Goal: Transaction & Acquisition: Book appointment/travel/reservation

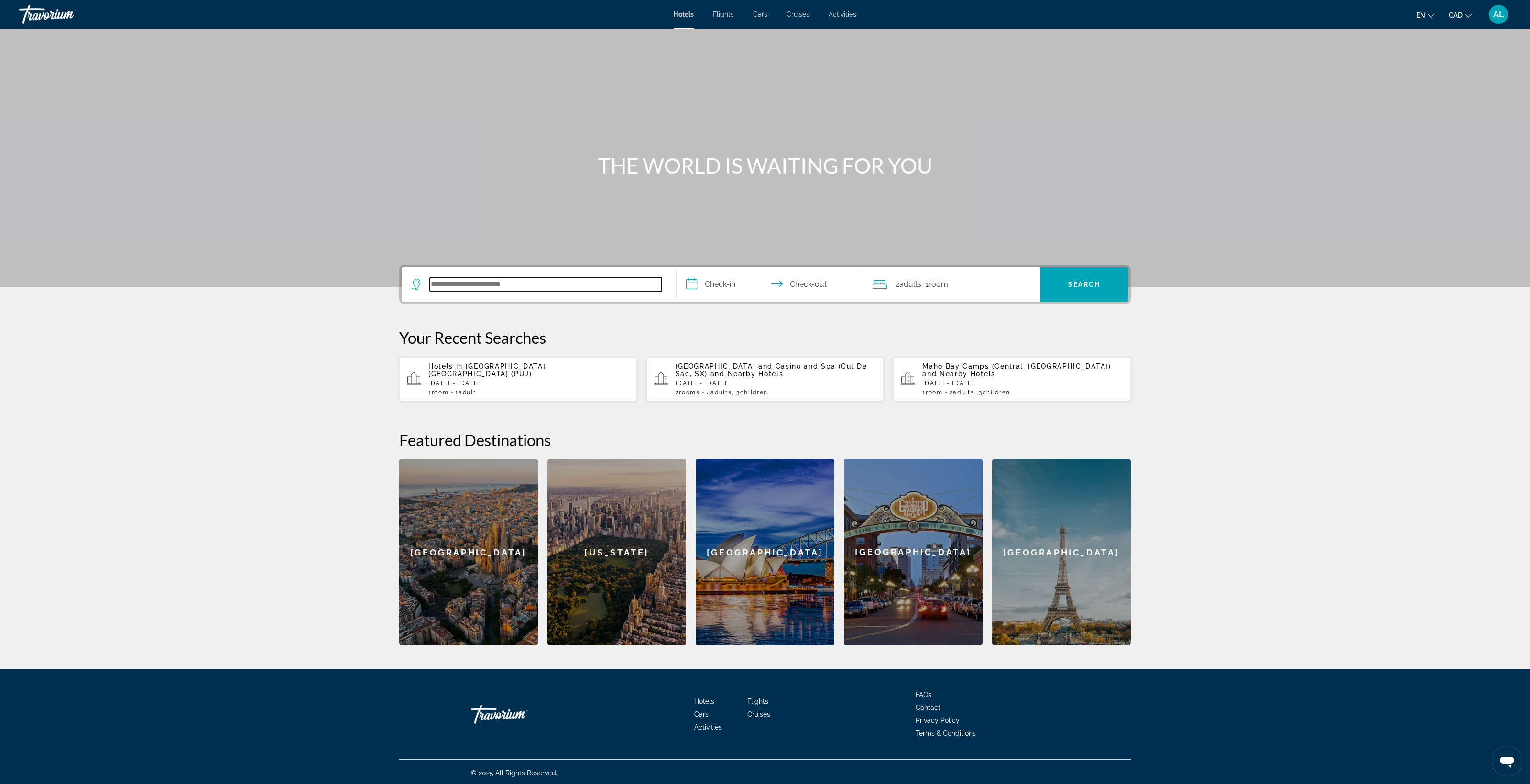
click at [430, 291] on input "Search hotel destination" at bounding box center [546, 284] width 232 height 15
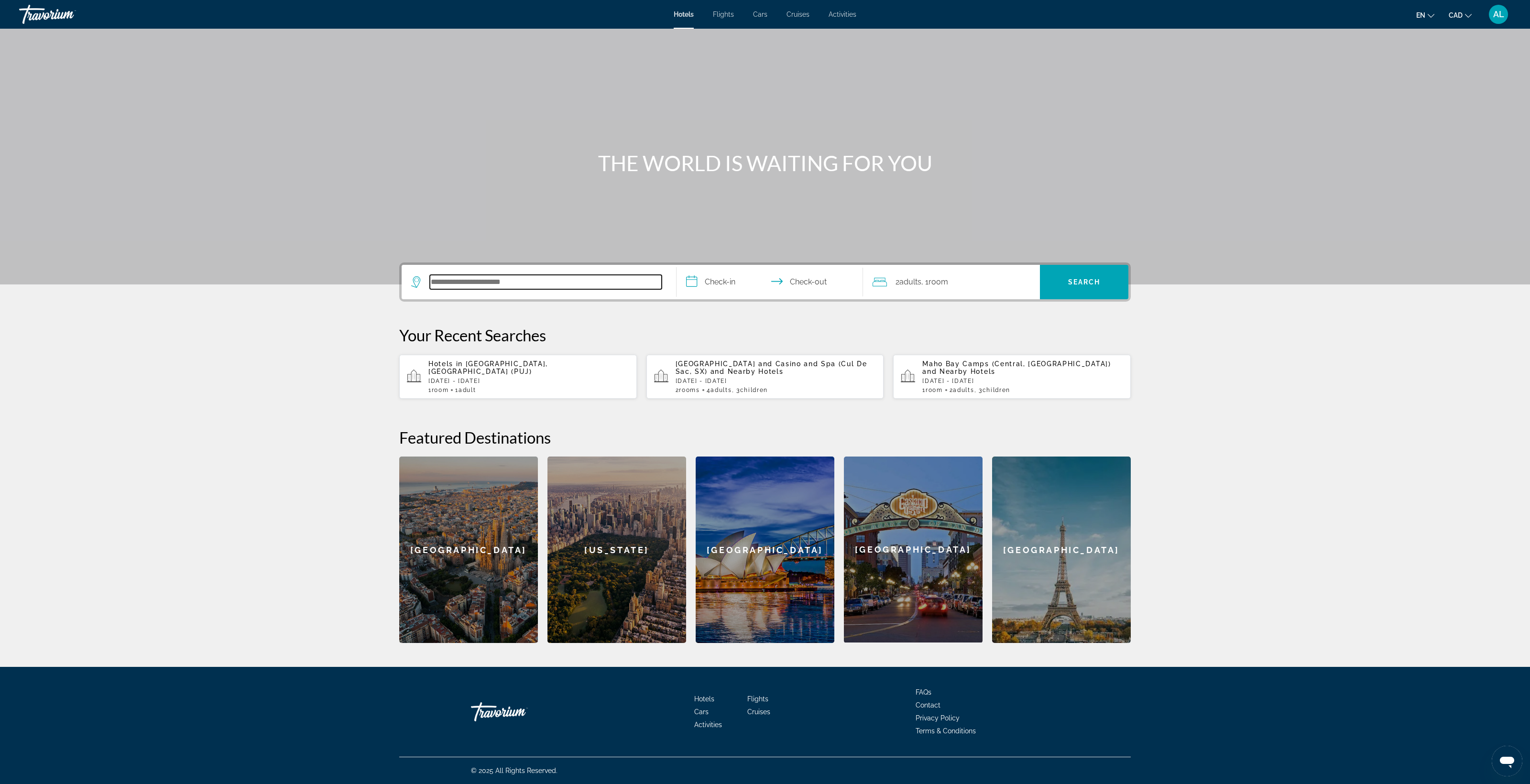
scroll to position [290, 0]
click at [428, 384] on p "[DATE] - [DATE]" at bounding box center [528, 380] width 200 height 7
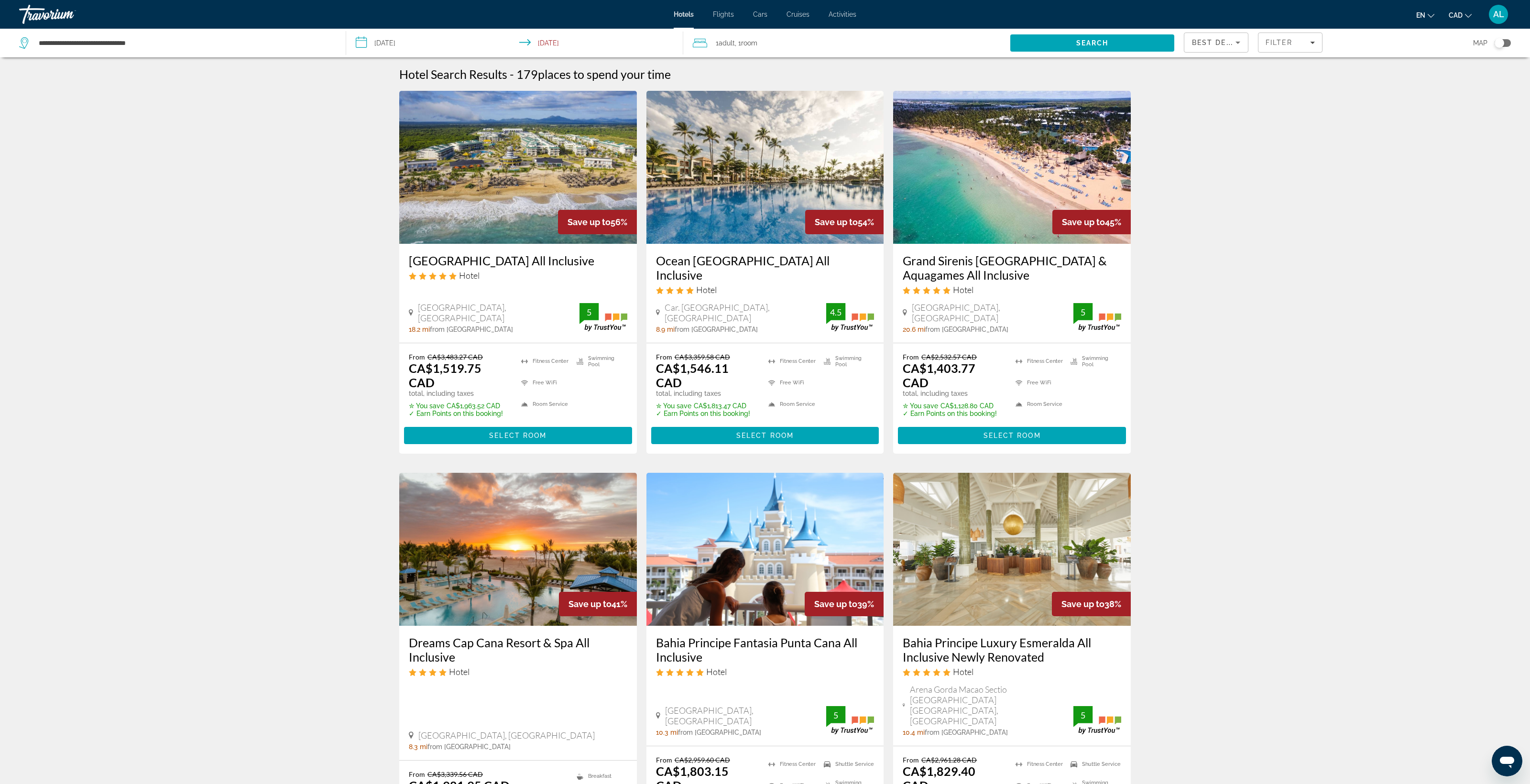
click at [804, 50] on div "1 Adult Adults , 1 Room rooms" at bounding box center [851, 43] width 318 height 14
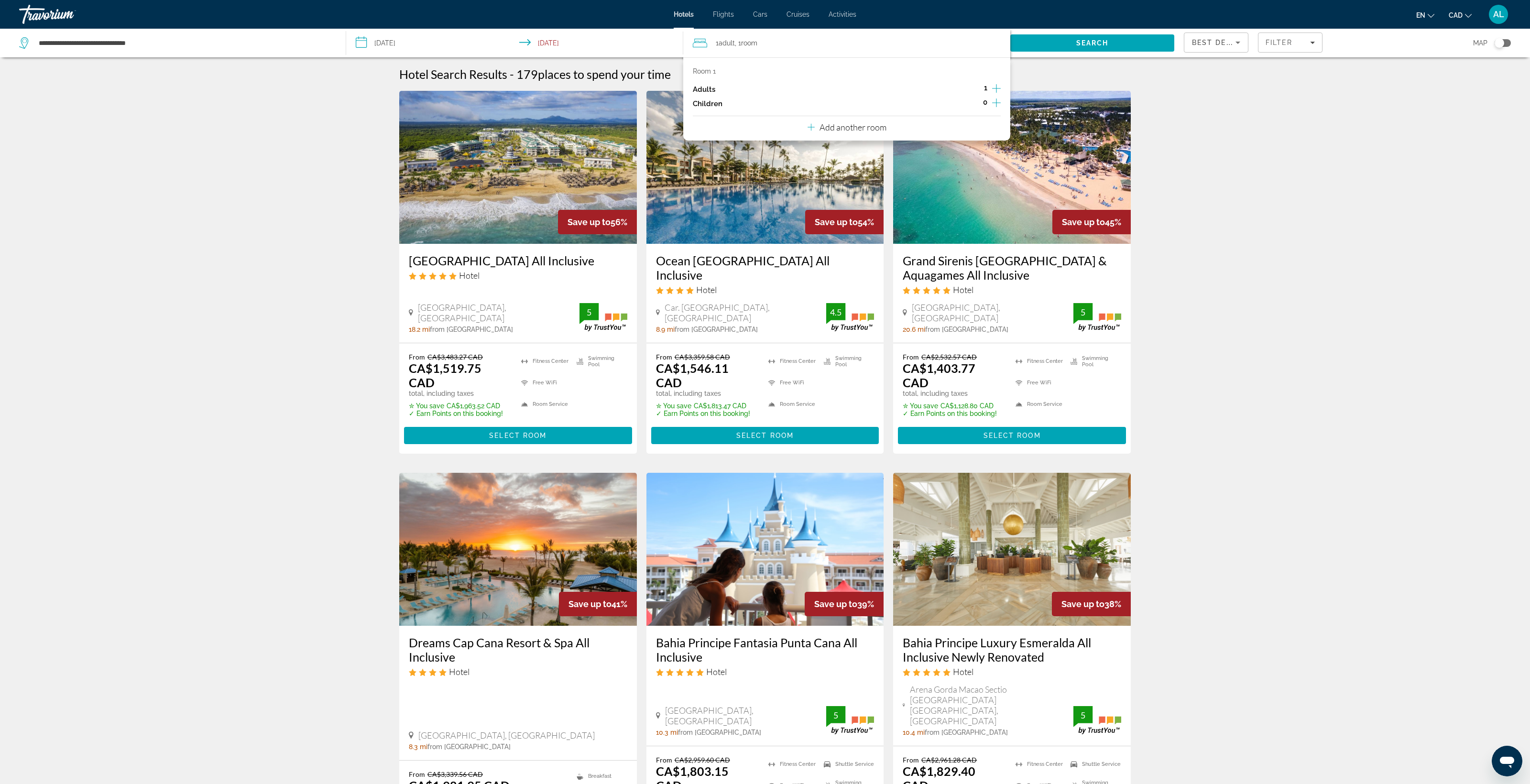
click at [992, 94] on icon "Increment adults" at bounding box center [996, 89] width 9 height 12
click at [970, 93] on icon "Decrement adults" at bounding box center [974, 88] width 9 height 9
click at [1057, 81] on div "Hotel Search Results - 179 places to spend your time" at bounding box center [765, 73] width 731 height 15
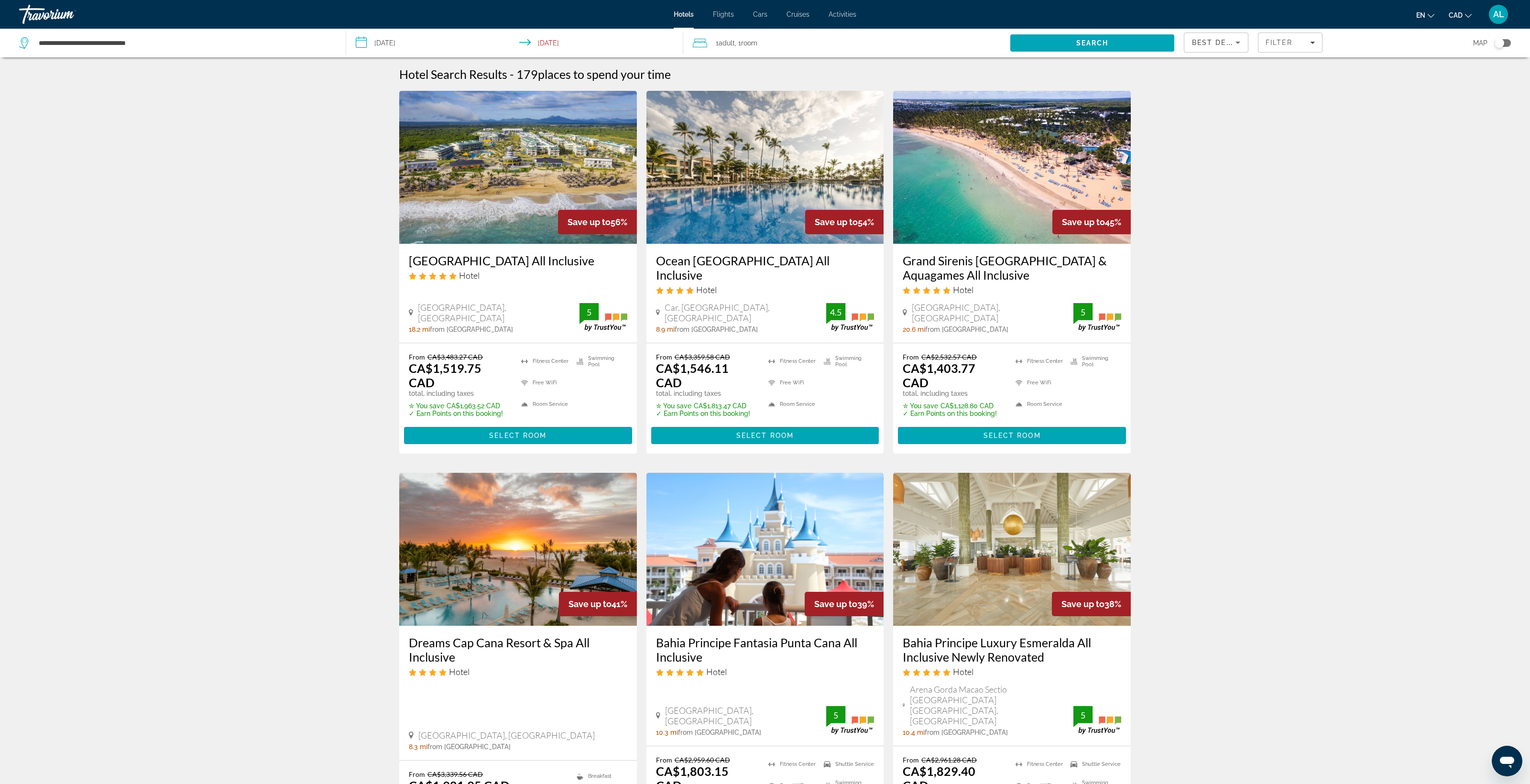
click at [674, 19] on span "Hotels" at bounding box center [683, 15] width 21 height 8
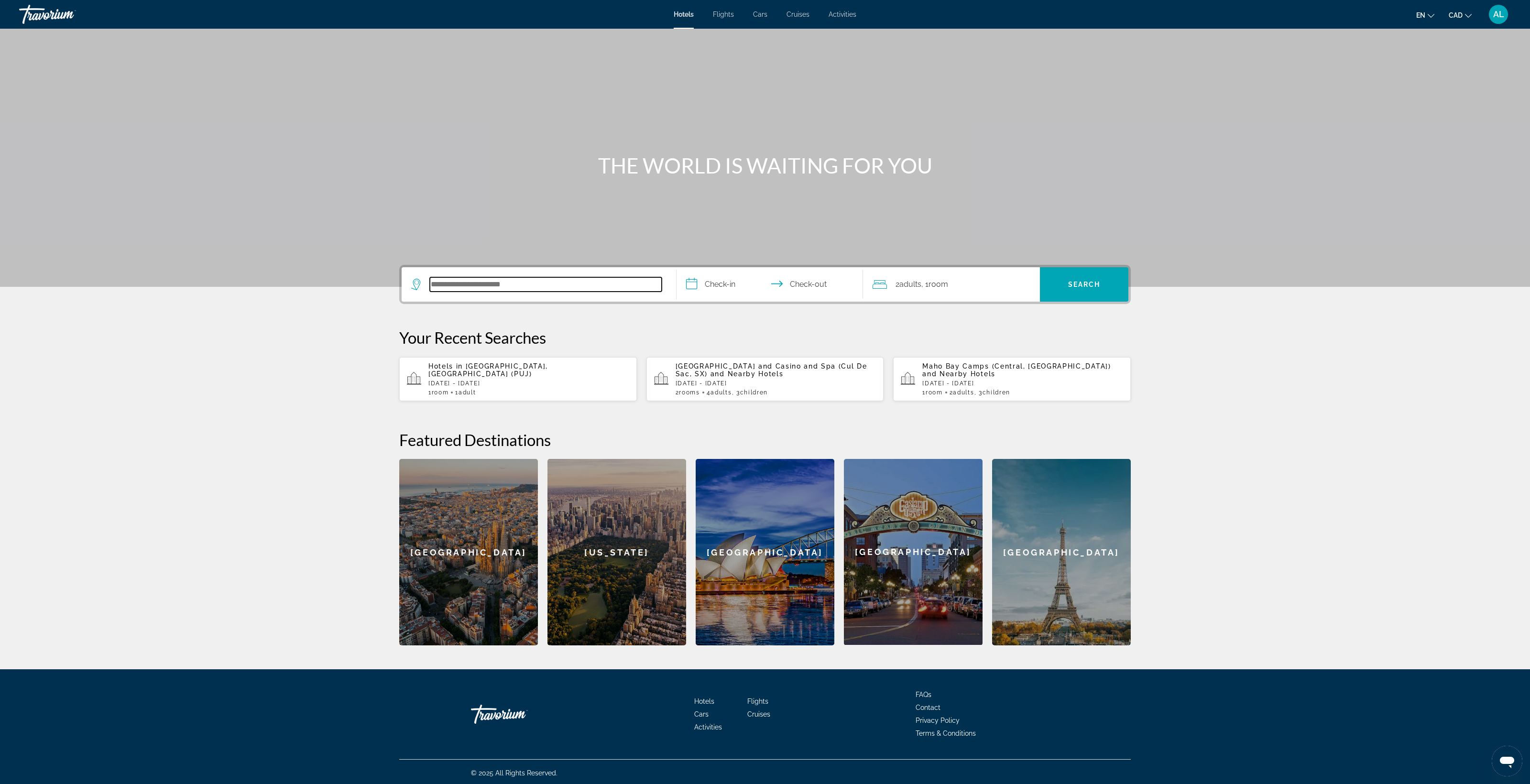
click at [430, 291] on input "Search hotel destination" at bounding box center [546, 284] width 232 height 15
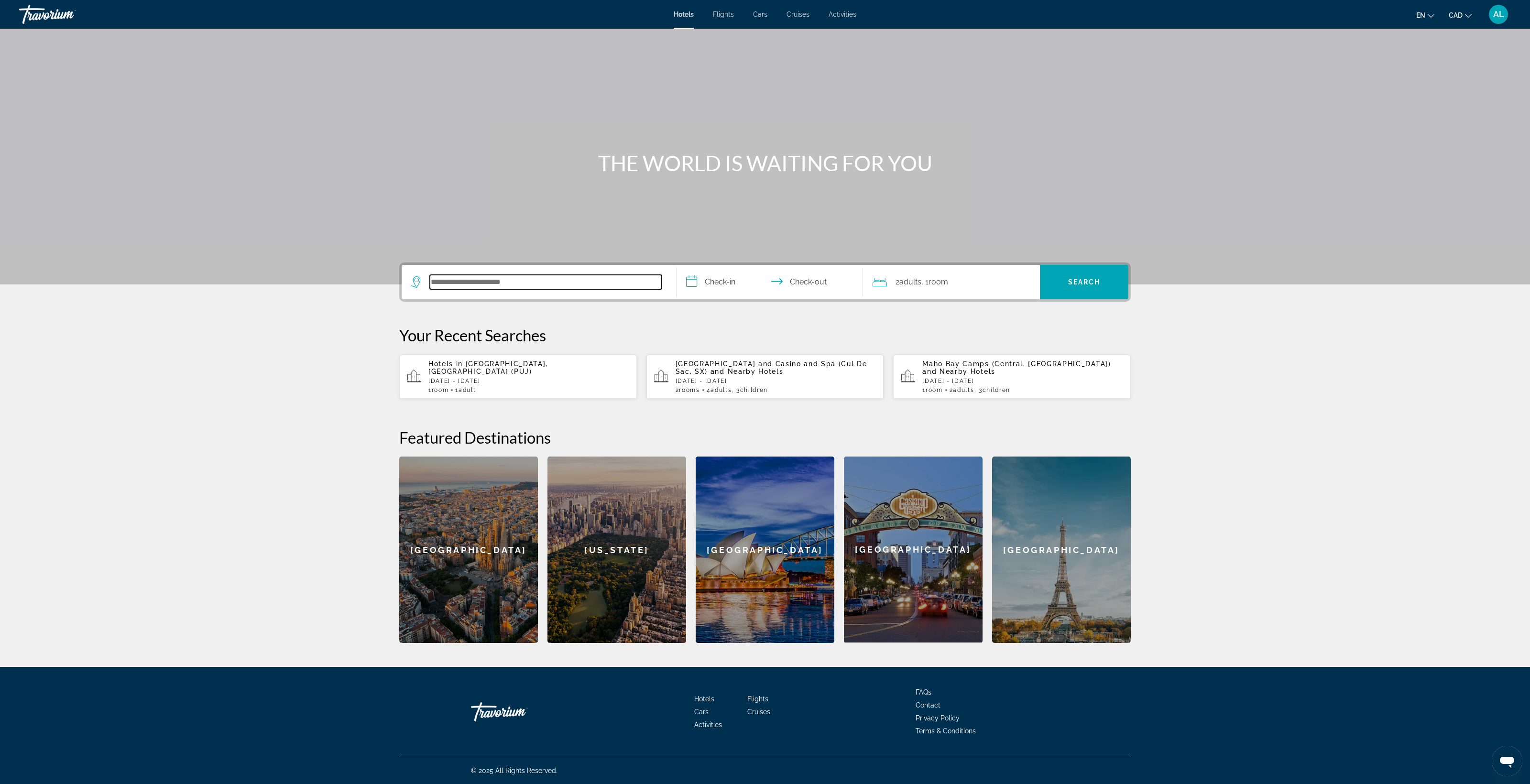
scroll to position [420, 0]
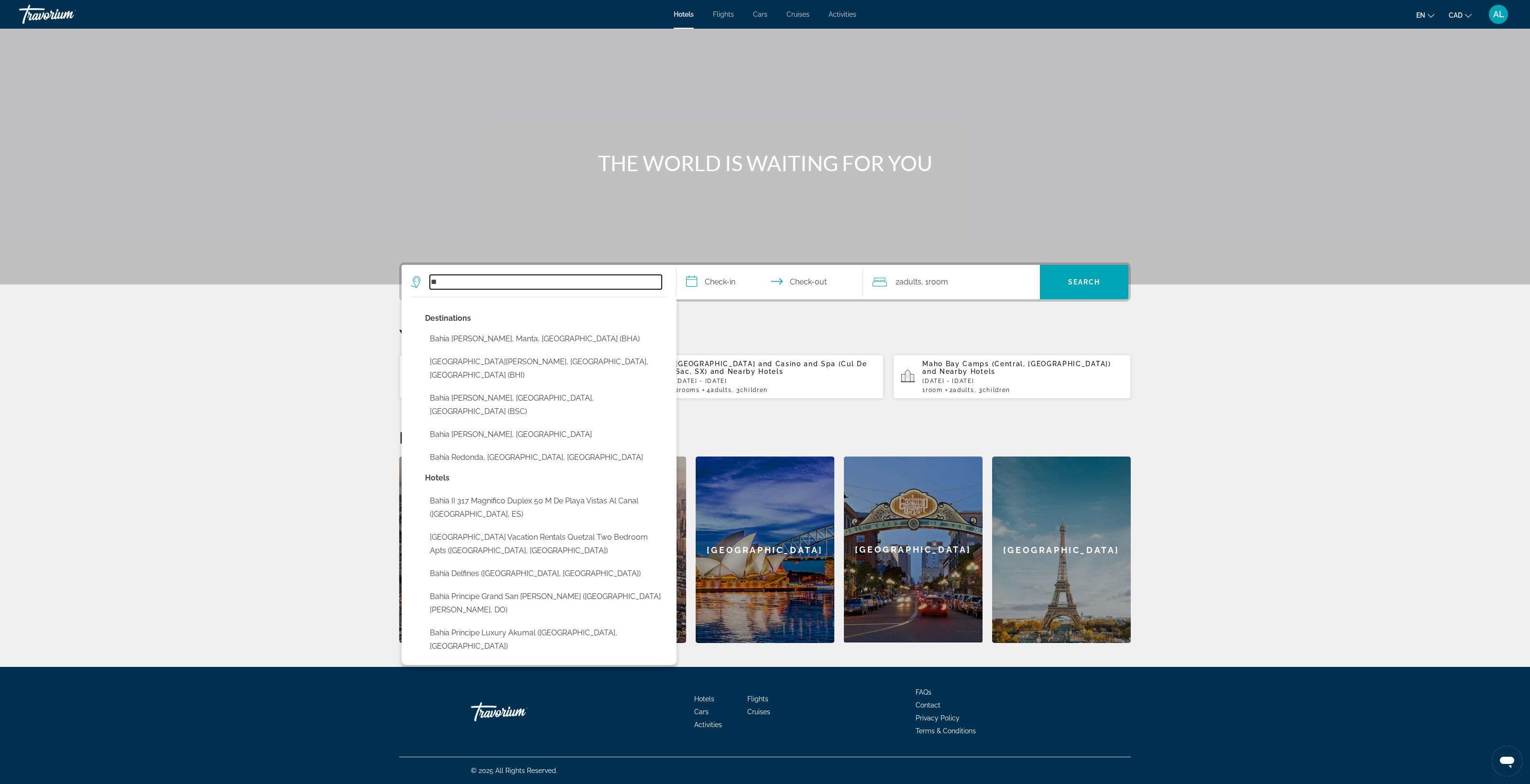
type input "*"
paste input "**********"
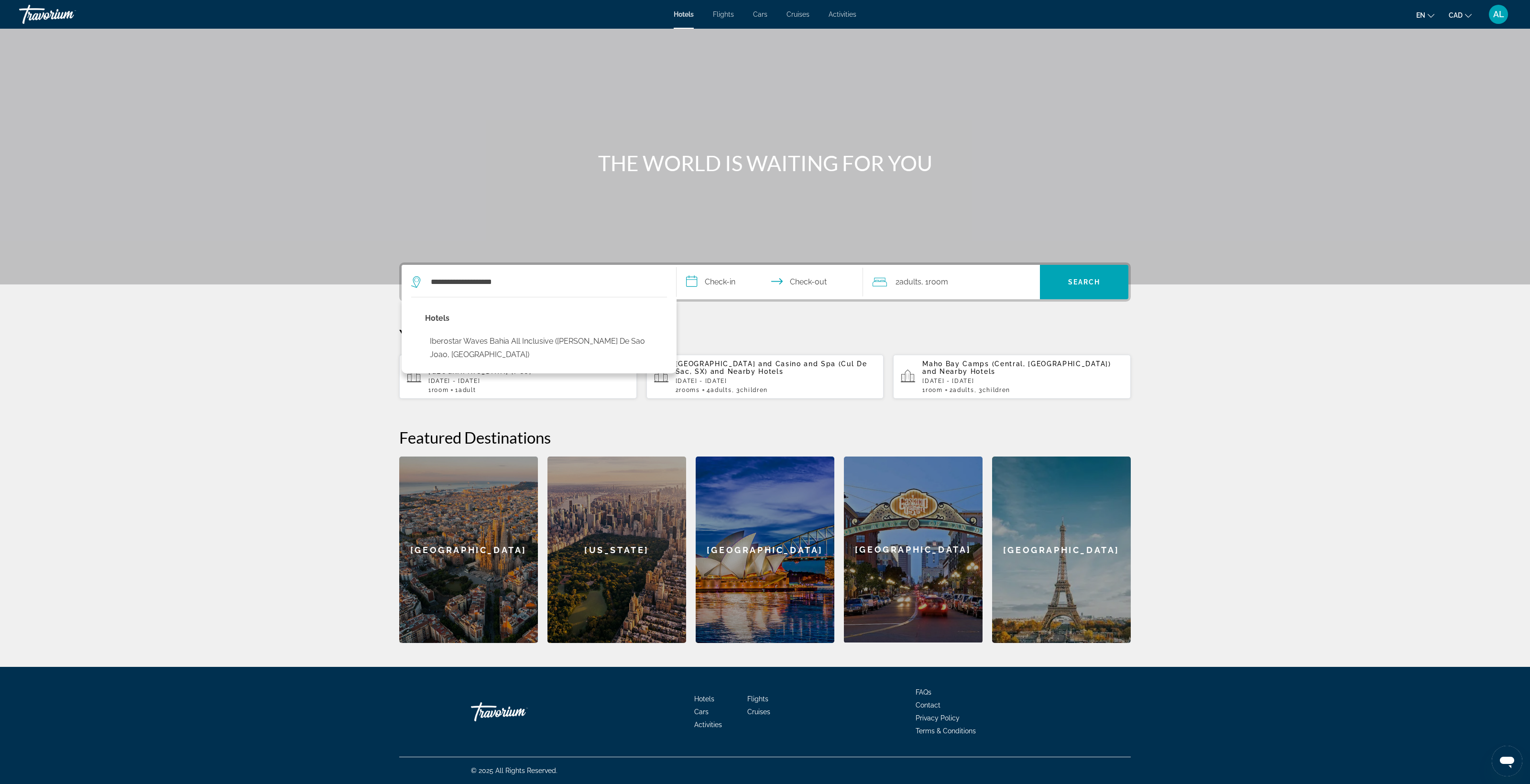
drag, startPoint x: 366, startPoint y: 194, endPoint x: 373, endPoint y: 194, distance: 7.0
click at [425, 332] on button "Iberostar Waves Bahia All Inclusive (Mata De Sao Joao, [GEOGRAPHIC_DATA])" at bounding box center [546, 348] width 241 height 31
type input "**********"
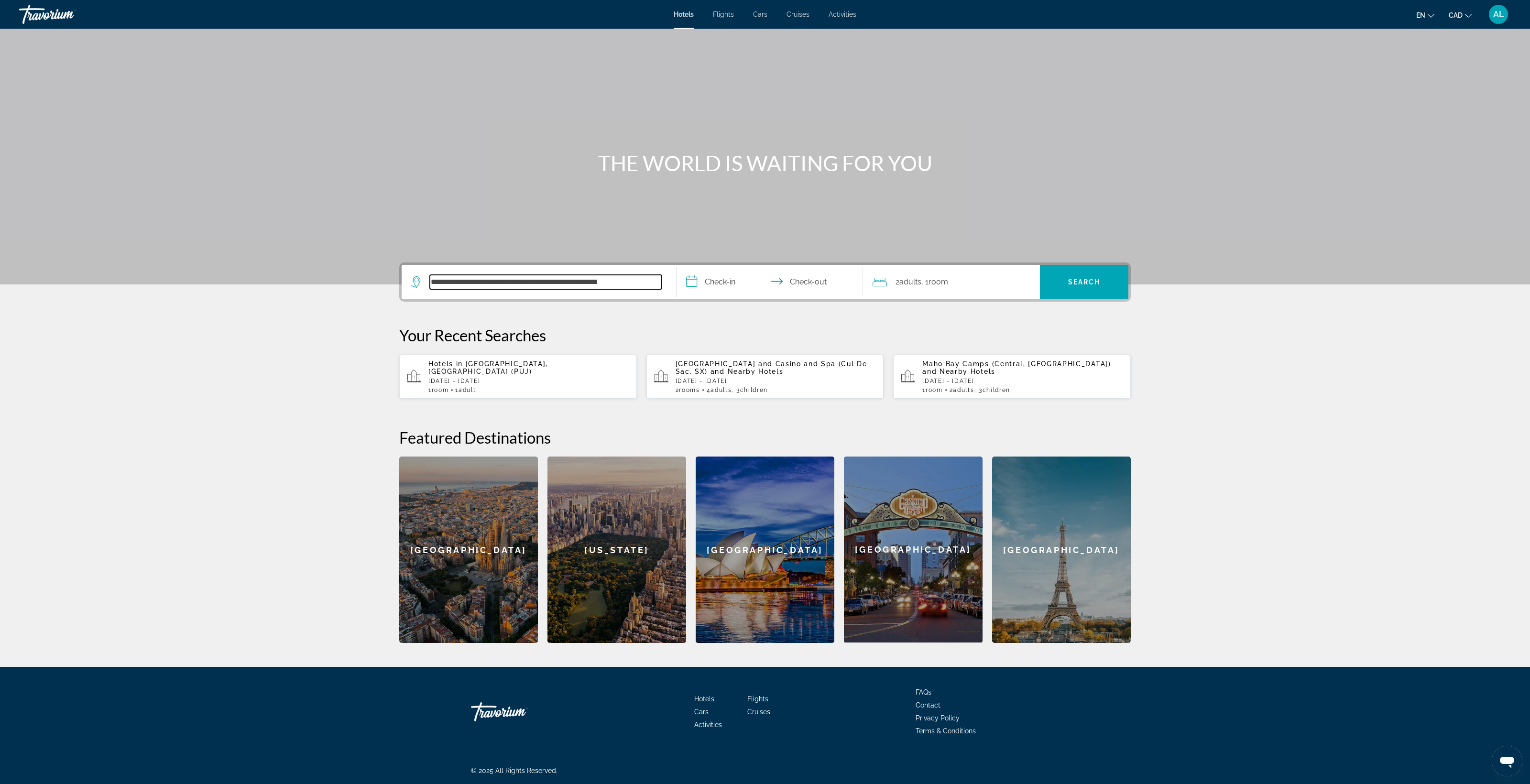
scroll to position [261, 0]
drag, startPoint x: 671, startPoint y: 243, endPoint x: 664, endPoint y: 237, distance: 9.2
click at [677, 265] on input "**********" at bounding box center [771, 283] width 191 height 37
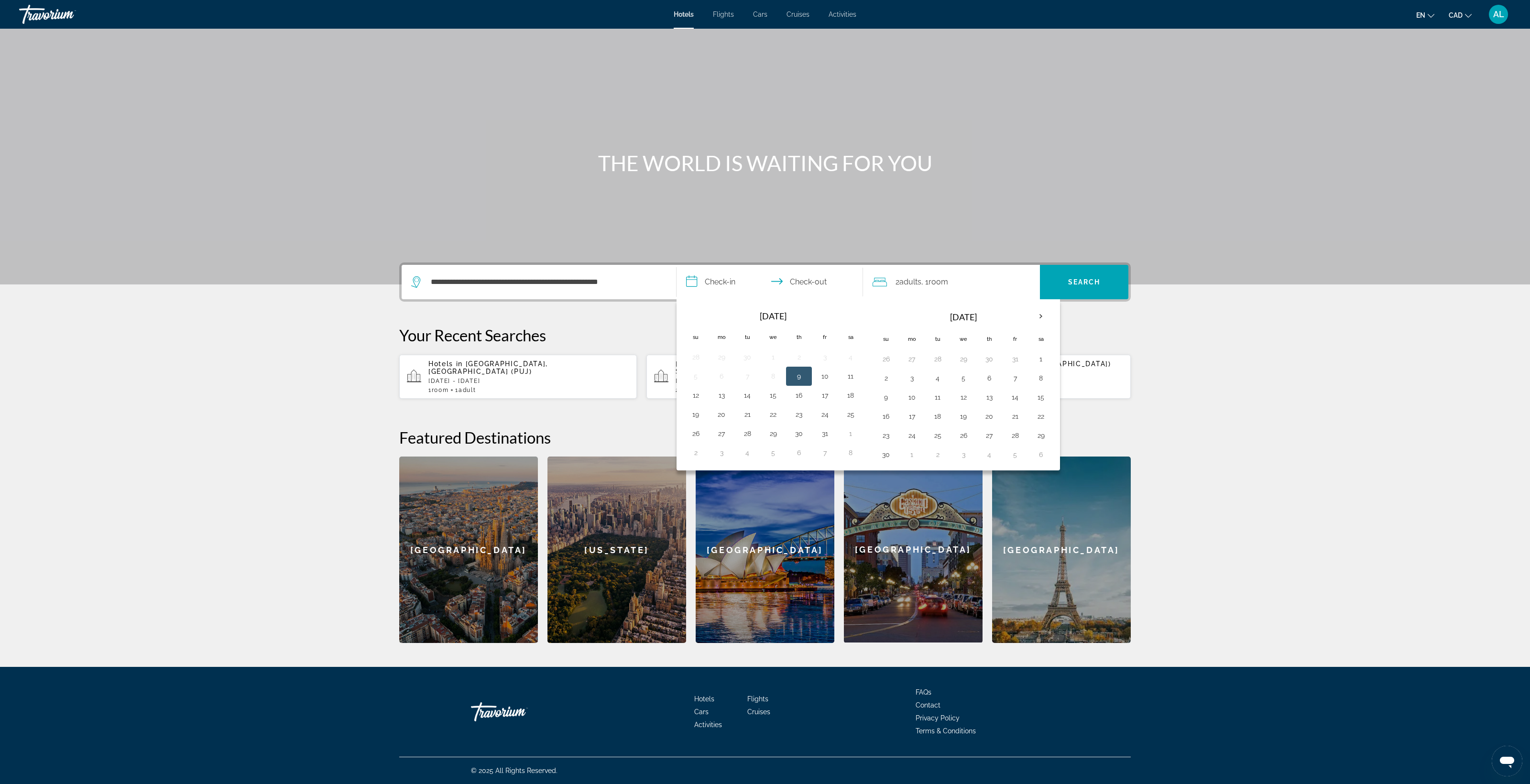
scroll to position [420, 0]
drag, startPoint x: 1287, startPoint y: 155, endPoint x: 1413, endPoint y: 22, distance: 183.2
click at [1449, 22] on button "CAD USD ($) MXN (Mex$) CAD (Can$) GBP (£) EUR (€) AUD (A$) NZD (NZ$) CNY (CN¥)" at bounding box center [1460, 15] width 22 height 14
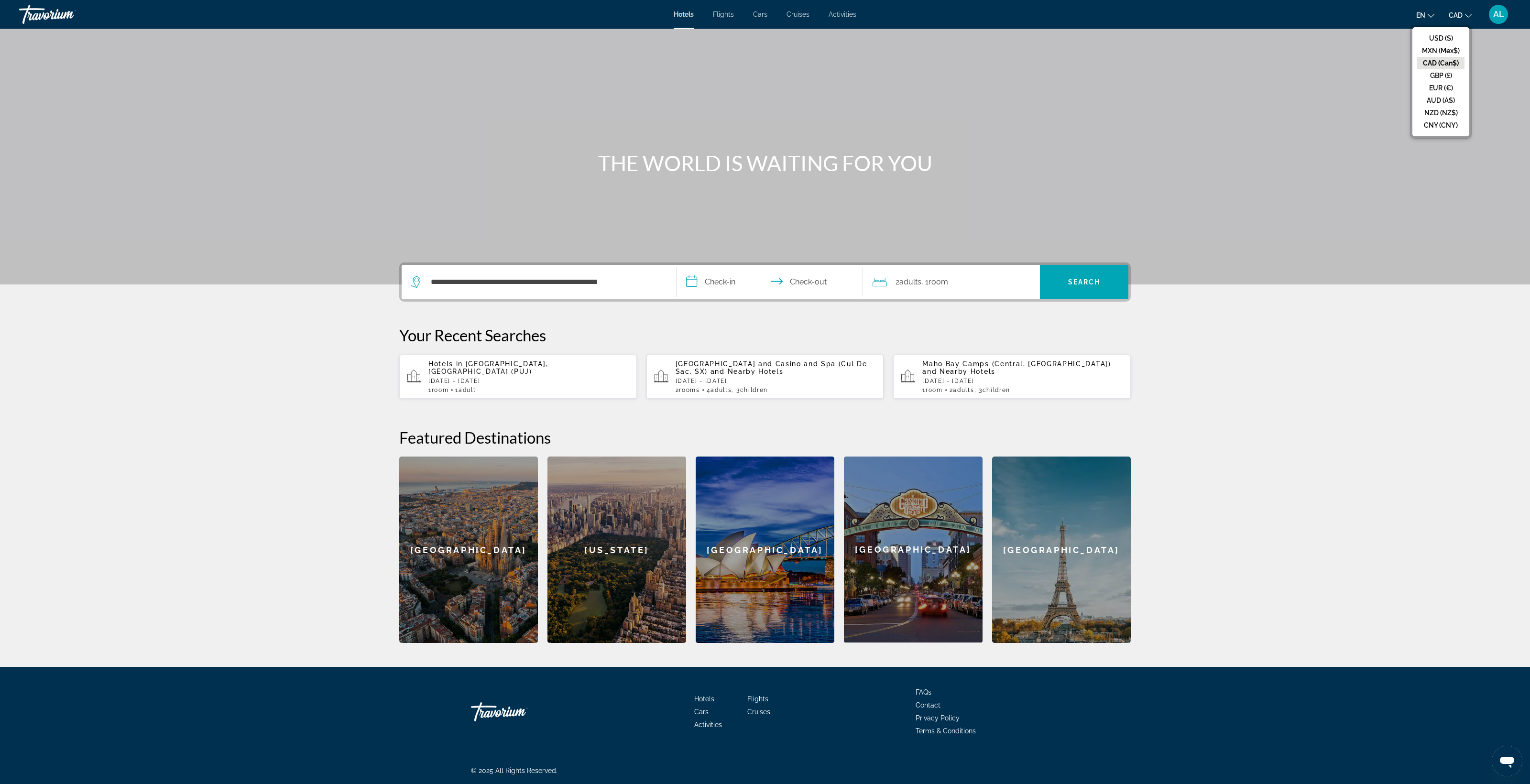
click at [1150, 262] on div "**********" at bounding box center [765, 452] width 769 height 380
click at [677, 265] on input "**********" at bounding box center [771, 283] width 191 height 37
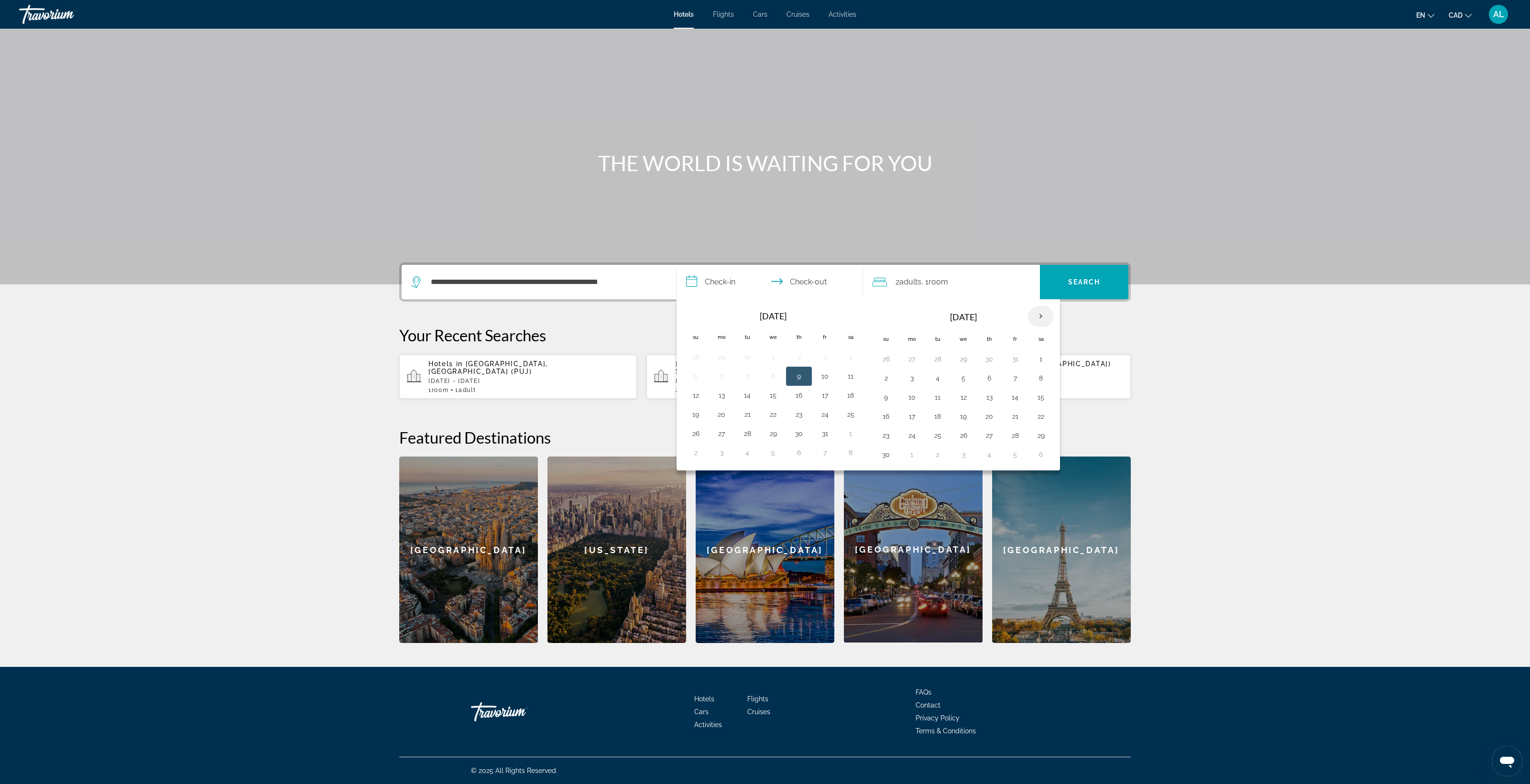
click at [1054, 306] on th "Next month" at bounding box center [1040, 317] width 25 height 22
click at [1048, 371] on button "7" at bounding box center [1041, 378] width 16 height 14
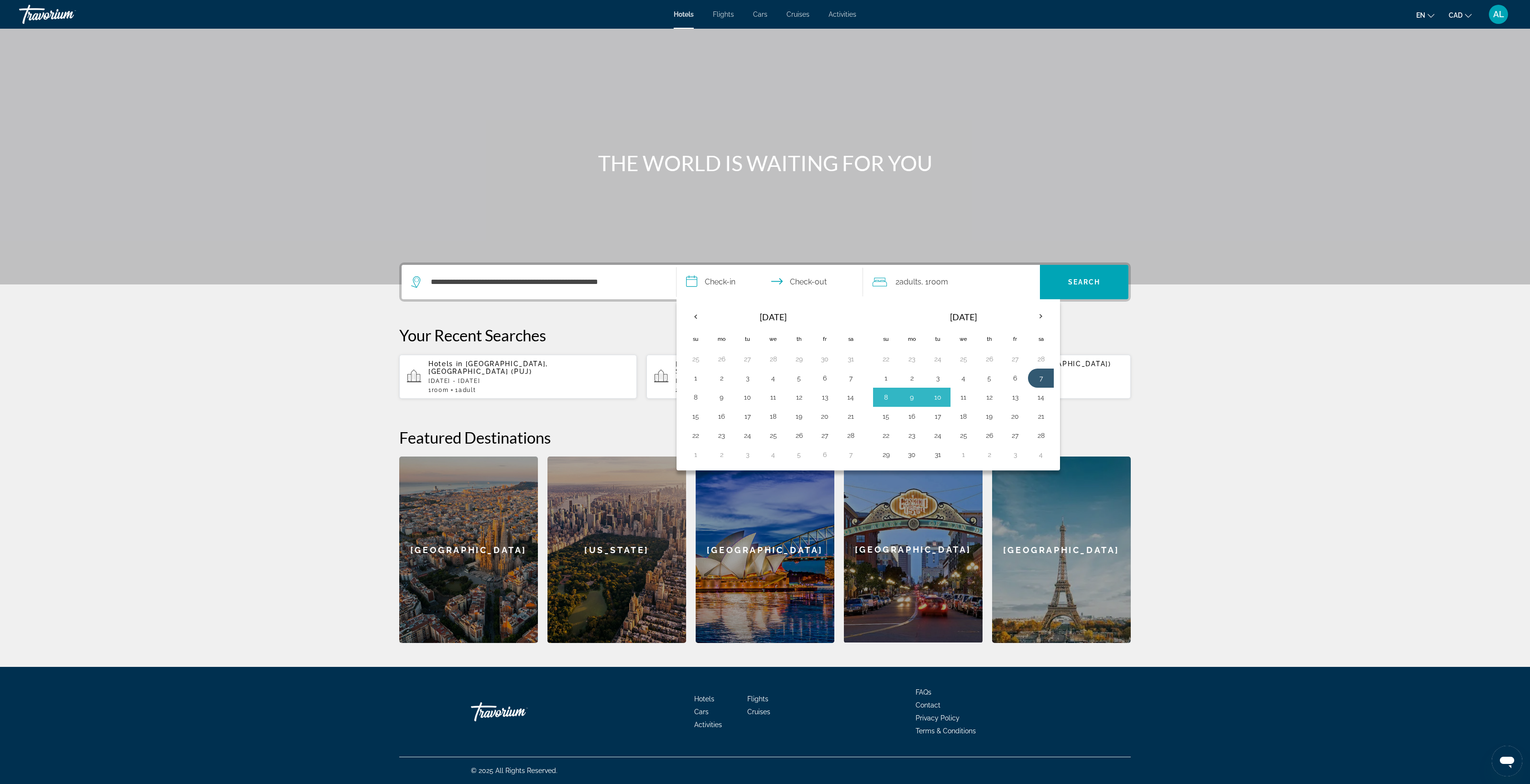
drag, startPoint x: 982, startPoint y: 278, endPoint x: 939, endPoint y: 279, distance: 43.0
click at [971, 390] on button "11" at bounding box center [963, 397] width 16 height 14
type input "**********"
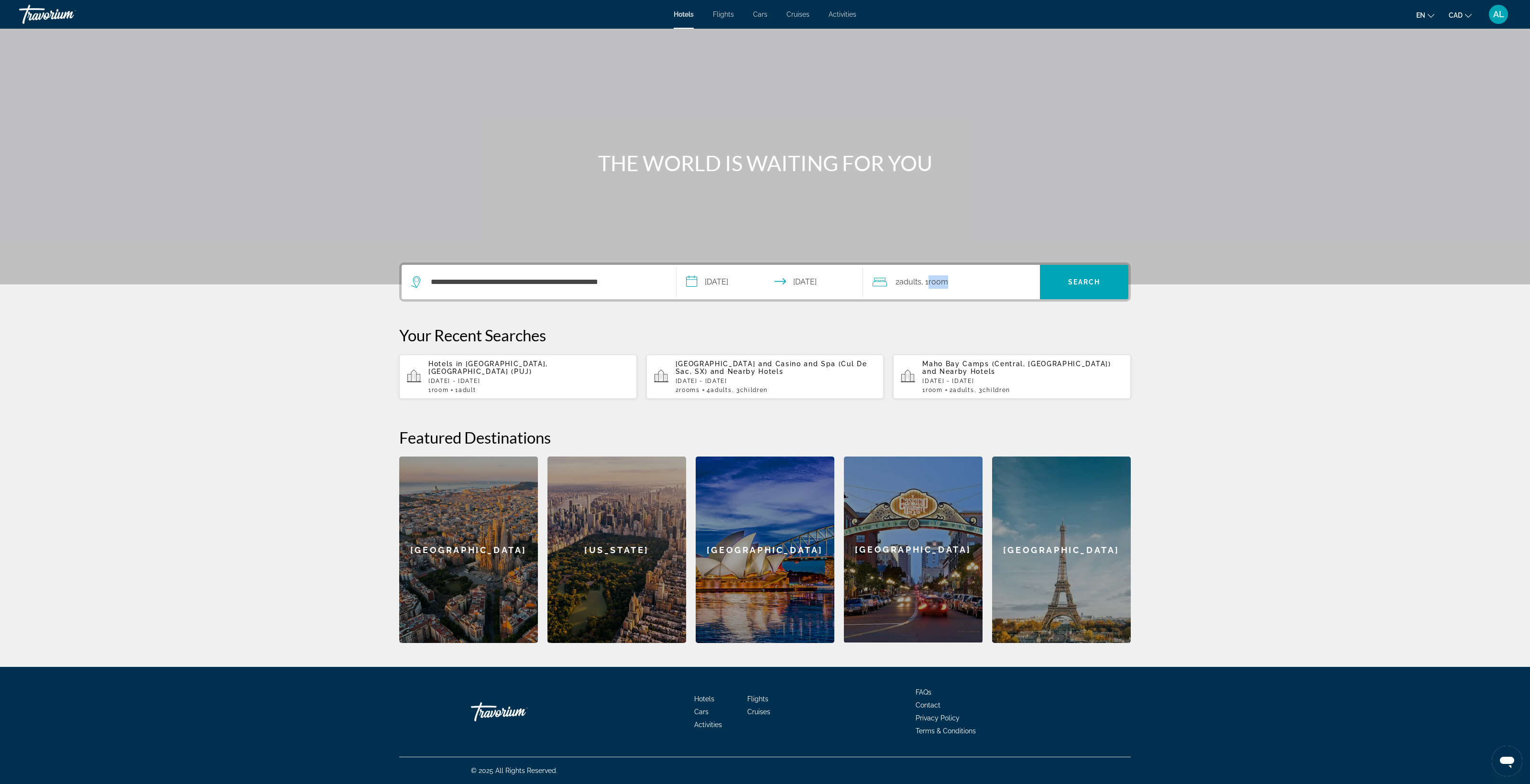
click at [996, 276] on div "2 Adult Adults , 1 Room rooms" at bounding box center [955, 283] width 167 height 14
click at [1030, 339] on icon "Increment children" at bounding box center [1026, 345] width 9 height 12
click at [948, 358] on div "Age" at bounding box center [909, 370] width 75 height 26
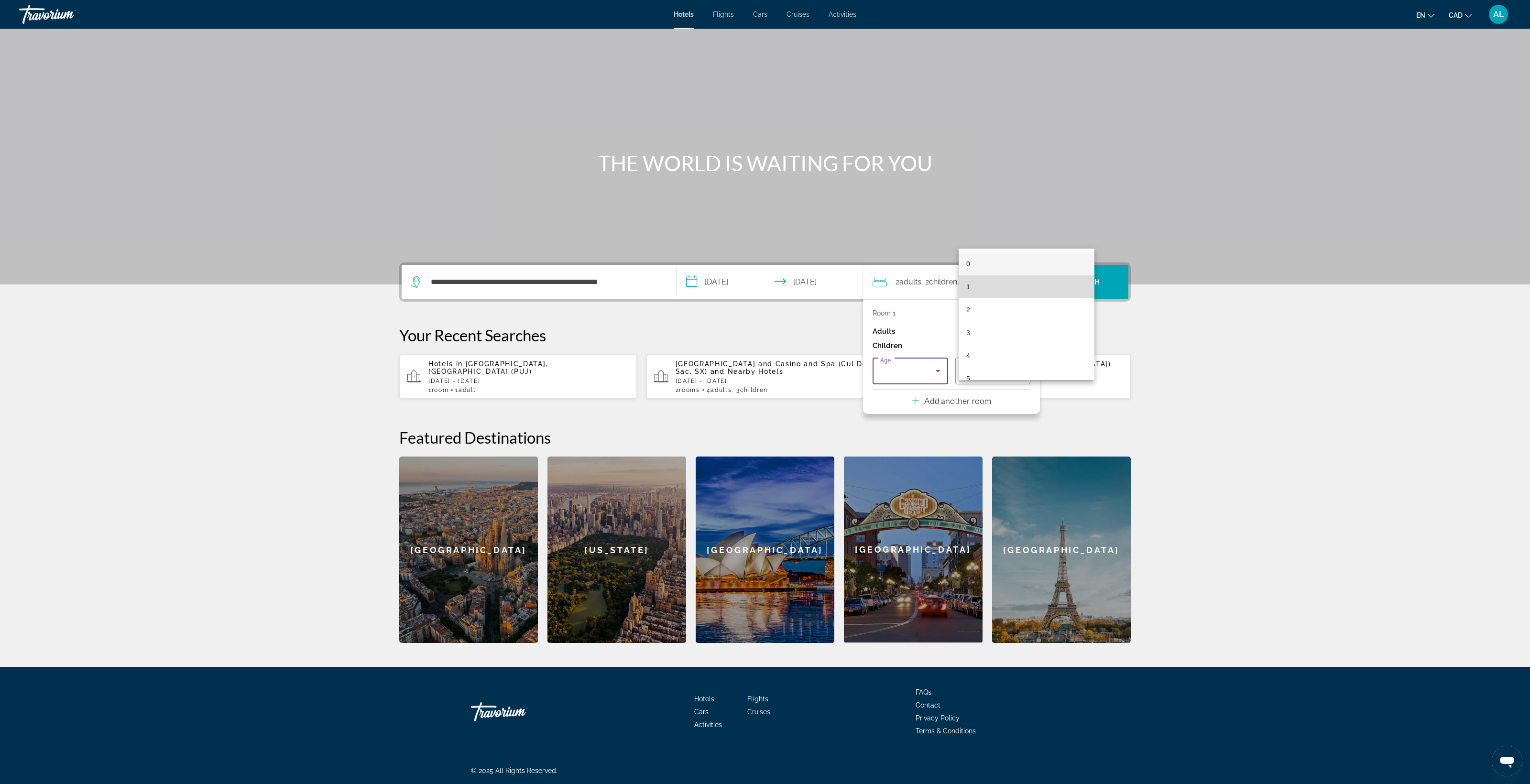
click at [1060, 279] on mat-option "1" at bounding box center [1026, 286] width 136 height 22
drag, startPoint x: 1276, startPoint y: 185, endPoint x: 1282, endPoint y: 188, distance: 6.7
click at [1130, 326] on p "Your Recent Searches" at bounding box center [765, 335] width 731 height 20
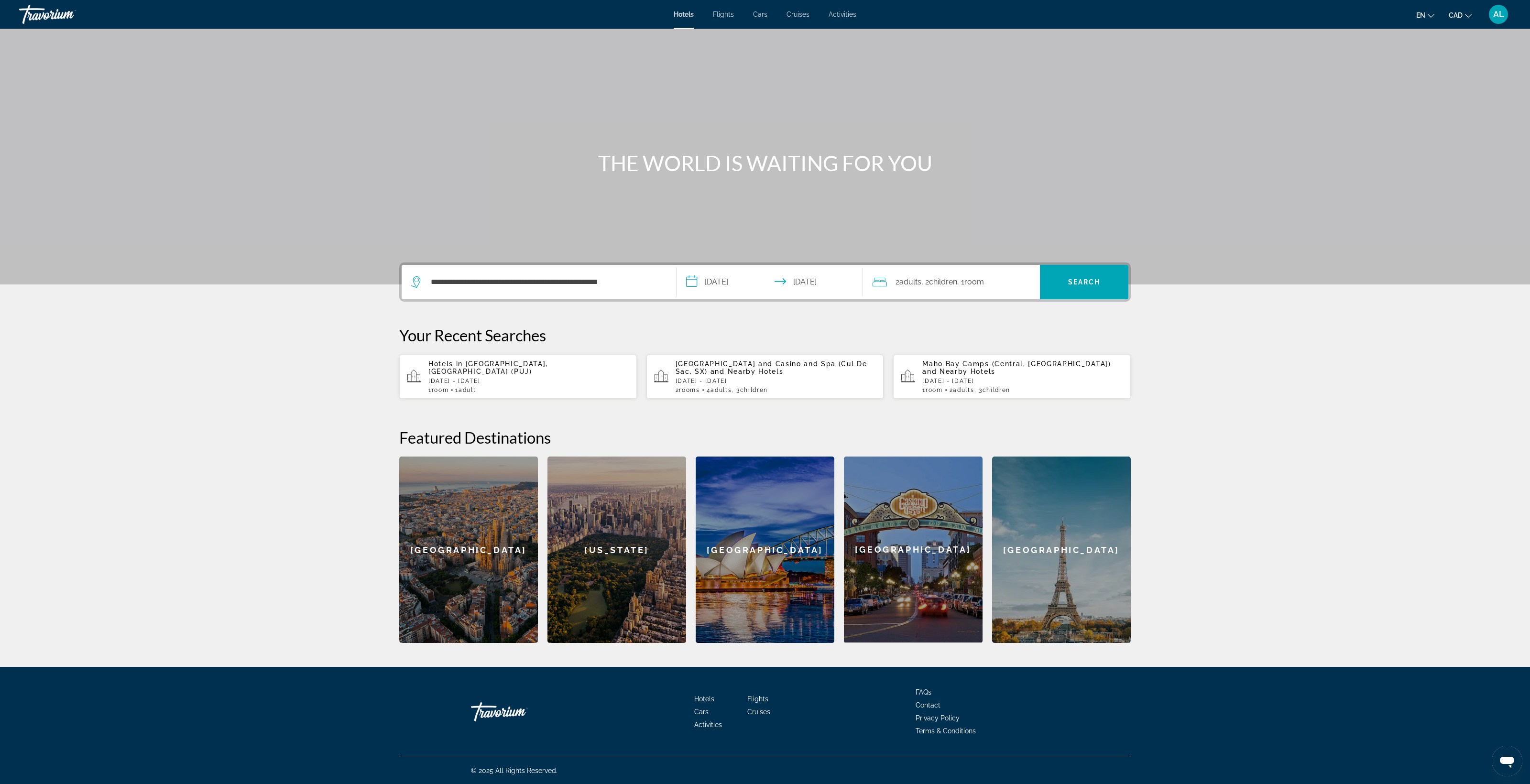
drag, startPoint x: 1340, startPoint y: 85, endPoint x: 1326, endPoint y: 81, distance: 14.6
click at [1101, 279] on span "Search" at bounding box center [1083, 283] width 32 height 8
click at [957, 278] on span "Children" at bounding box center [942, 282] width 28 height 9
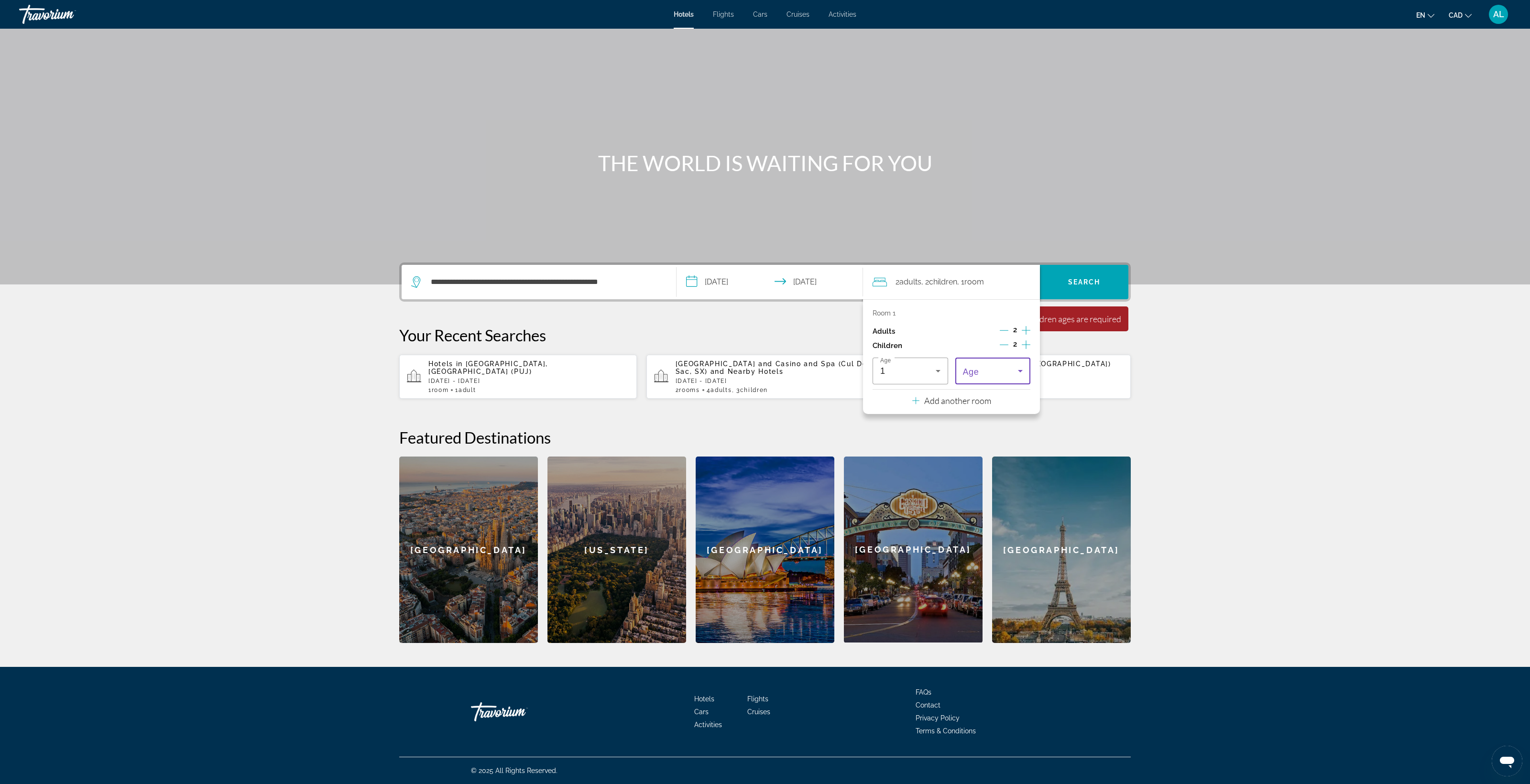
click at [1018, 366] on span "Travelers: 2 adults, 2 children" at bounding box center [990, 371] width 56 height 12
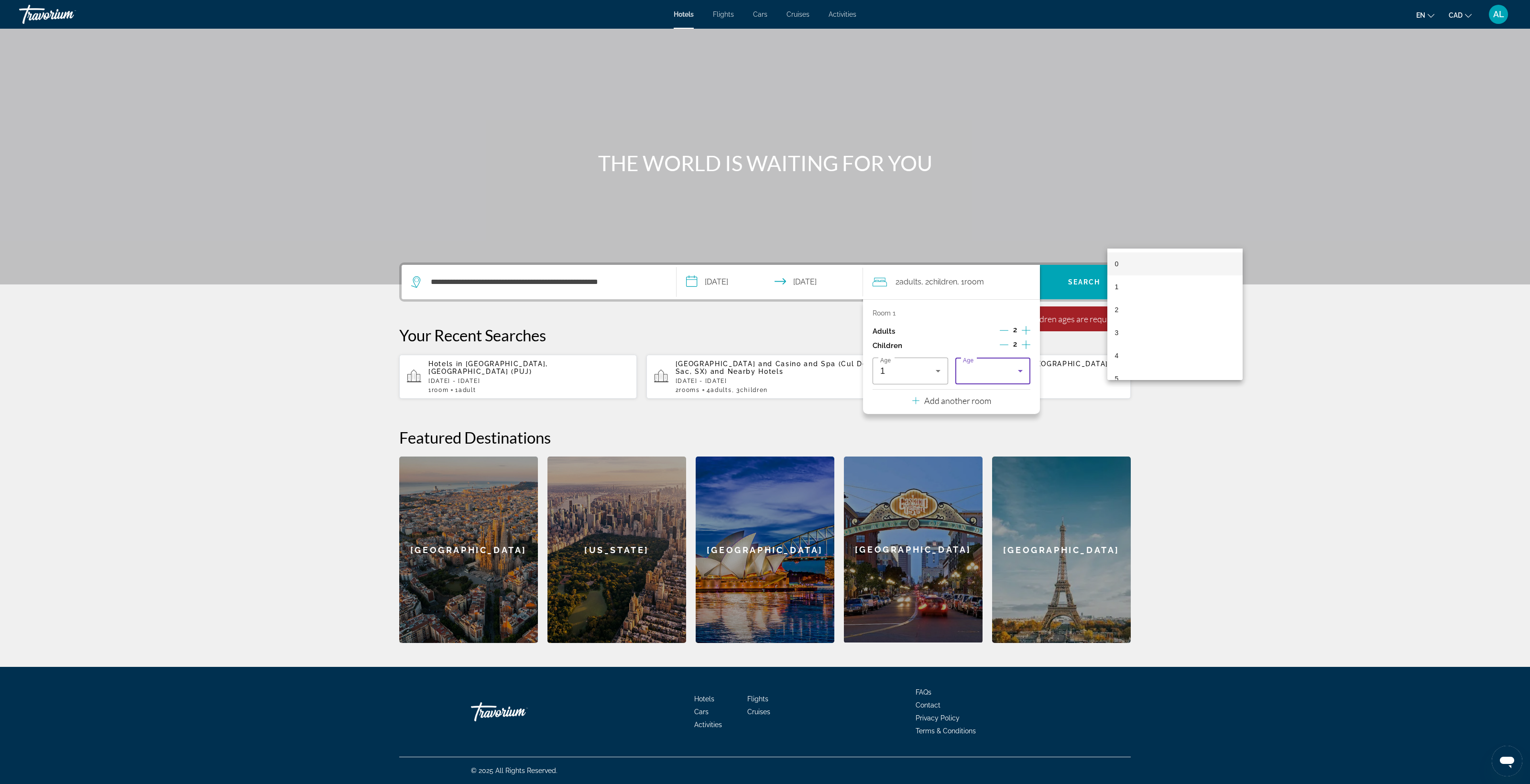
drag, startPoint x: 1184, startPoint y: 282, endPoint x: 1175, endPoint y: 273, distance: 12.7
click at [1184, 281] on mat-option "1" at bounding box center [1174, 286] width 136 height 22
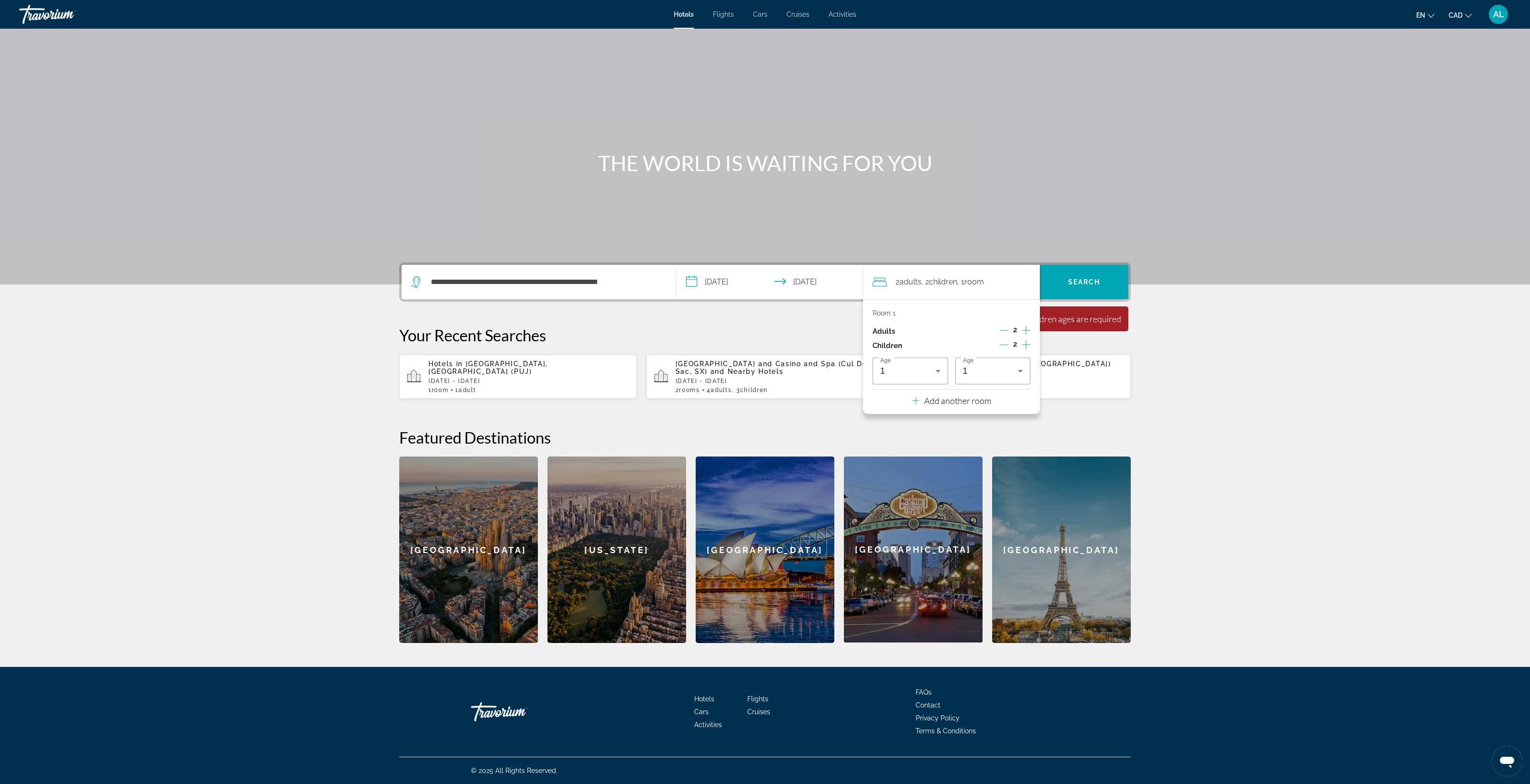
click at [1039, 299] on div "Room 1 Adults 2 Children 2 Age 1 Age 1 Add another room" at bounding box center [951, 356] width 177 height 114
click at [1150, 262] on div "**********" at bounding box center [765, 452] width 769 height 380
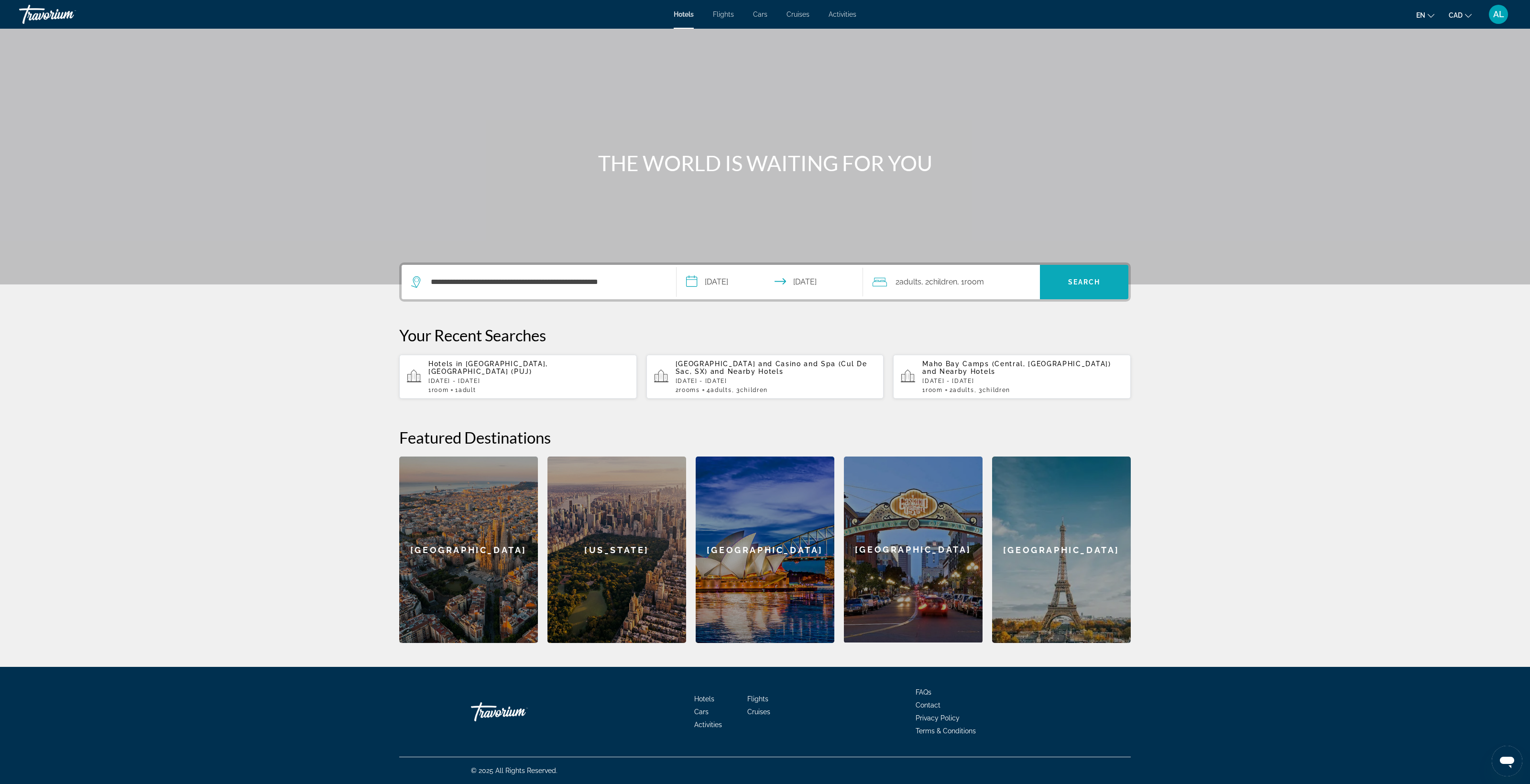
click at [1101, 279] on span "Search" at bounding box center [1083, 283] width 32 height 8
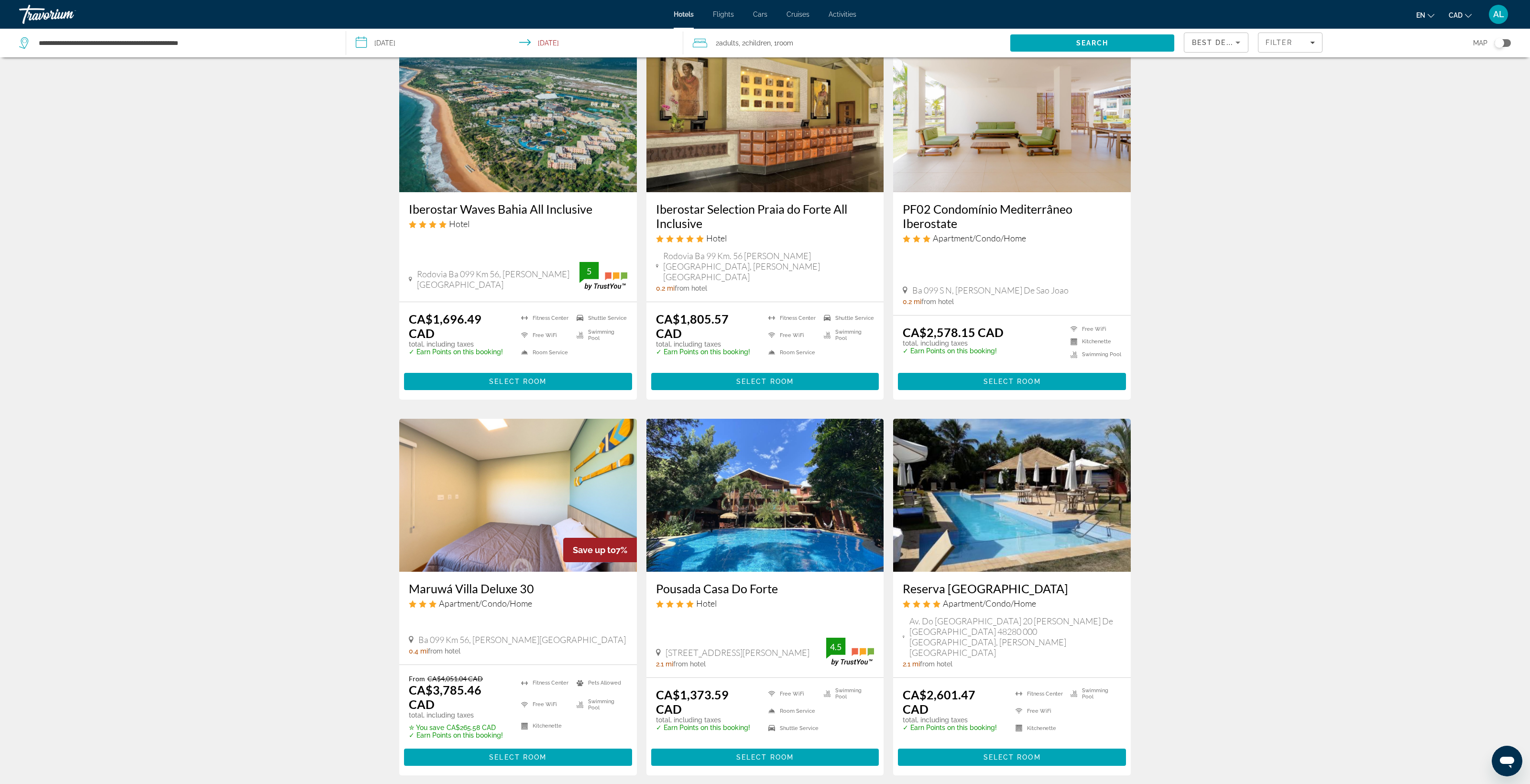
scroll to position [50, 0]
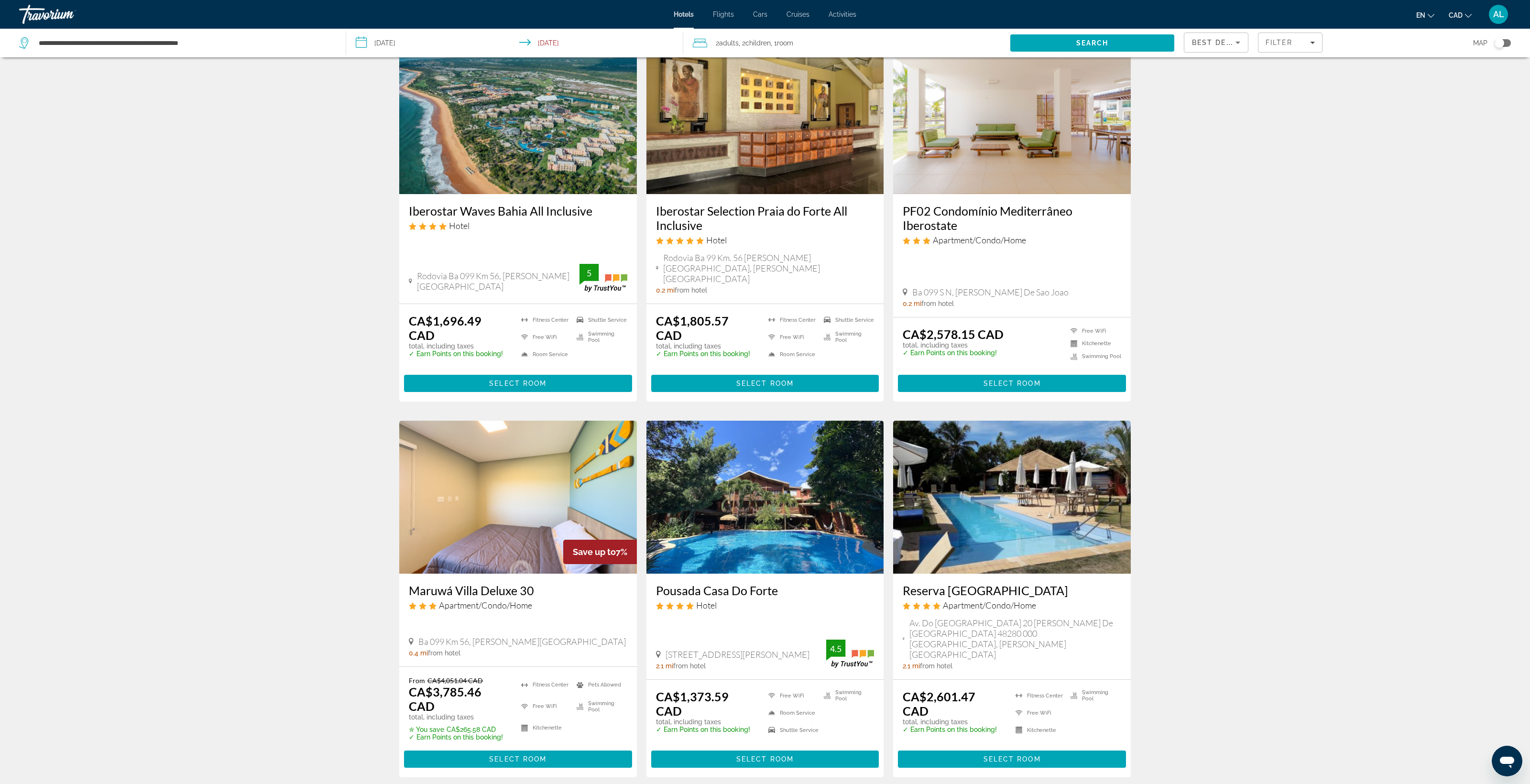
click at [489, 387] on span "Select Room" at bounding box center [517, 383] width 58 height 8
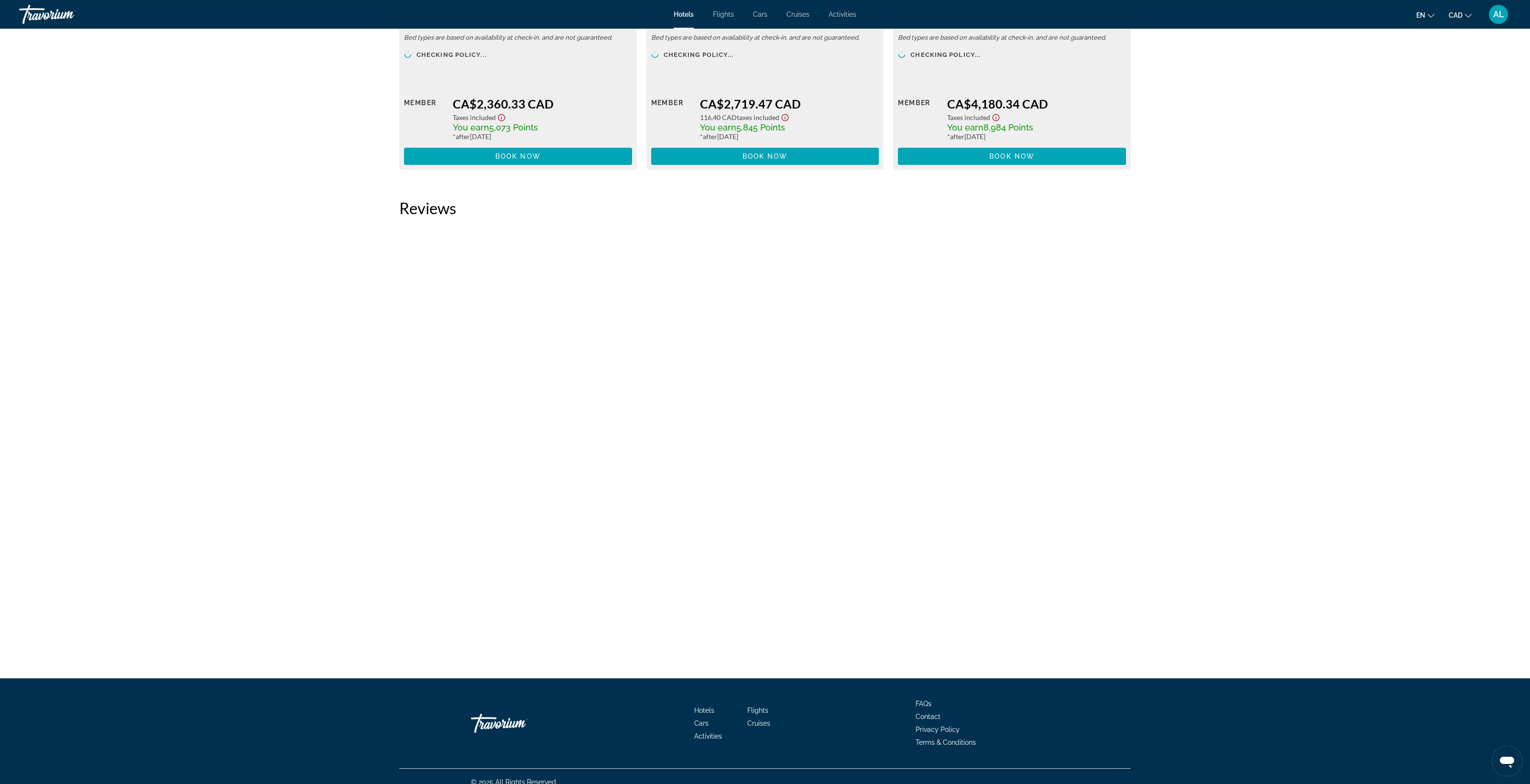
scroll to position [2242, 0]
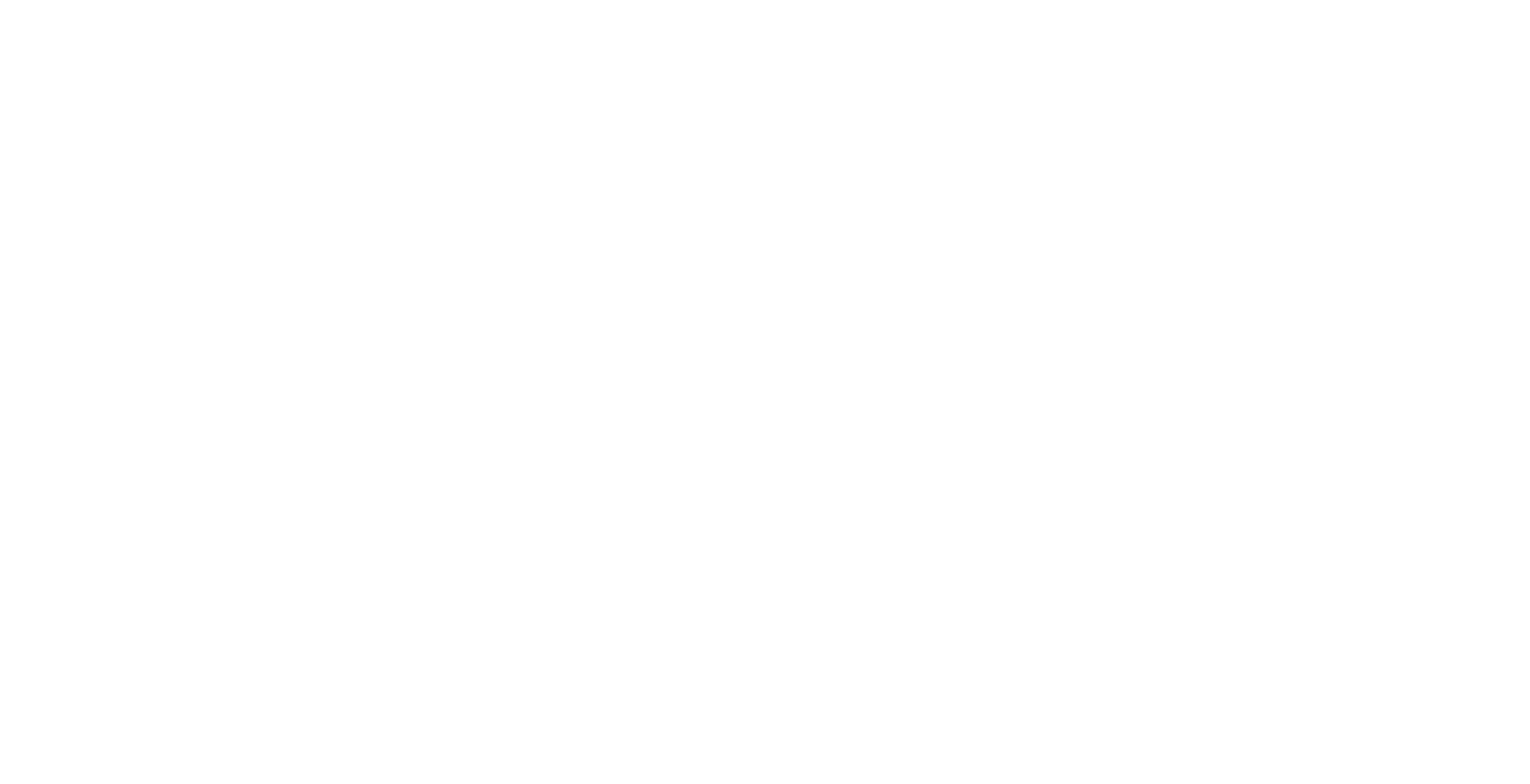
drag, startPoint x: 299, startPoint y: 109, endPoint x: 193, endPoint y: 111, distance: 106.0
drag, startPoint x: 228, startPoint y: 157, endPoint x: 249, endPoint y: 156, distance: 21.0
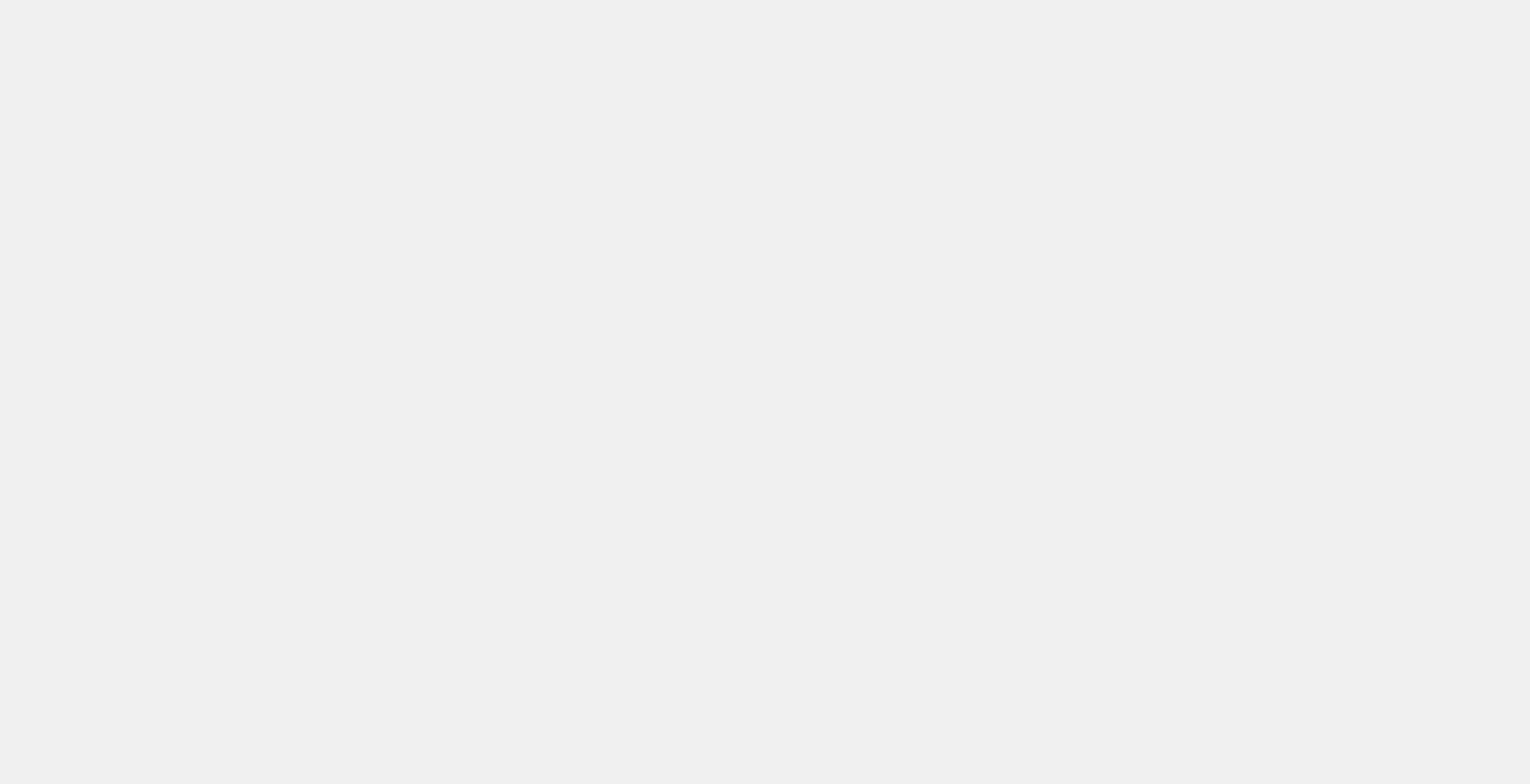
drag, startPoint x: 351, startPoint y: 88, endPoint x: 418, endPoint y: 210, distance: 139.2
click at [1250, 330] on span "ngx-slider" at bounding box center [1258, 338] width 16 height 16
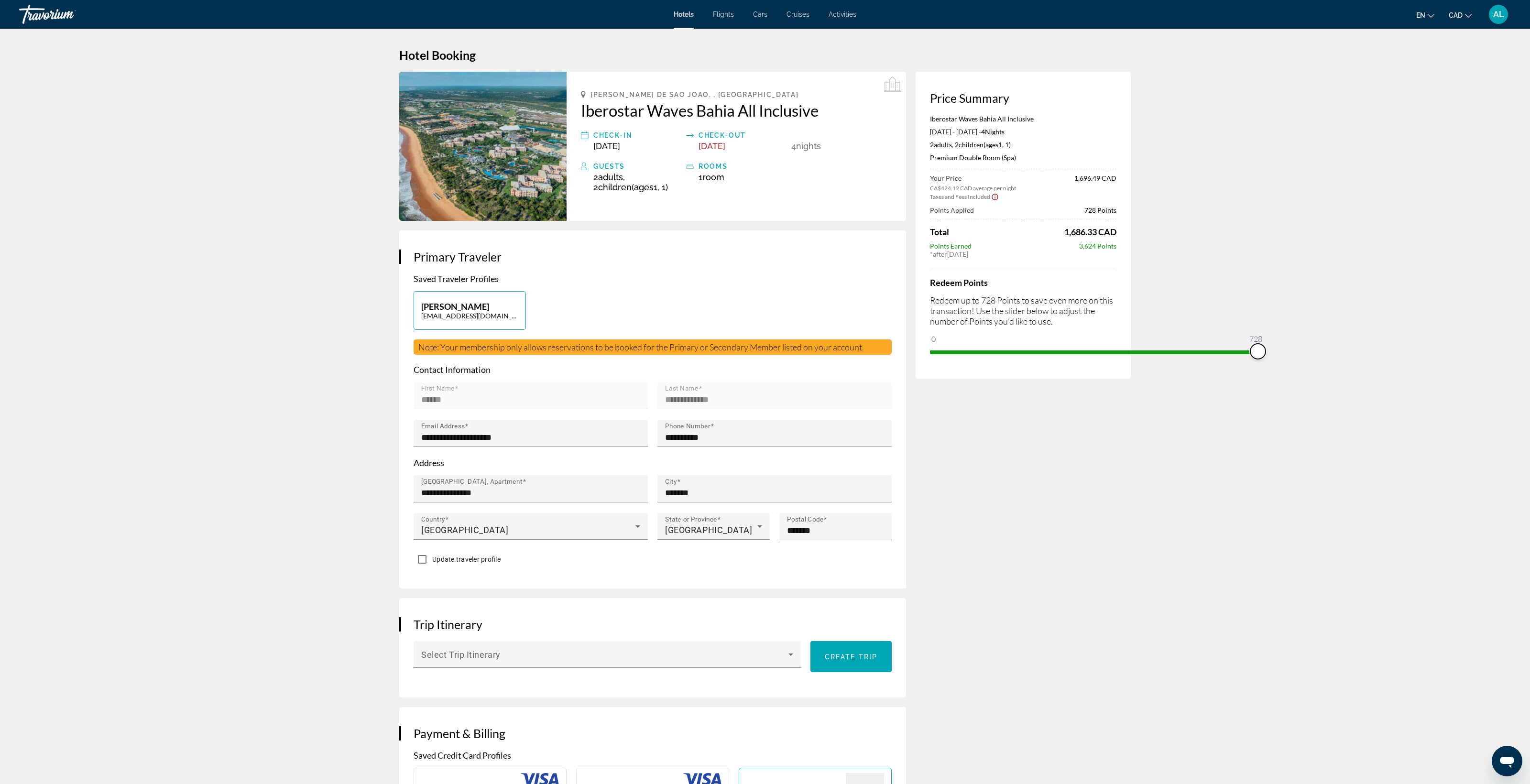
scroll to position [9, 0]
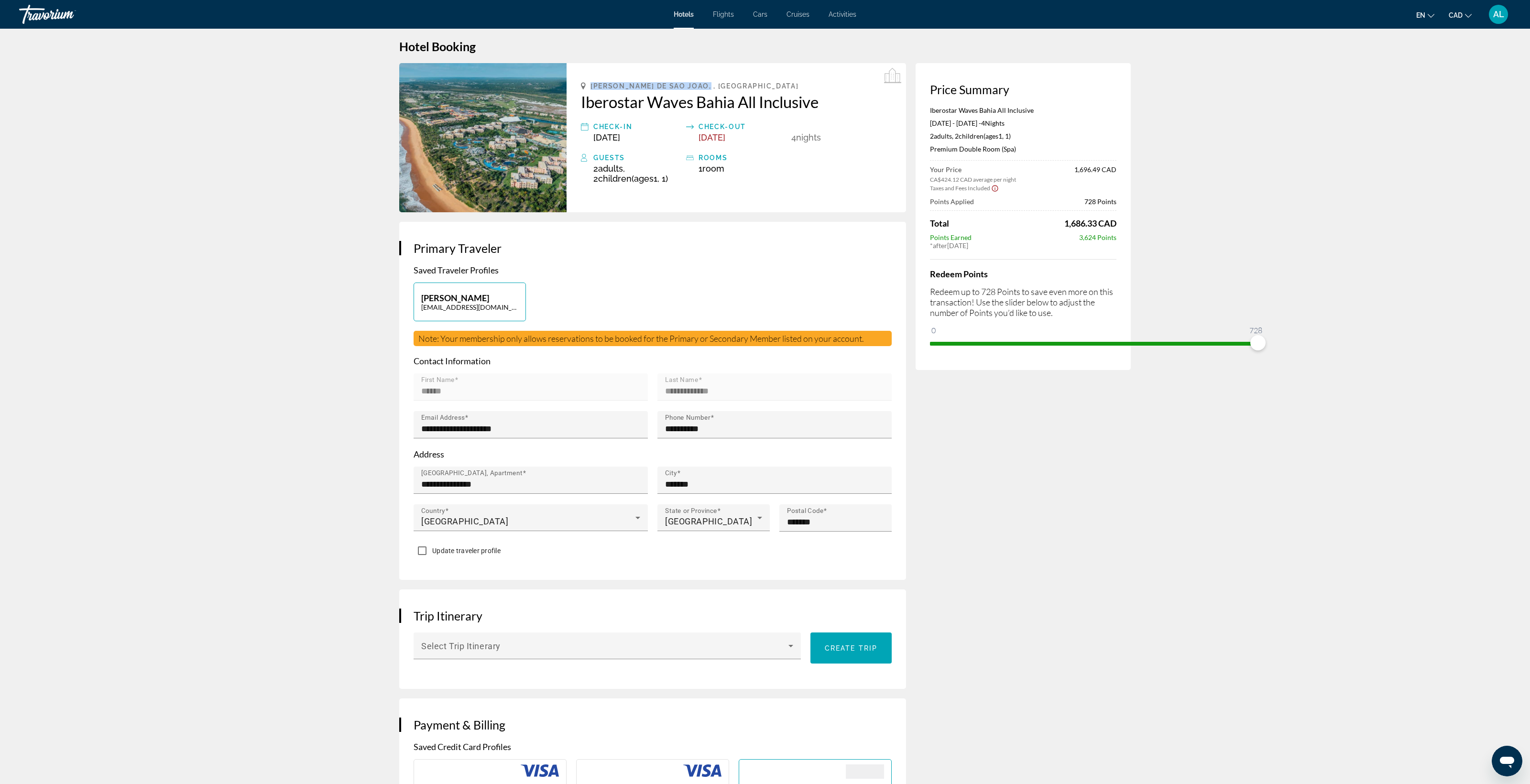
copy span "Mata De Sao Joao, , Brasil"
drag, startPoint x: 620, startPoint y: 159, endPoint x: 451, endPoint y: 166, distance: 169.1
click at [581, 90] on div "Mata De Sao Joao, , Brasil" at bounding box center [736, 86] width 311 height 8
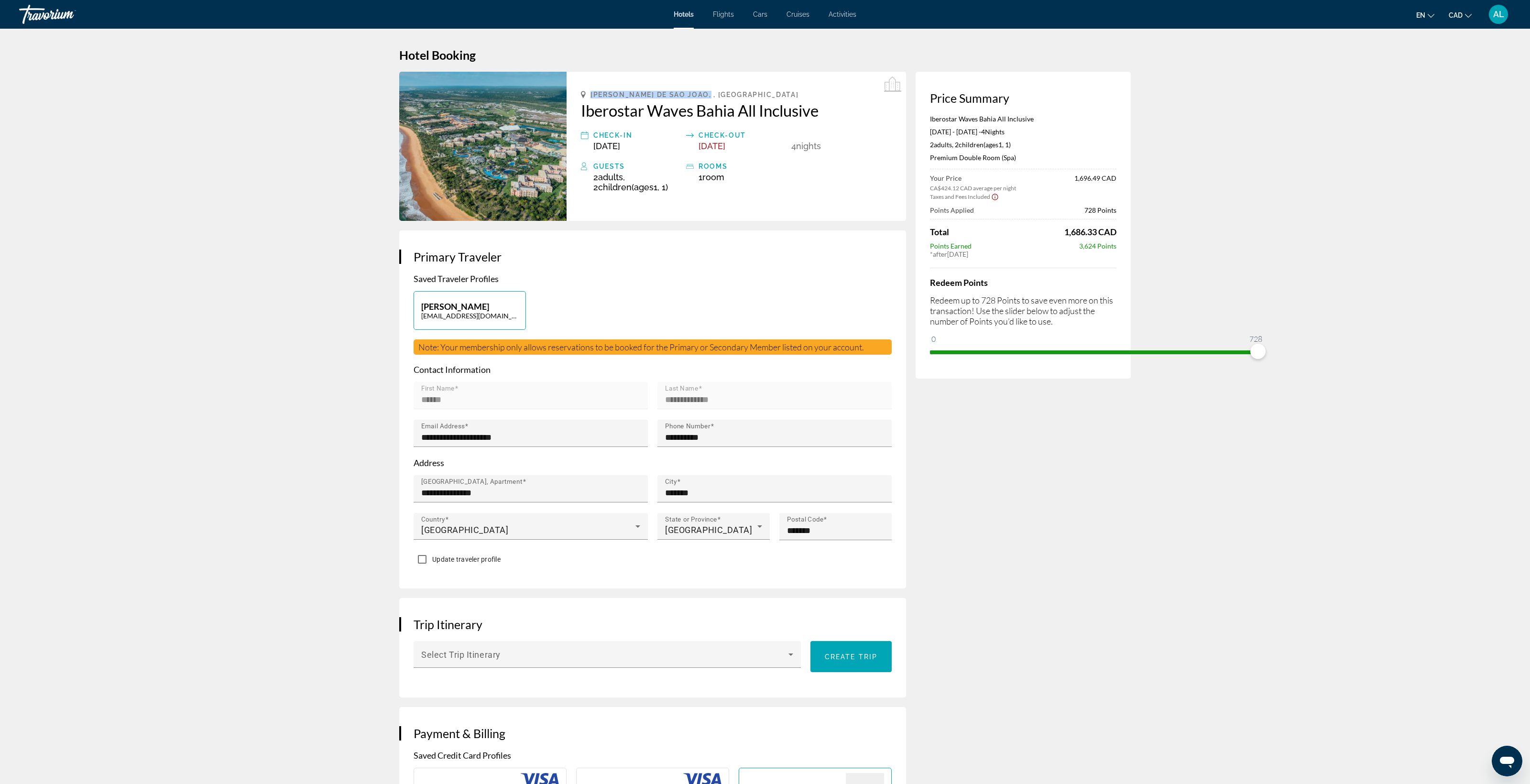
scroll to position [0, 0]
click at [674, 19] on span "Hotels" at bounding box center [683, 15] width 21 height 8
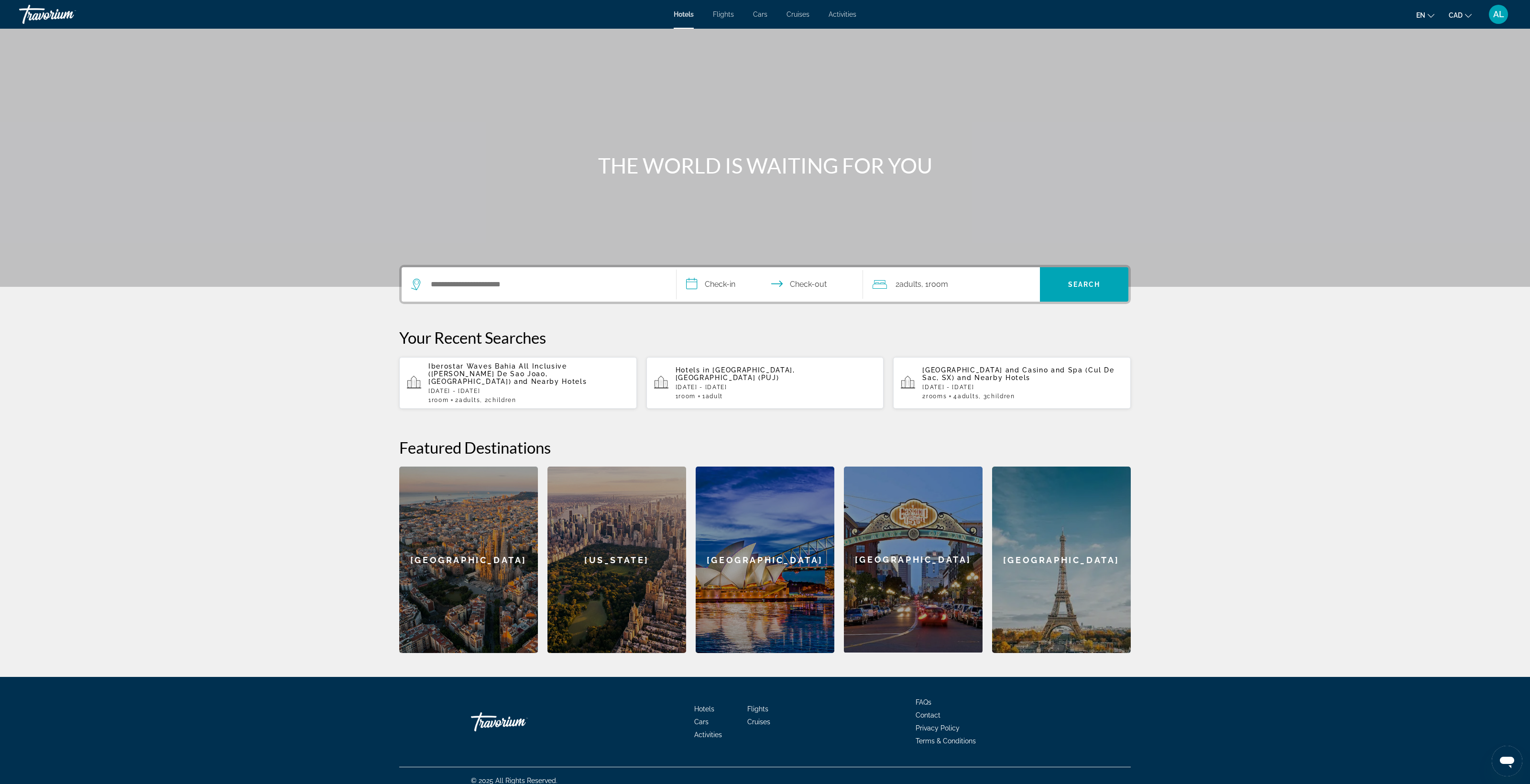
drag, startPoint x: 239, startPoint y: 494, endPoint x: 238, endPoint y: 499, distance: 5.1
click at [411, 302] on div "Search widget" at bounding box center [538, 283] width 255 height 34
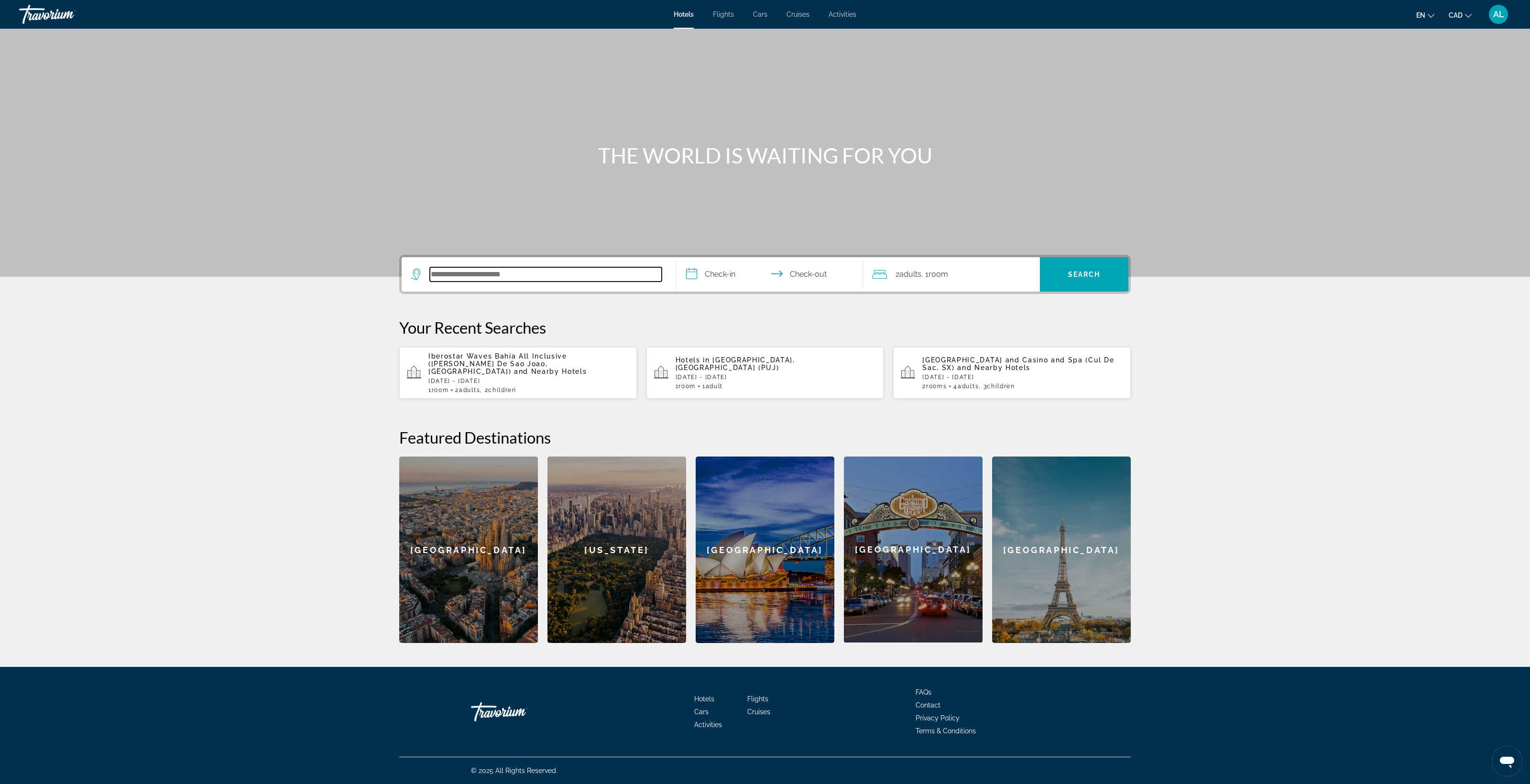
click at [430, 267] on input "Search hotel destination" at bounding box center [546, 274] width 232 height 15
paste input "**********"
type input "**********"
click at [679, 257] on input "**********" at bounding box center [771, 276] width 191 height 37
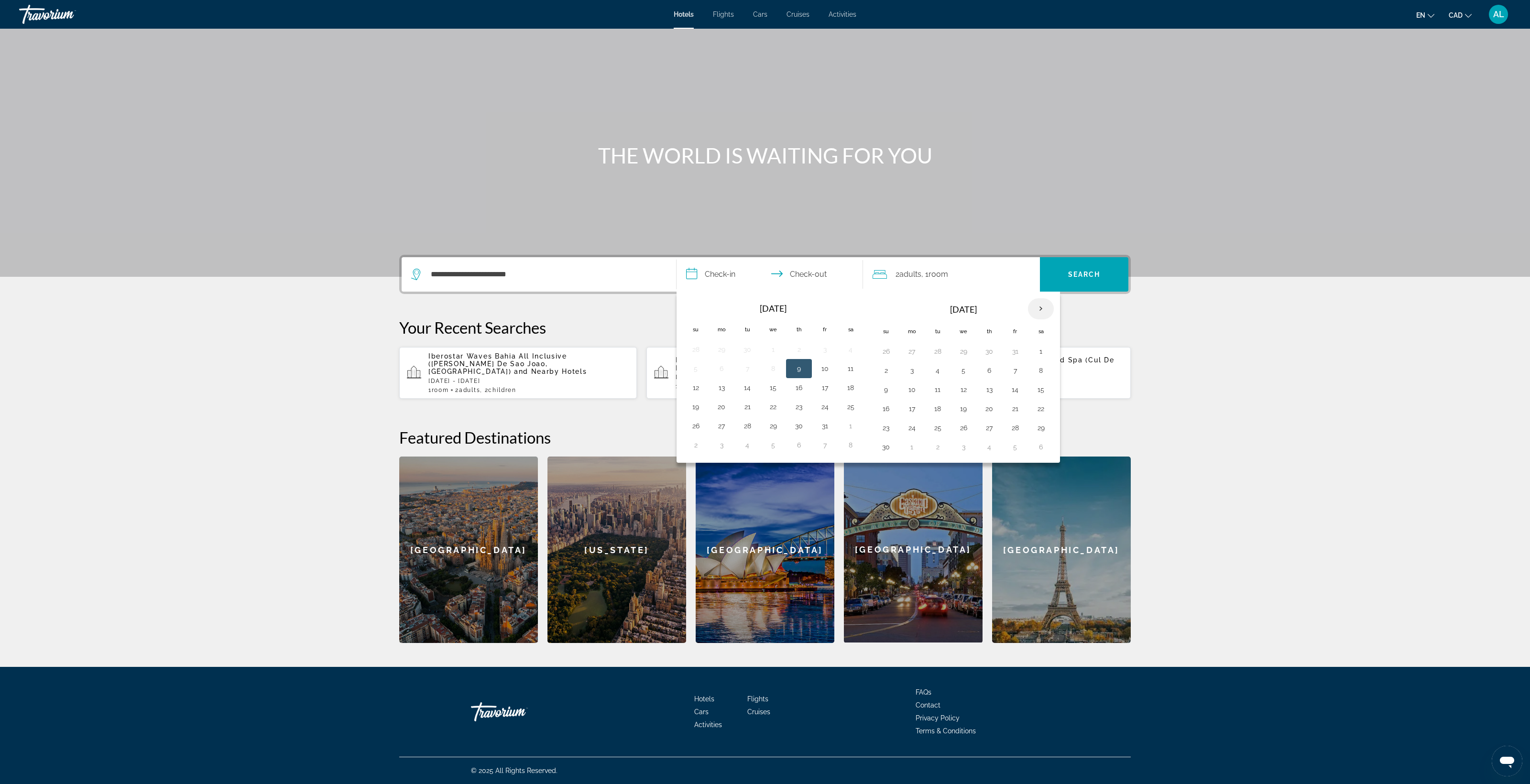
click at [1054, 298] on th "Next month" at bounding box center [1040, 309] width 25 height 22
click at [1048, 364] on button "7" at bounding box center [1041, 370] width 16 height 14
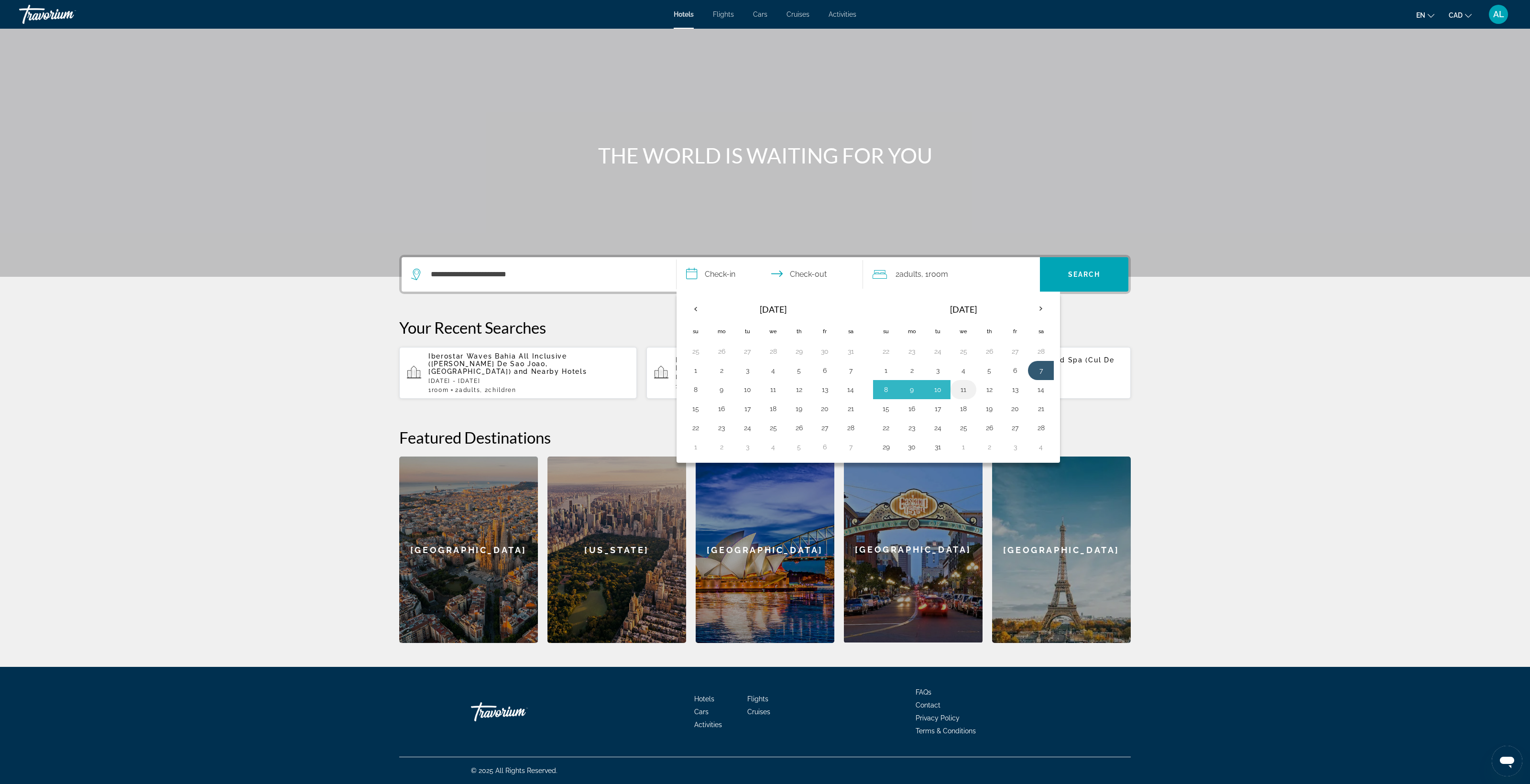
click at [976, 380] on td "11" at bounding box center [963, 390] width 25 height 20
drag, startPoint x: 1111, startPoint y: 91, endPoint x: 1129, endPoint y: 65, distance: 31.6
click at [1039, 257] on div "2 Adult Adults , 1 Room rooms" at bounding box center [955, 274] width 167 height 34
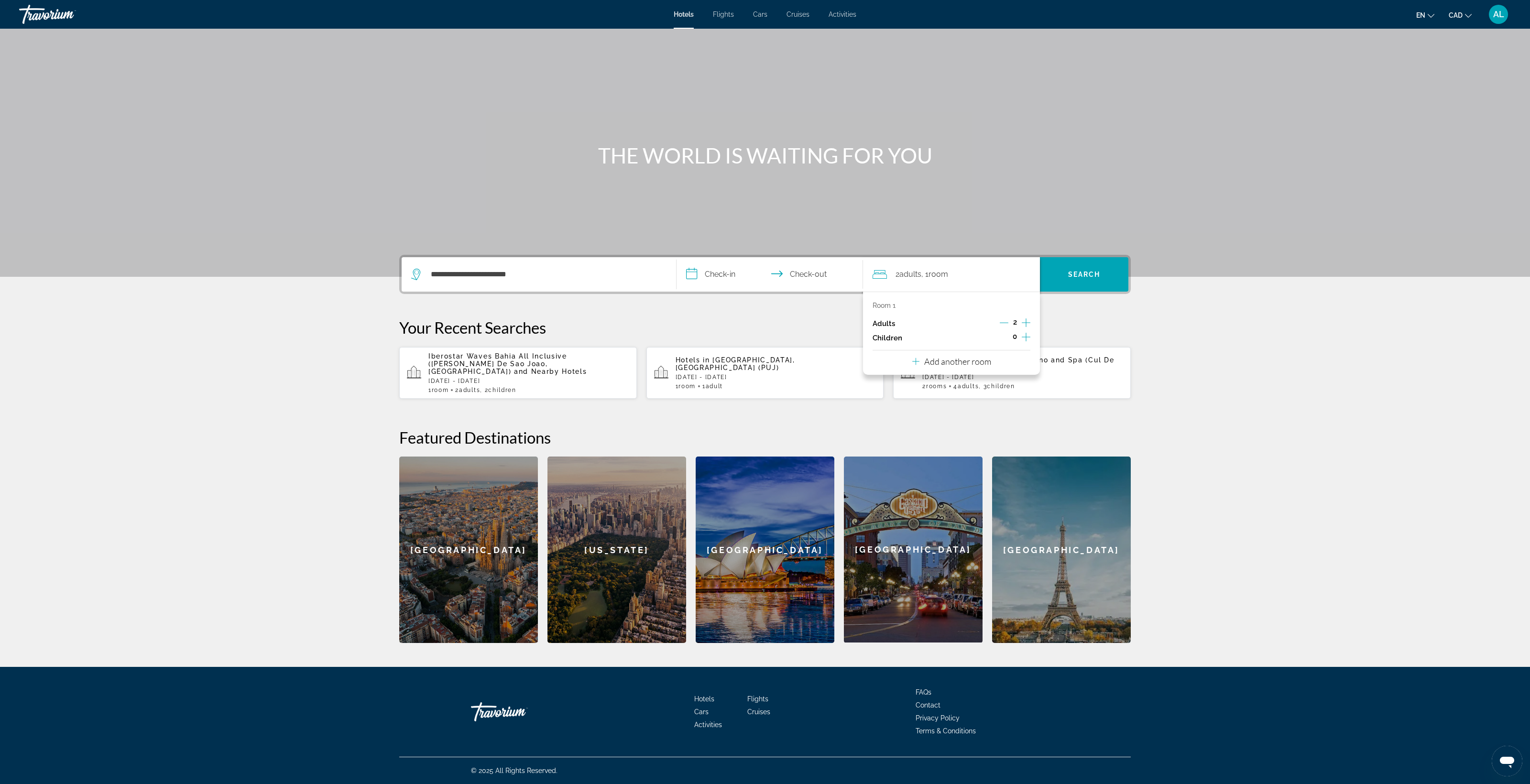
click at [1030, 331] on icon "Increment children" at bounding box center [1026, 337] width 9 height 12
click at [936, 358] on span "Travelers: 2 adults, 2 children" at bounding box center [907, 364] width 56 height 12
drag, startPoint x: 1047, startPoint y: 277, endPoint x: 1085, endPoint y: 271, distance: 38.5
click at [1048, 277] on mat-option "1" at bounding box center [1026, 286] width 136 height 22
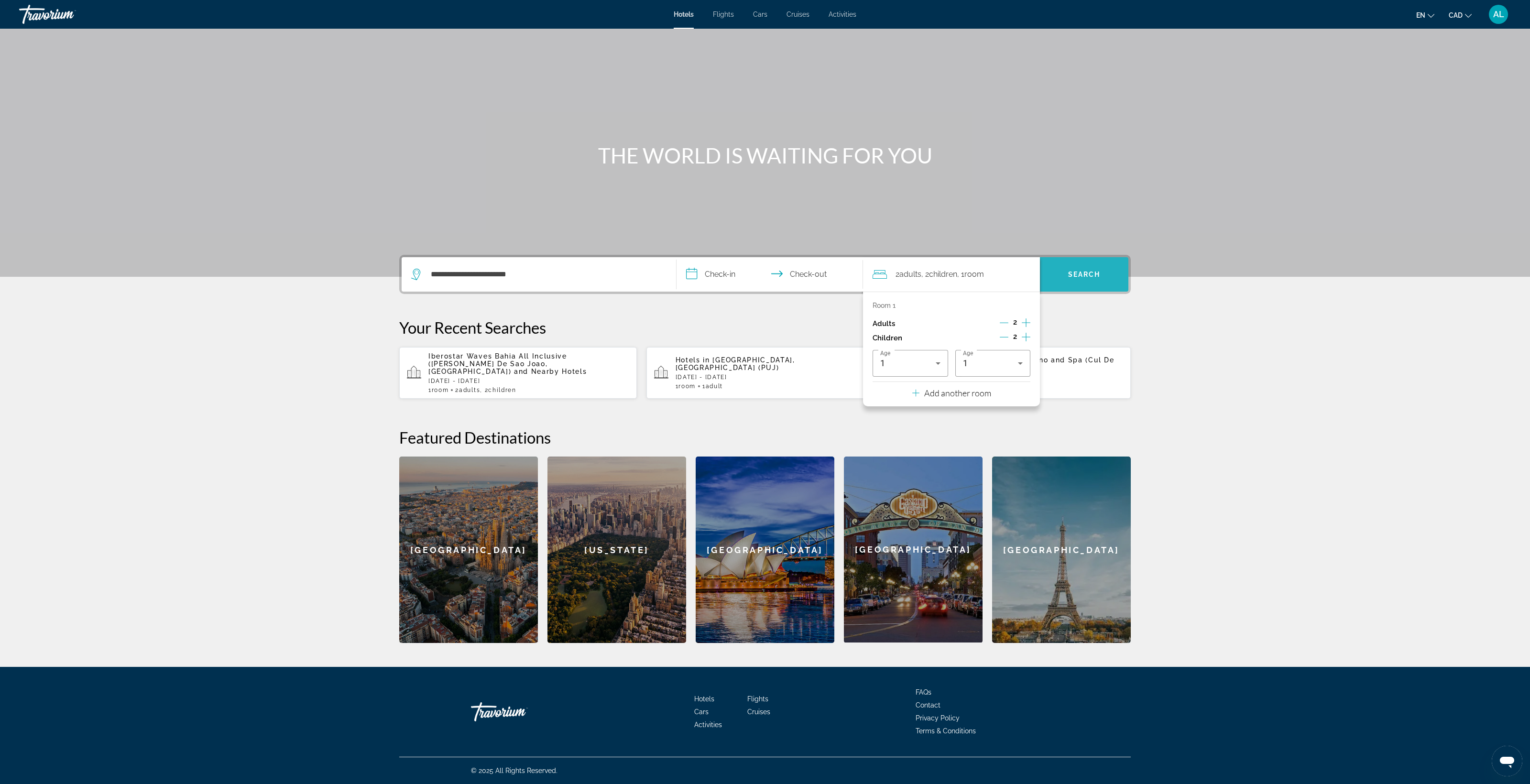
click at [1101, 271] on span "Search" at bounding box center [1083, 275] width 32 height 8
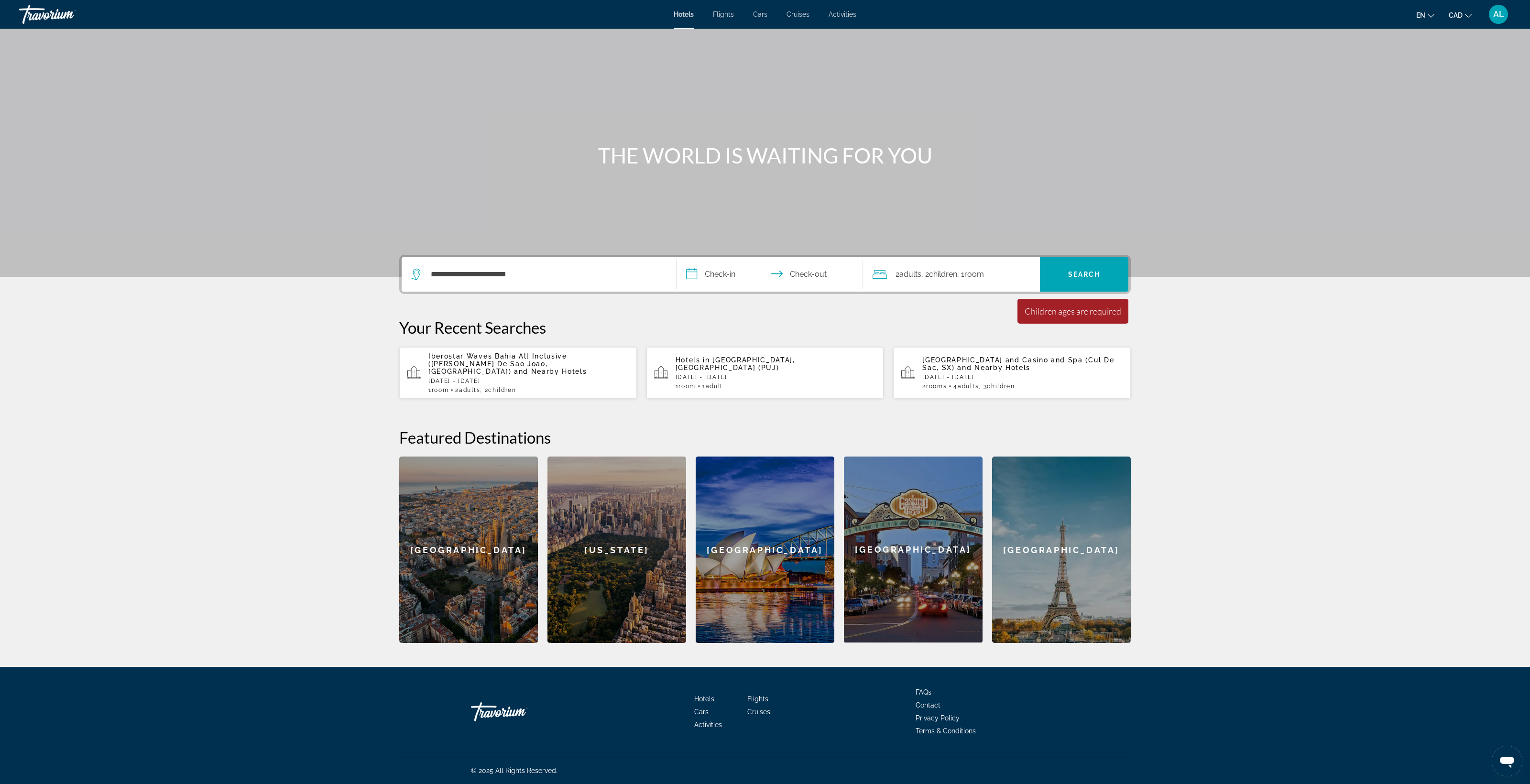
click at [677, 257] on input "**********" at bounding box center [771, 276] width 191 height 37
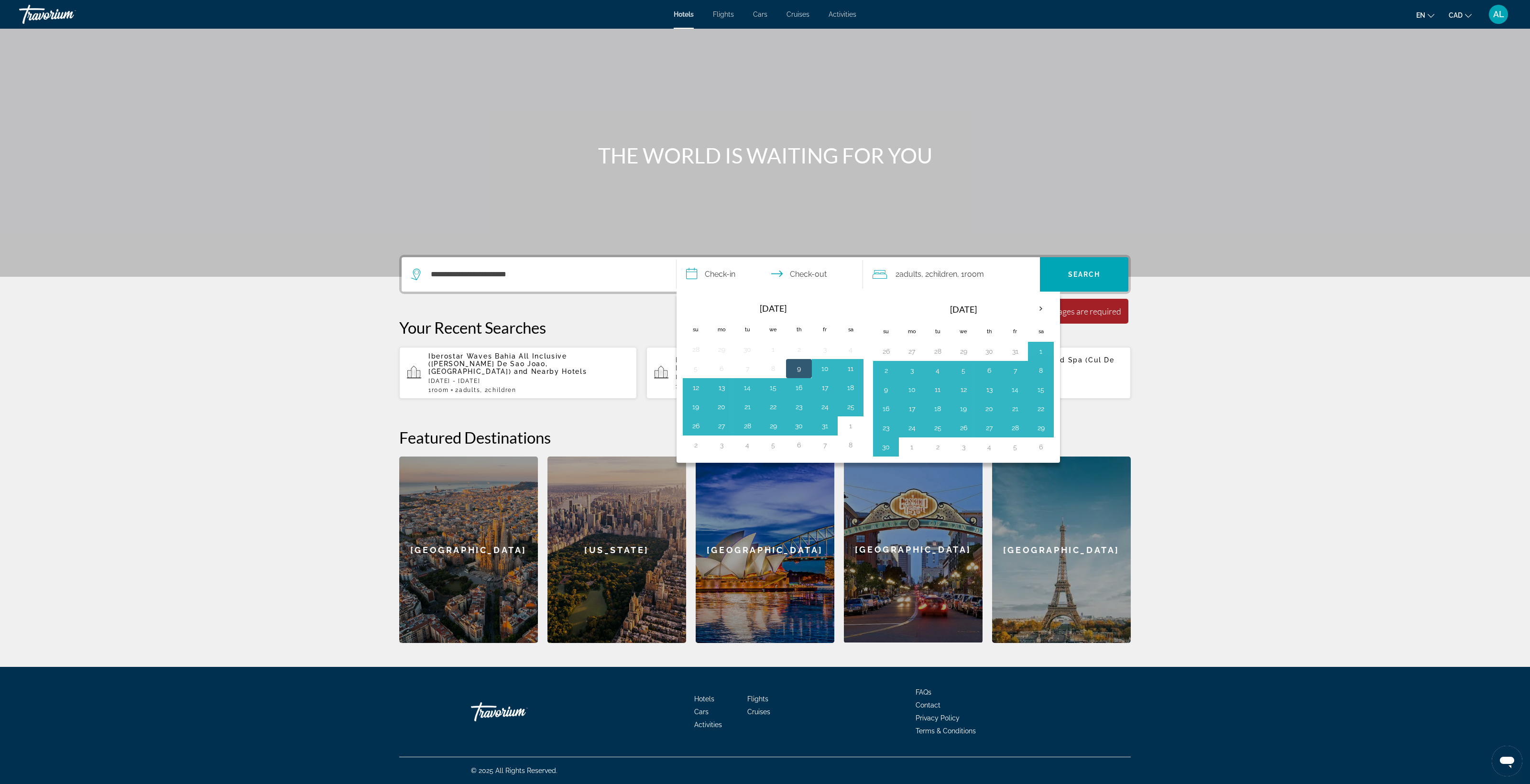
click at [812, 319] on th "Fr" at bounding box center [824, 329] width 25 height 22
click at [1054, 298] on th "Next month" at bounding box center [1040, 309] width 25 height 22
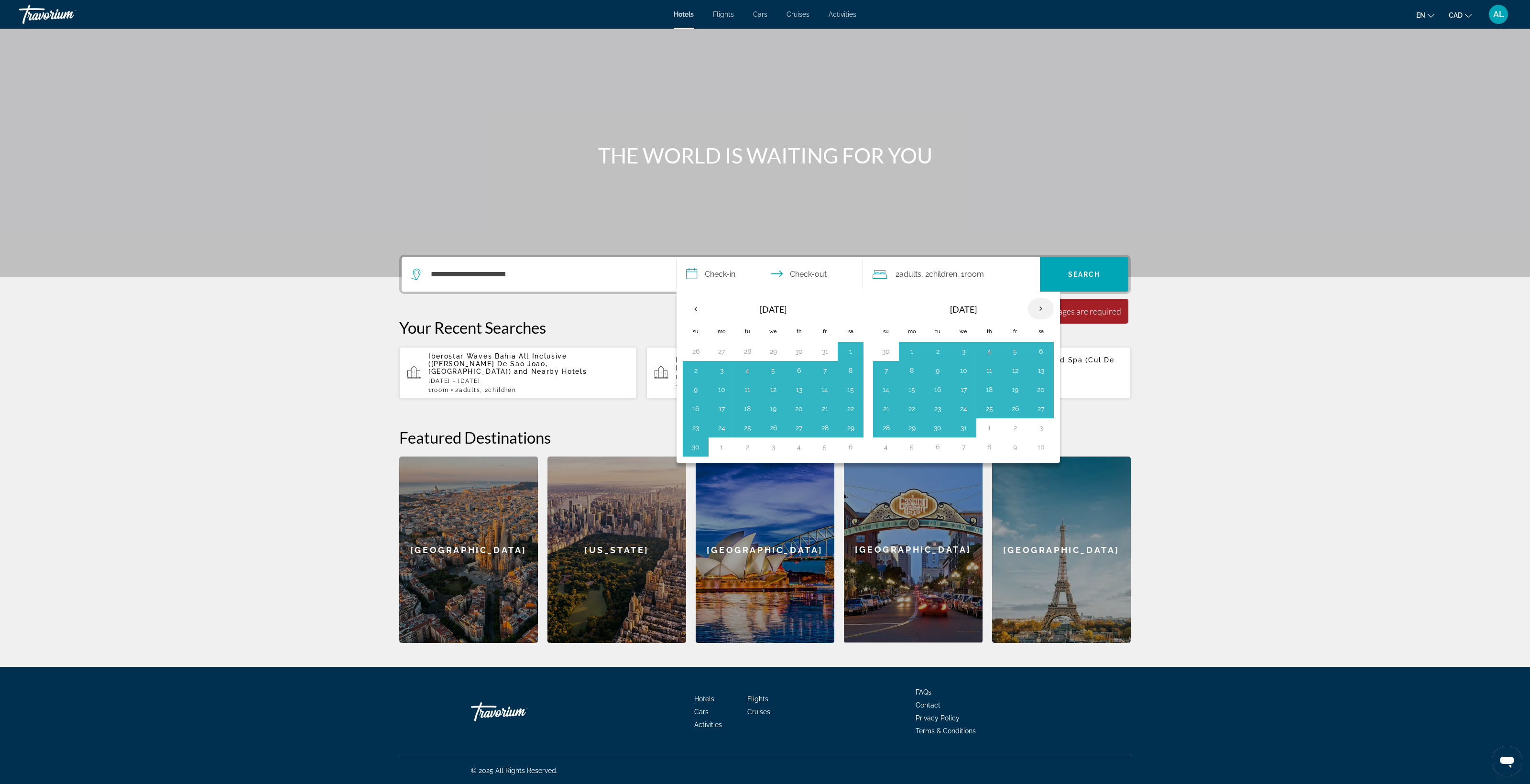
click at [1054, 298] on th "Next month" at bounding box center [1040, 309] width 25 height 22
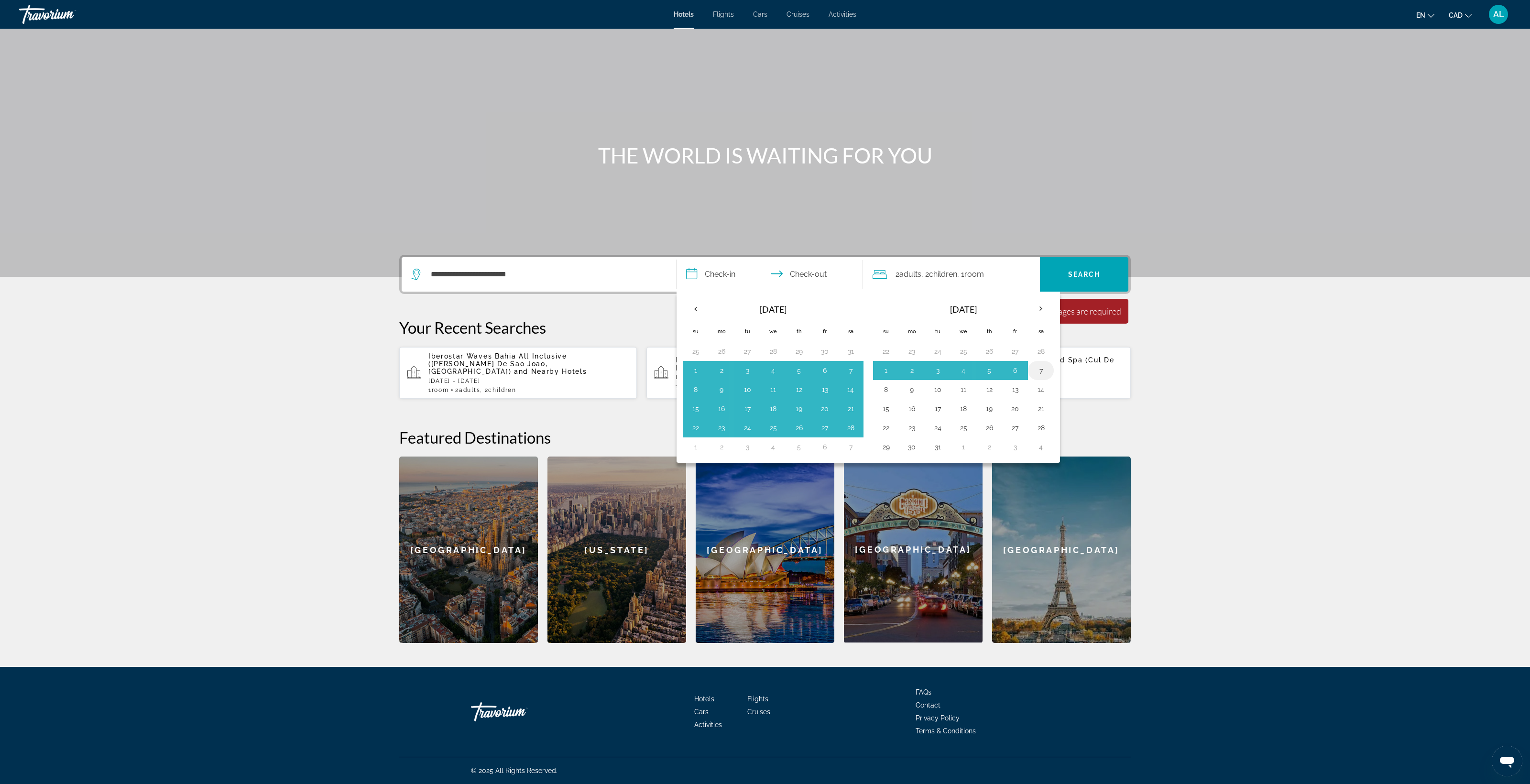
click at [1048, 364] on button "7" at bounding box center [1041, 370] width 16 height 14
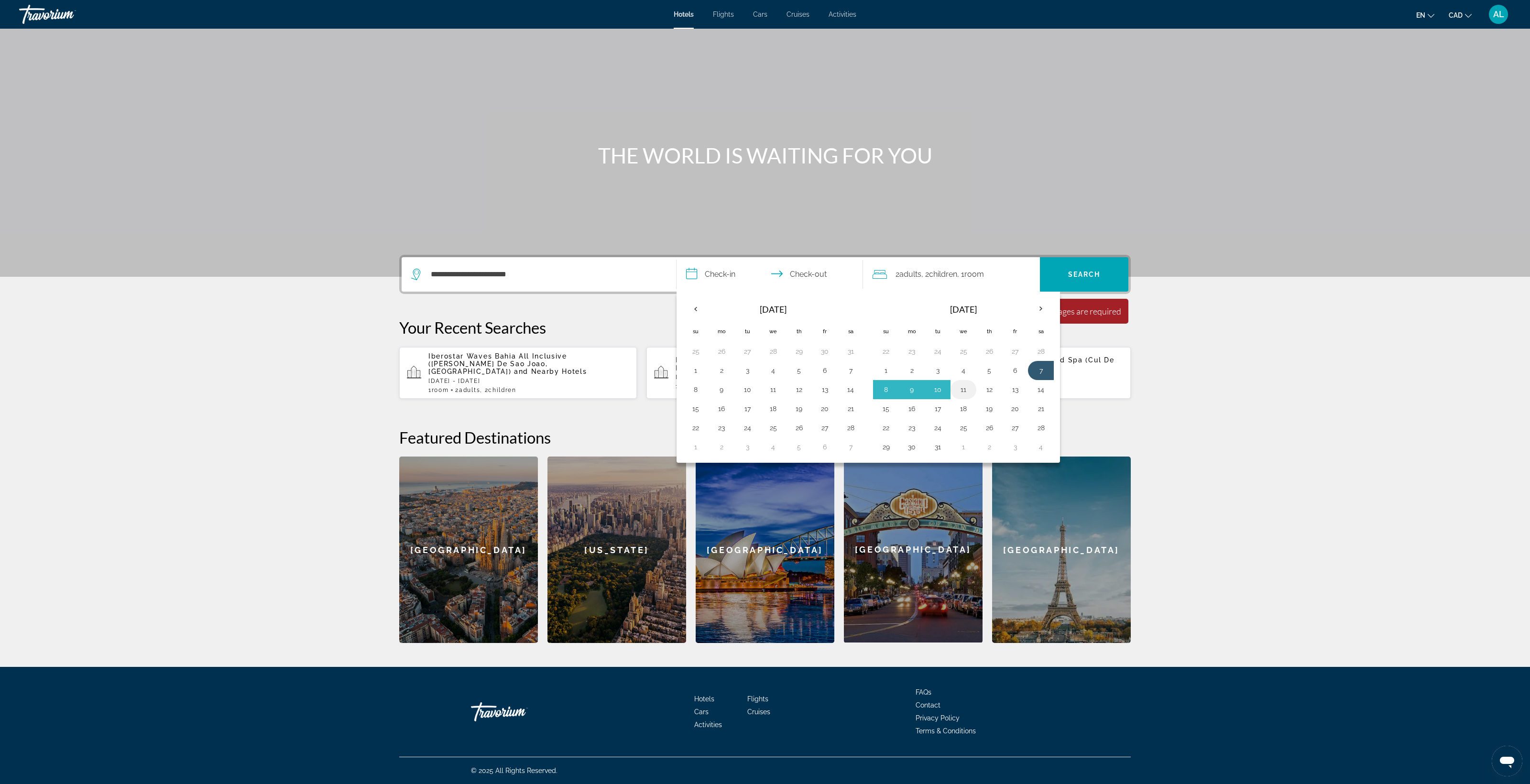
drag, startPoint x: 992, startPoint y: 279, endPoint x: 984, endPoint y: 277, distance: 8.2
click at [976, 380] on td "11" at bounding box center [963, 390] width 25 height 20
click at [971, 383] on button "11" at bounding box center [963, 390] width 16 height 14
type input "**********"
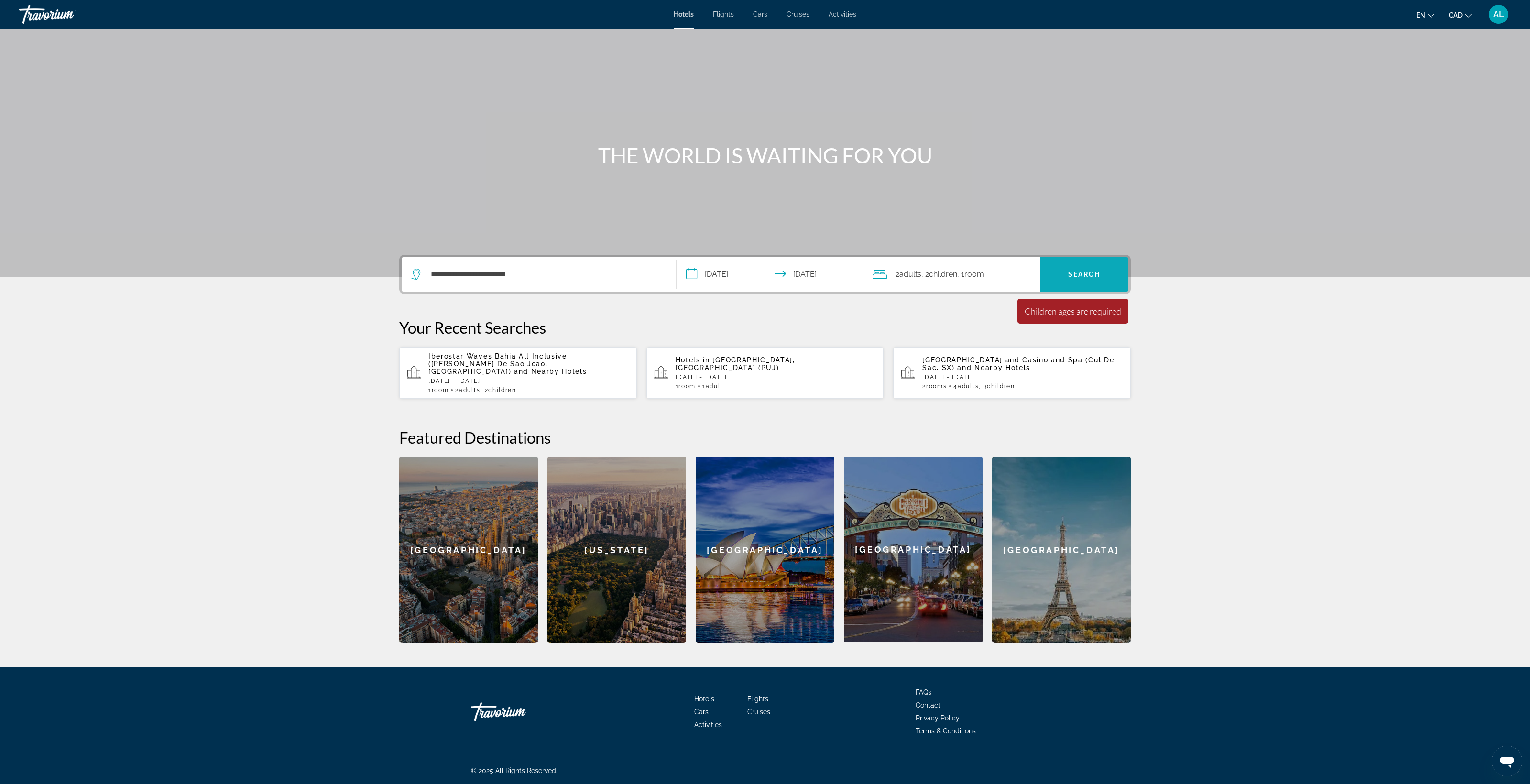
click at [1101, 271] on span "Search" at bounding box center [1083, 275] width 32 height 8
click at [957, 270] on span "Children" at bounding box center [942, 274] width 28 height 9
click at [1018, 358] on span "Travelers: 2 adults, 2 children" at bounding box center [990, 364] width 56 height 12
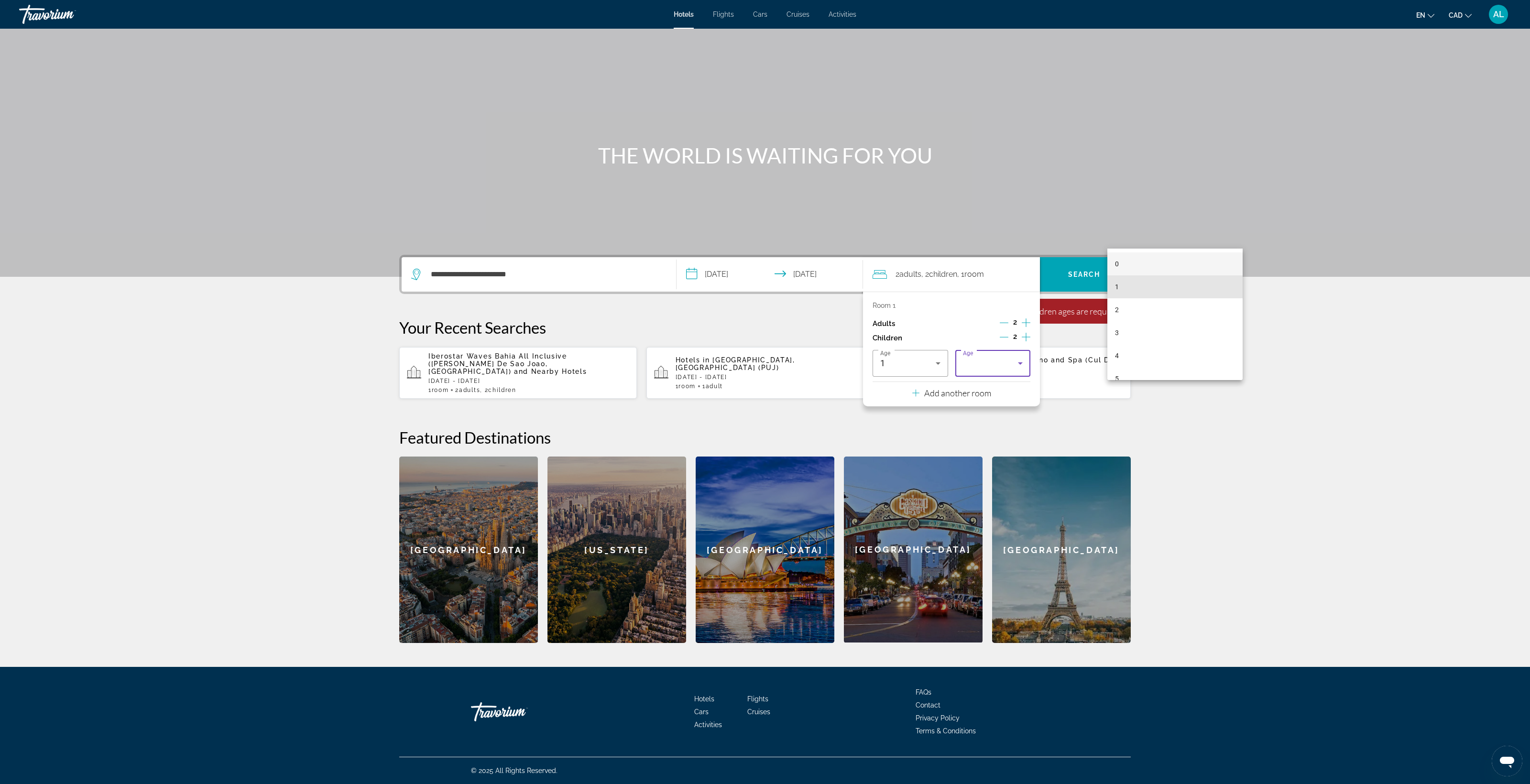
drag, startPoint x: 1132, startPoint y: 281, endPoint x: 1128, endPoint y: 275, distance: 7.2
click at [1133, 280] on mat-option "1" at bounding box center [1174, 286] width 136 height 22
click at [1101, 271] on span "Search" at bounding box center [1083, 275] width 32 height 8
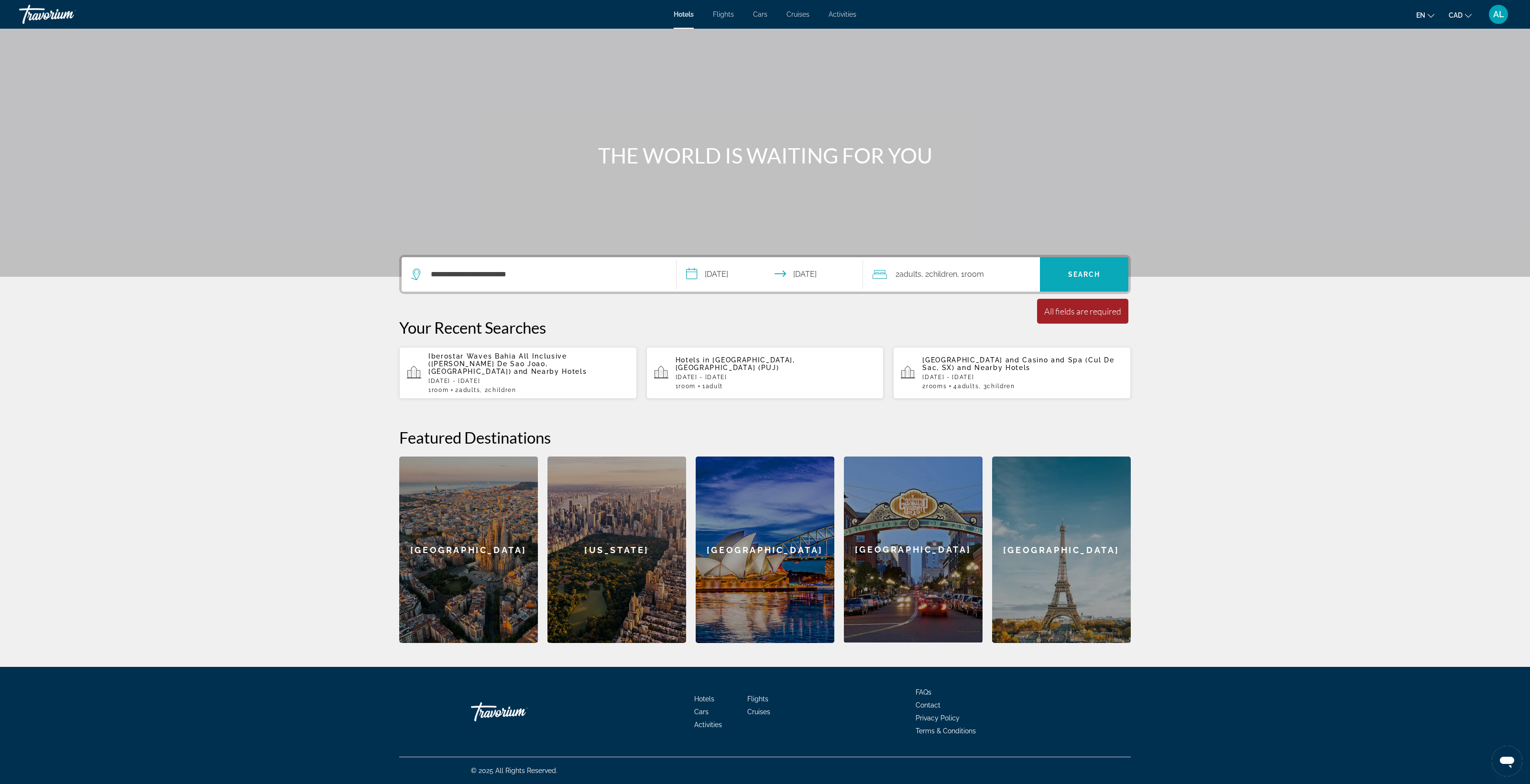
click at [1101, 271] on span "Search" at bounding box center [1083, 275] width 32 height 8
drag, startPoint x: 1328, startPoint y: 93, endPoint x: 1305, endPoint y: 101, distance: 24.4
click at [1101, 271] on span "Search" at bounding box center [1083, 275] width 32 height 8
click at [1039, 257] on div "2 Adult Adults , 2 Child Children , 1 Room rooms" at bounding box center [955, 274] width 167 height 34
click at [1150, 255] on div "**********" at bounding box center [765, 449] width 769 height 388
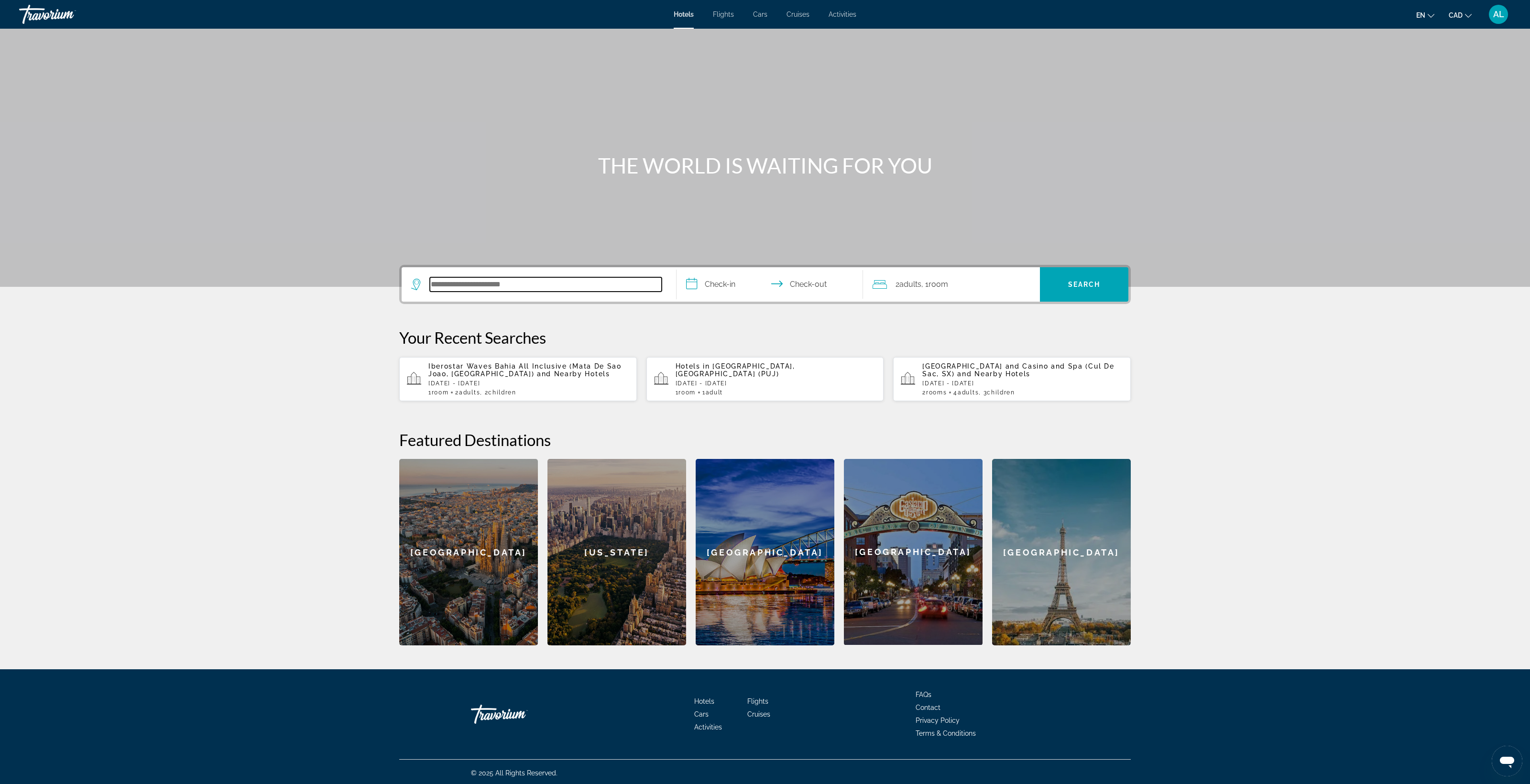
click at [430, 291] on input "Search hotel destination" at bounding box center [546, 284] width 232 height 15
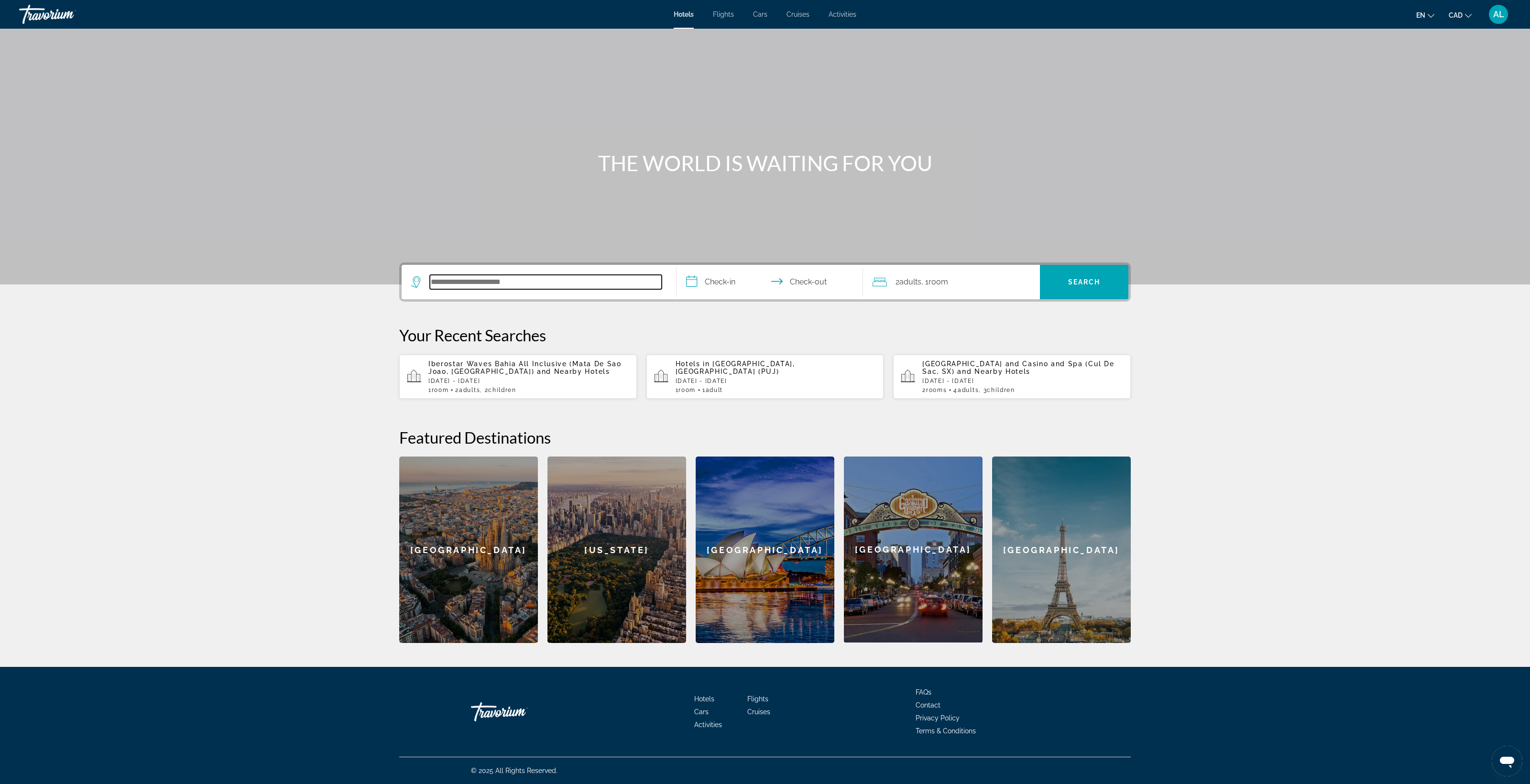
paste input "**********"
drag, startPoint x: 676, startPoint y: 85, endPoint x: 669, endPoint y: 91, distance: 9.2
click at [677, 265] on input "**********" at bounding box center [771, 283] width 191 height 37
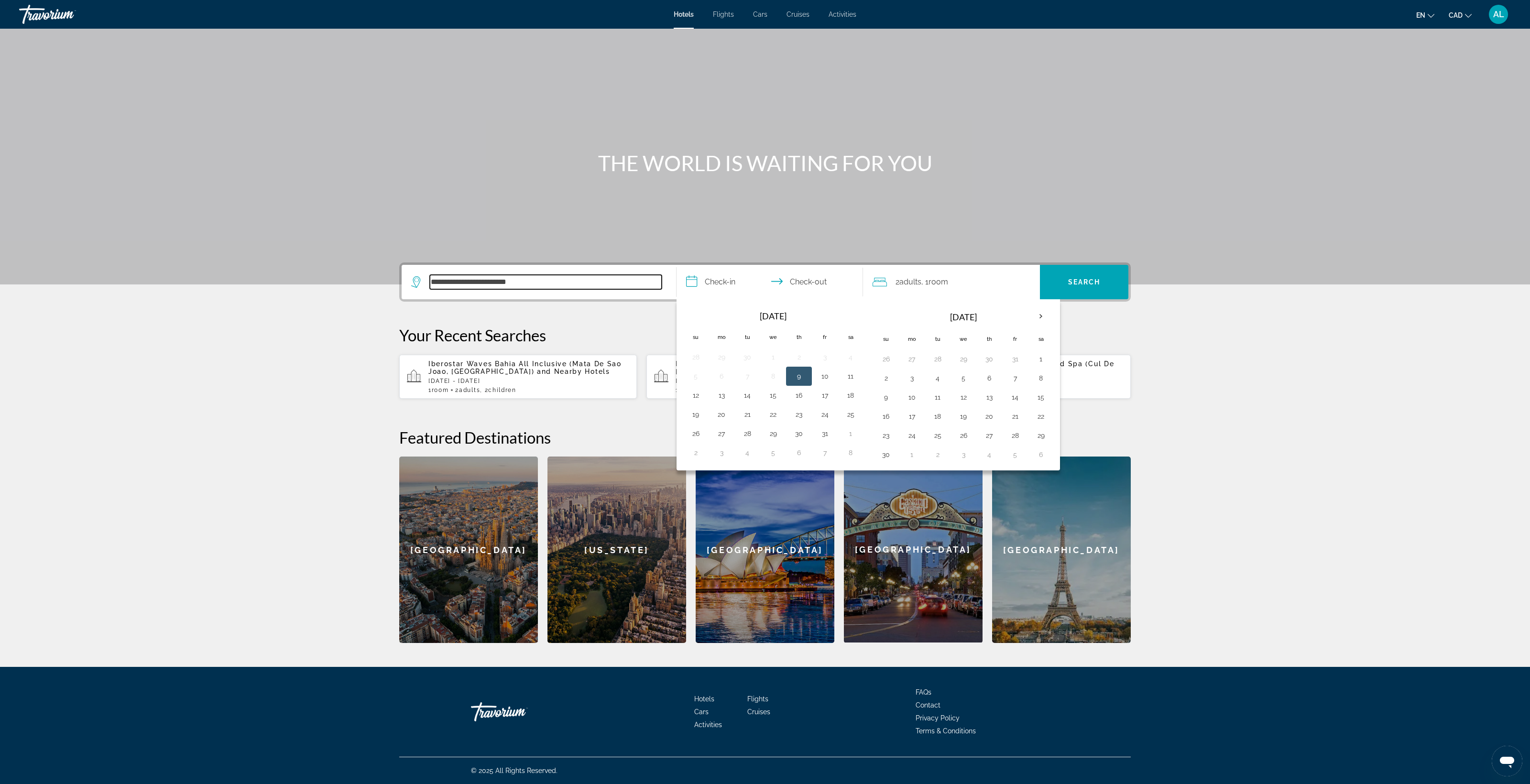
click at [430, 275] on input "**********" at bounding box center [546, 282] width 232 height 15
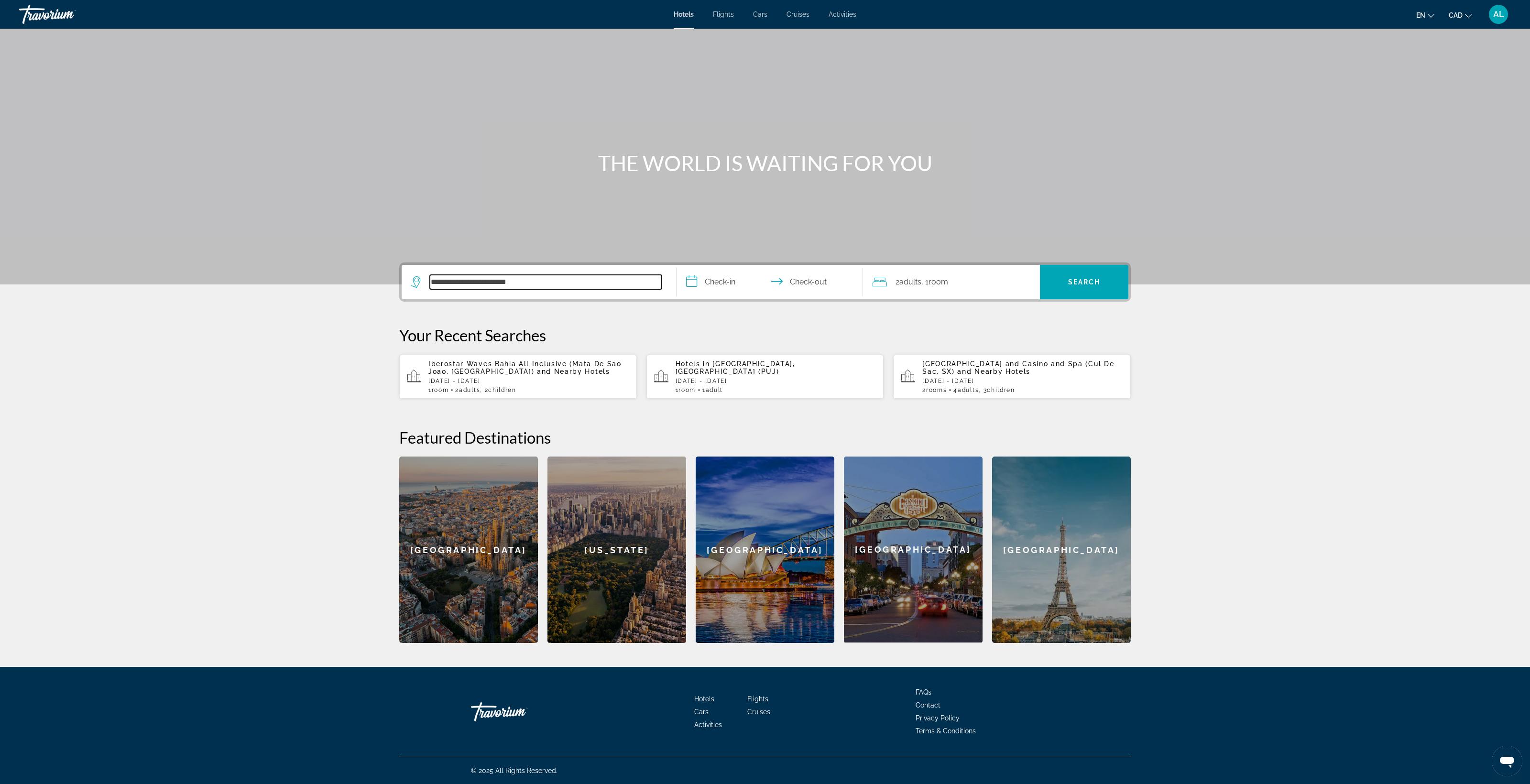
click at [430, 275] on input "**********" at bounding box center [546, 282] width 232 height 15
click at [425, 329] on button "Mata De Sao Joao, [GEOGRAPHIC_DATA], [GEOGRAPHIC_DATA]" at bounding box center [542, 338] width 234 height 19
type input "**********"
drag, startPoint x: 672, startPoint y: 90, endPoint x: 652, endPoint y: 97, distance: 21.2
click at [677, 265] on input "**********" at bounding box center [771, 283] width 191 height 37
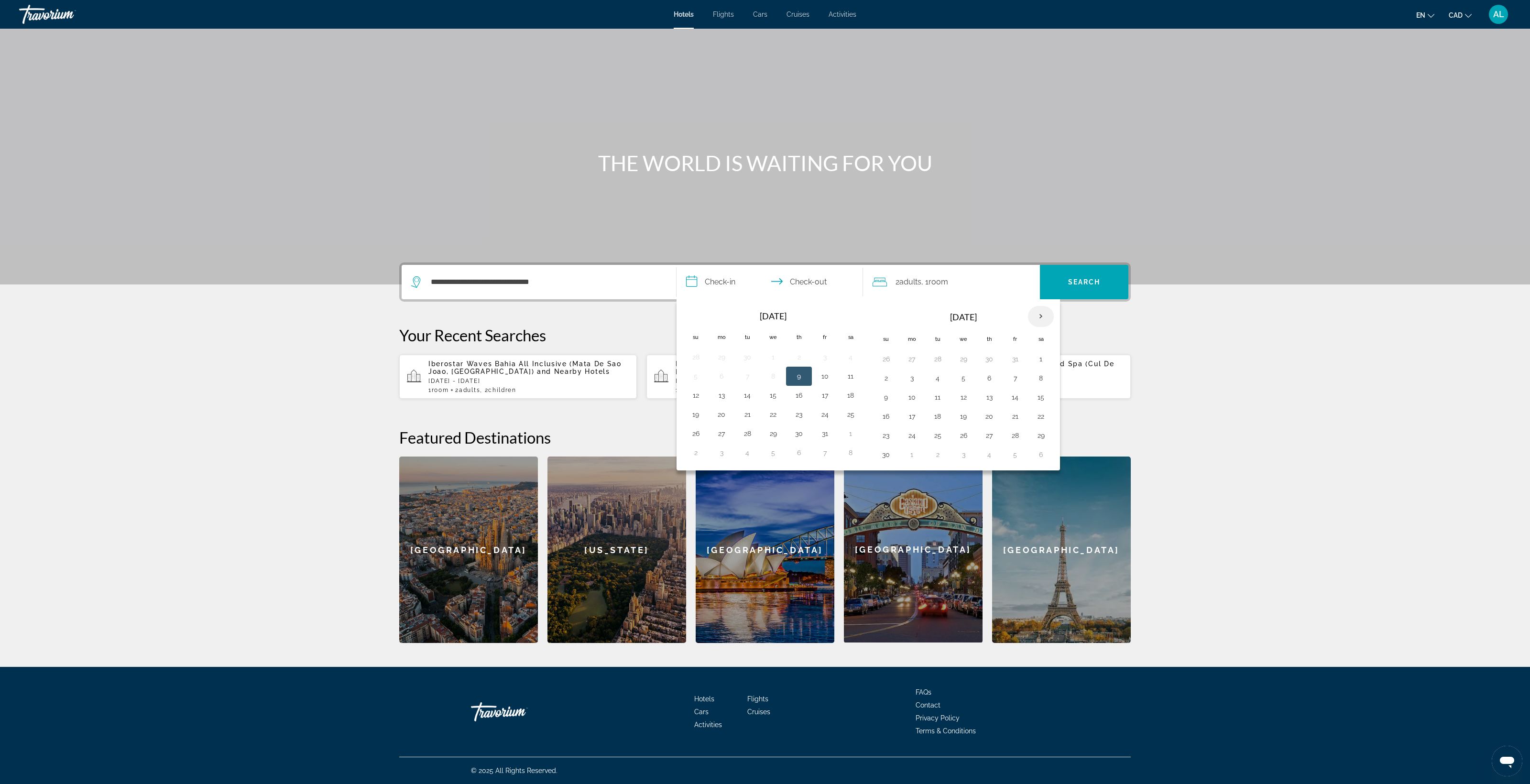
click at [1054, 306] on th "Next month" at bounding box center [1040, 317] width 25 height 22
click at [1048, 371] on button "7" at bounding box center [1041, 378] width 16 height 14
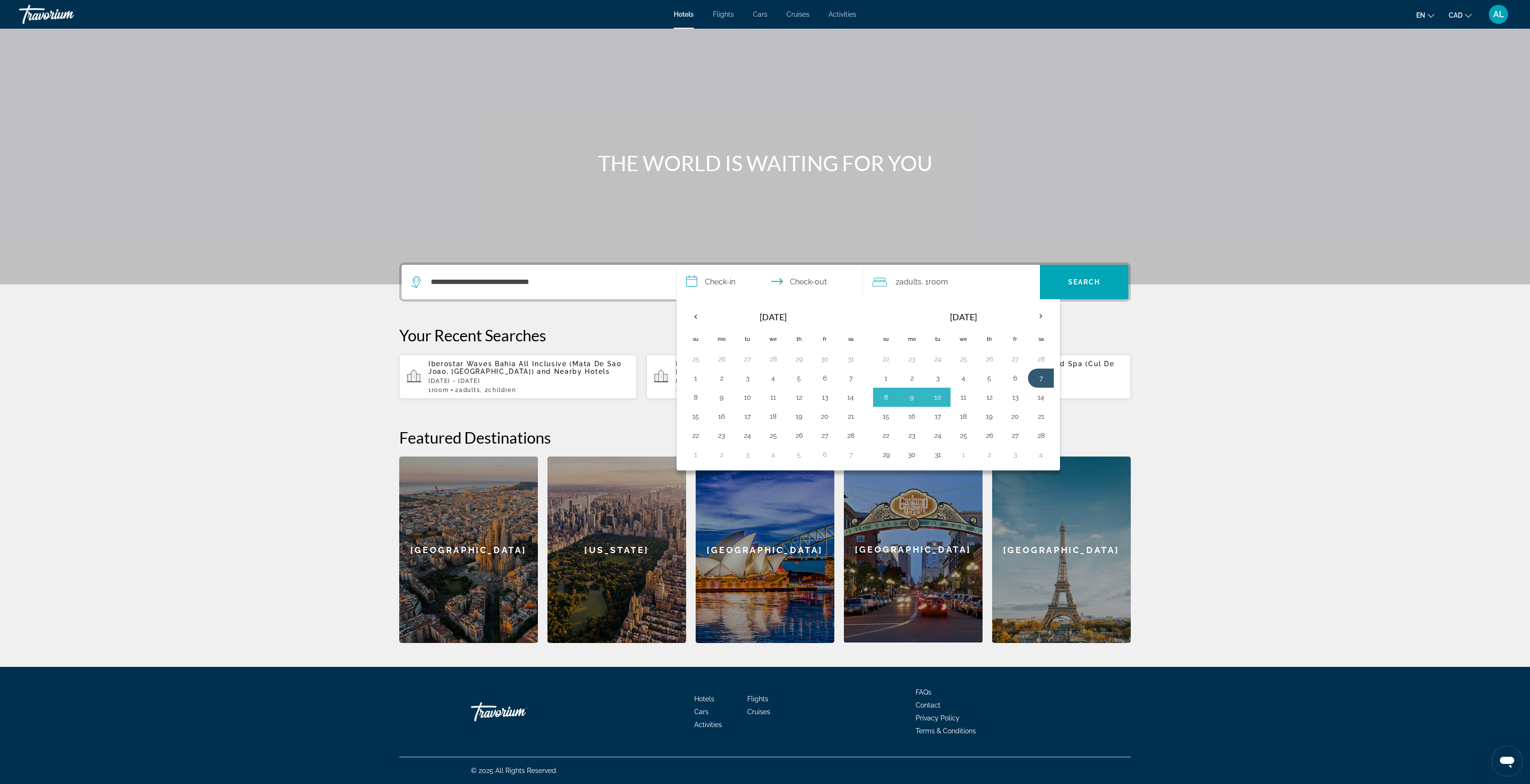
drag, startPoint x: 988, startPoint y: 275, endPoint x: 976, endPoint y: 274, distance: 12.0
click at [971, 390] on button "11" at bounding box center [963, 397] width 16 height 14
type input "**********"
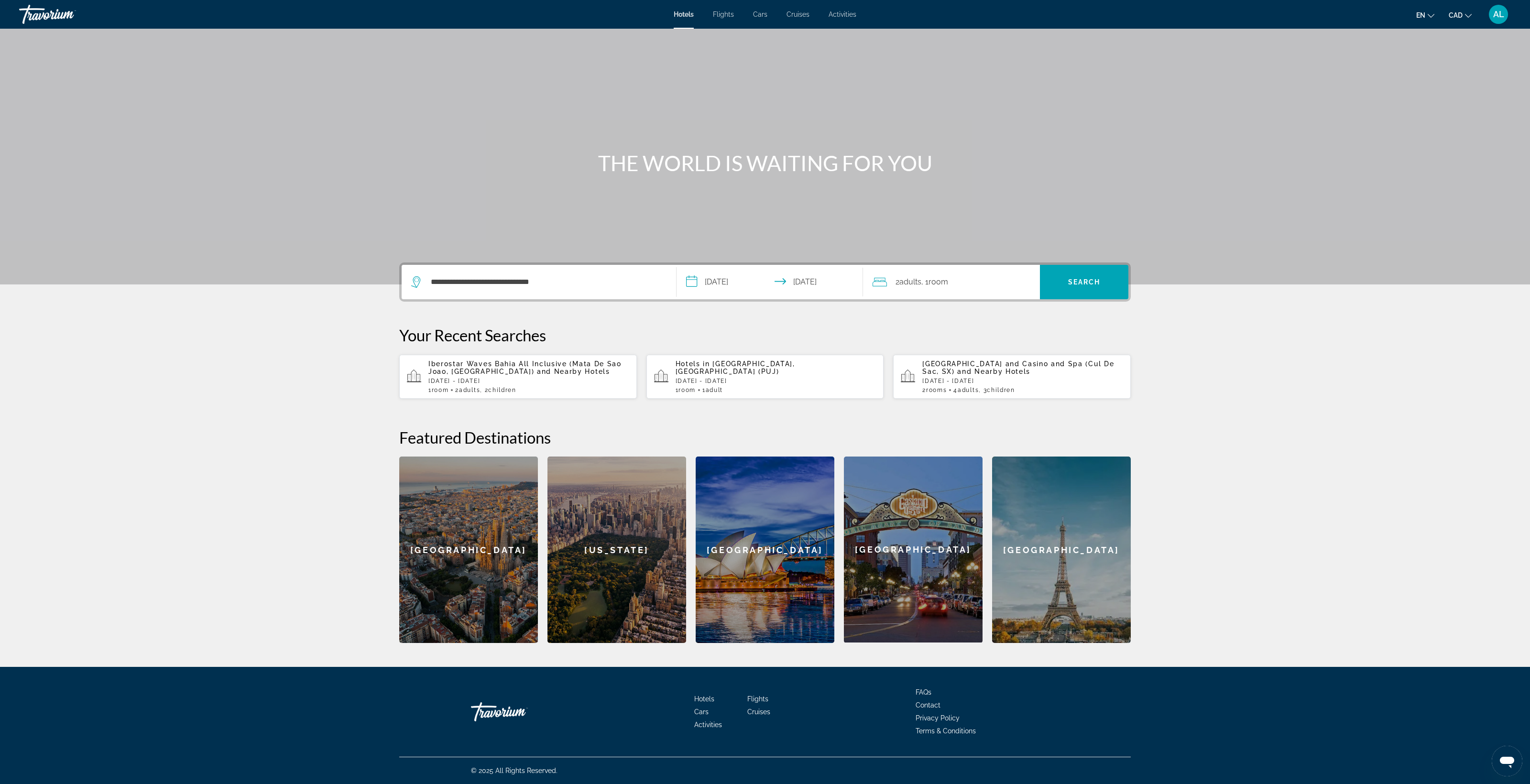
click at [948, 278] on span "Room" at bounding box center [939, 282] width 20 height 9
click at [1030, 339] on icon "Increment children" at bounding box center [1026, 345] width 9 height 12
click at [940, 358] on div "Travelers: 2 adults, 2 children" at bounding box center [910, 370] width 61 height 26
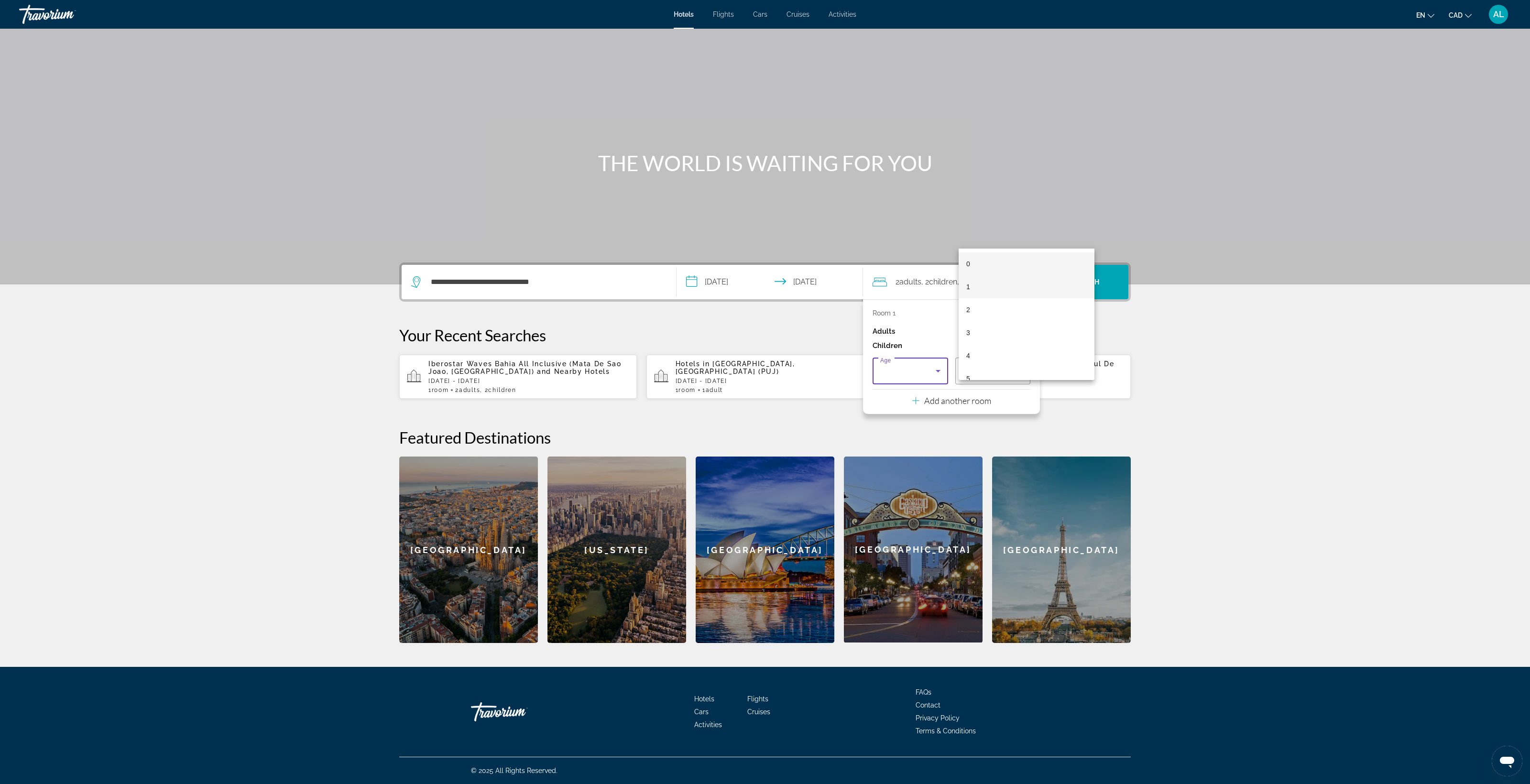
drag, startPoint x: 999, startPoint y: 291, endPoint x: 1016, endPoint y: 288, distance: 17.3
click at [1002, 290] on mat-option "1" at bounding box center [1026, 286] width 136 height 22
click at [1101, 279] on span "Search" at bounding box center [1083, 283] width 32 height 8
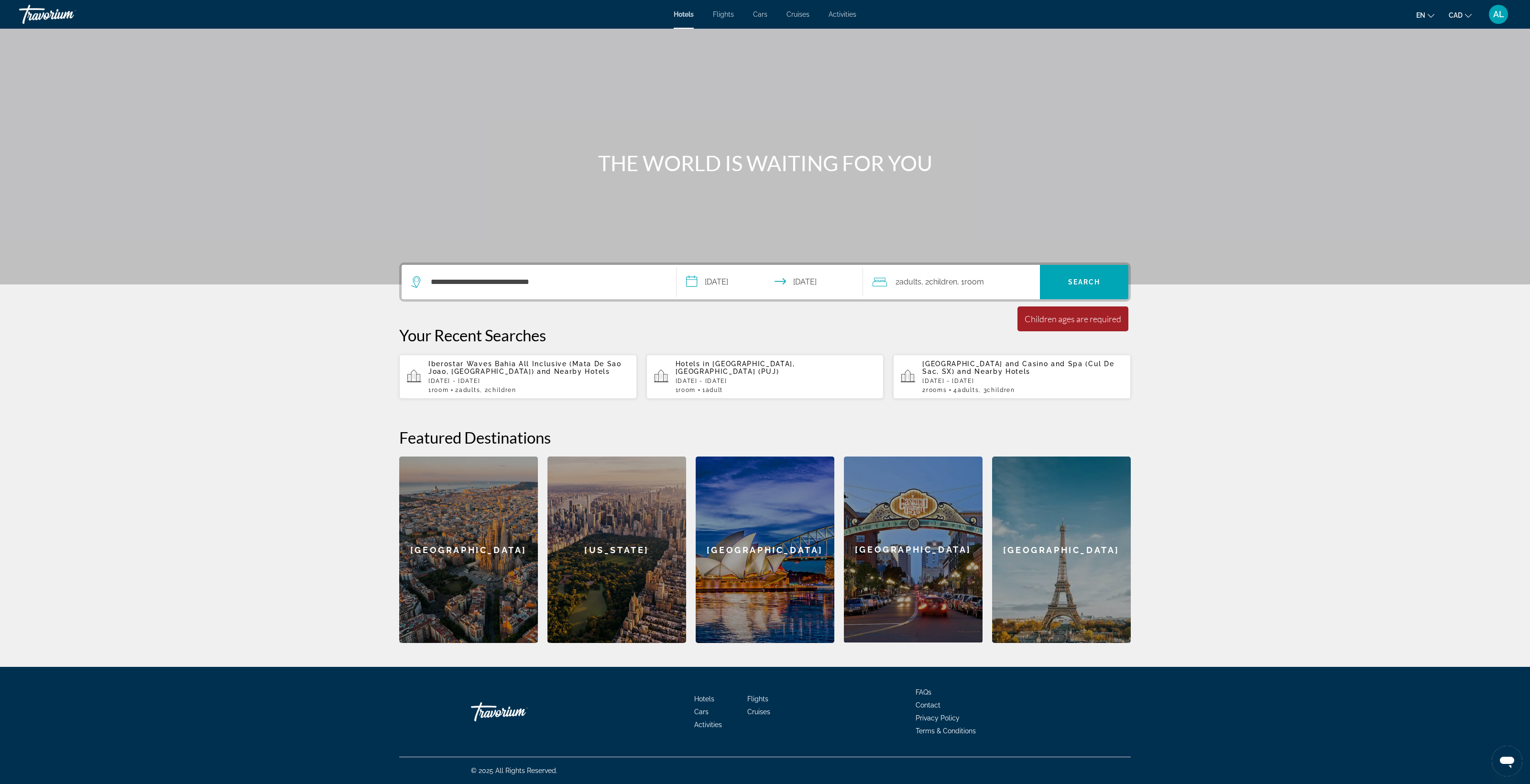
click at [984, 278] on span "Room" at bounding box center [974, 282] width 20 height 9
click at [1018, 366] on span "Travelers: 2 adults, 2 children" at bounding box center [990, 371] width 56 height 12
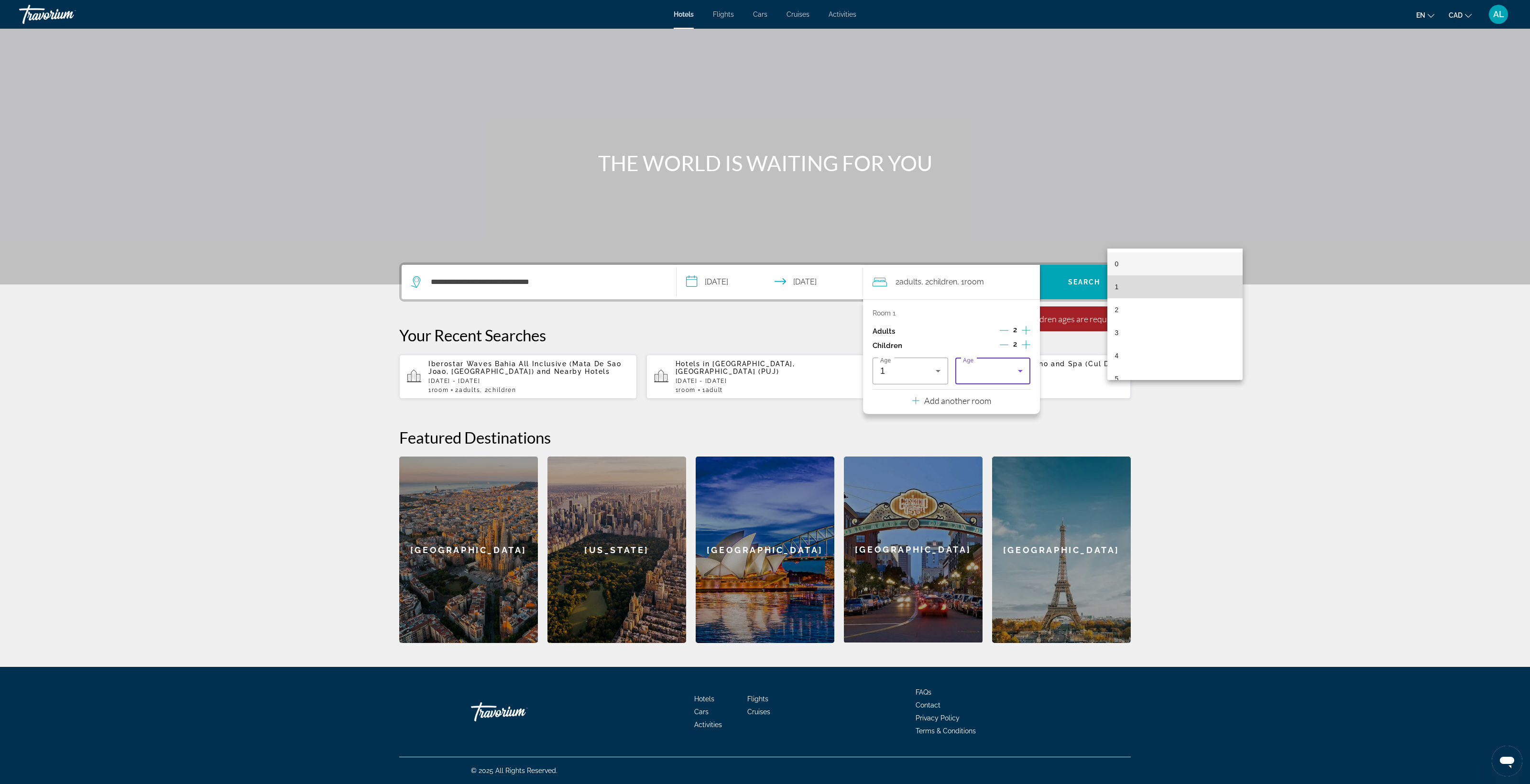
click at [1164, 276] on mat-option "1" at bounding box center [1174, 286] width 136 height 22
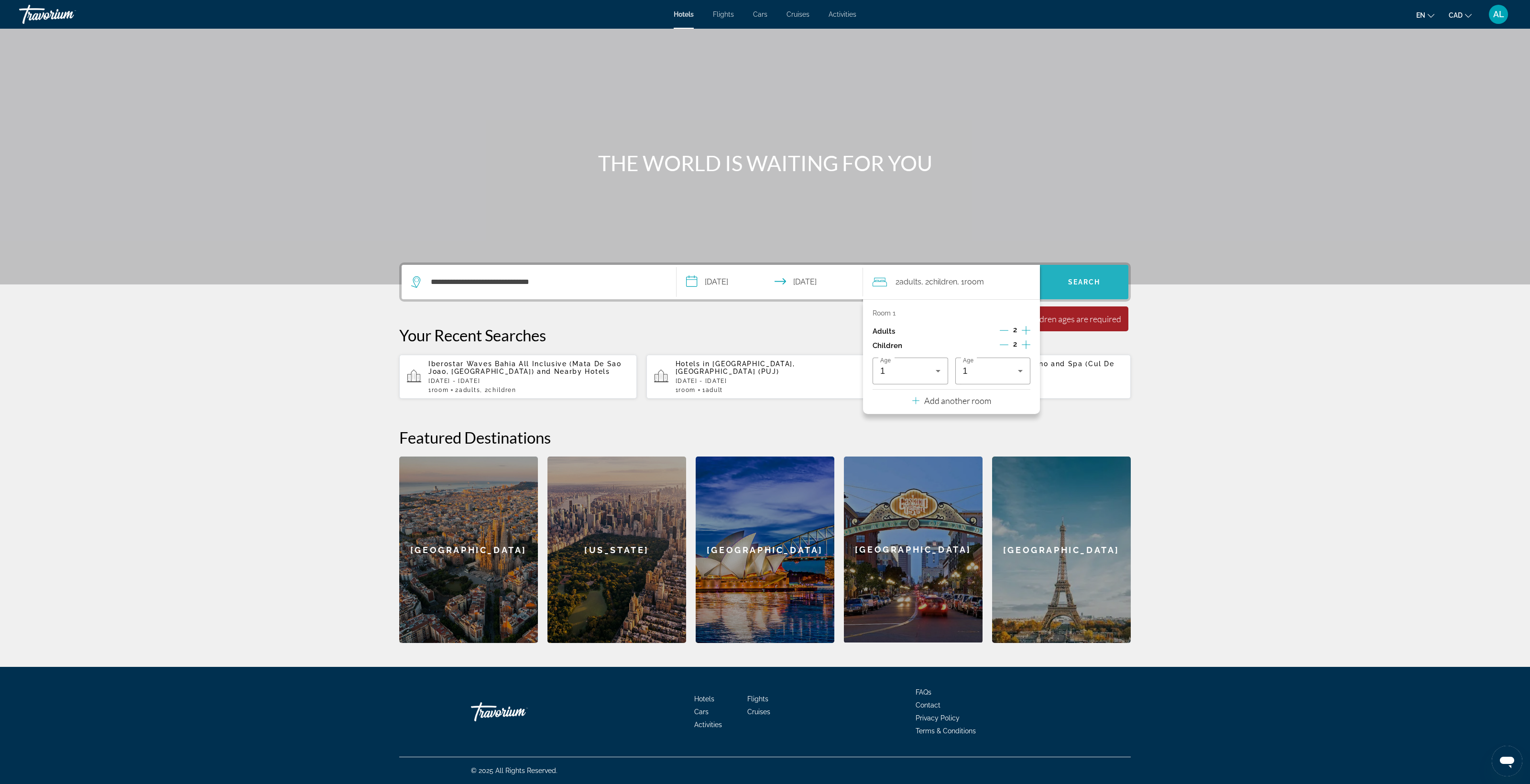
click at [1101, 279] on span "Search" at bounding box center [1083, 283] width 32 height 8
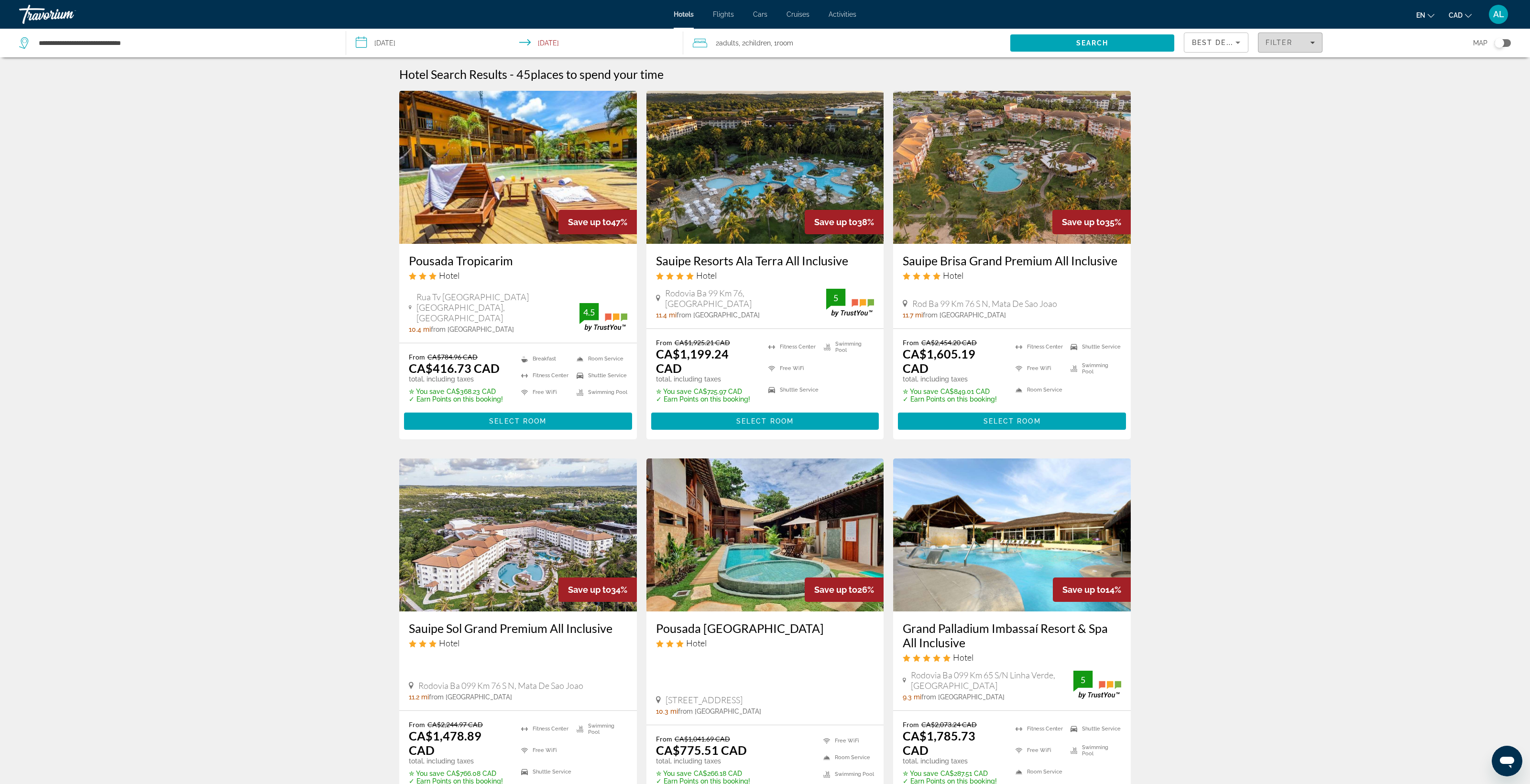
click at [1292, 46] on span "Filter" at bounding box center [1279, 43] width 27 height 8
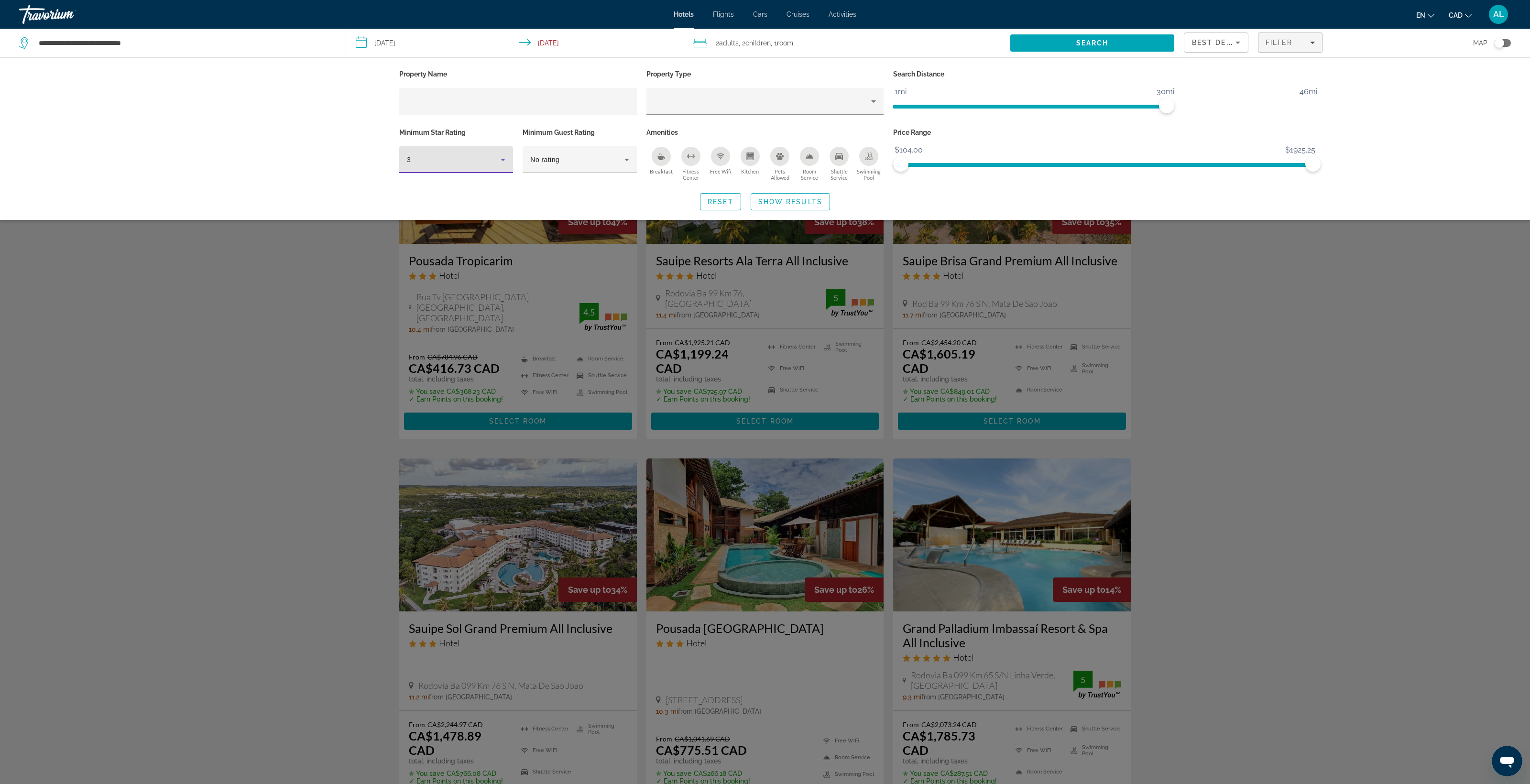
click at [407, 165] on div "3" at bounding box center [454, 159] width 94 height 12
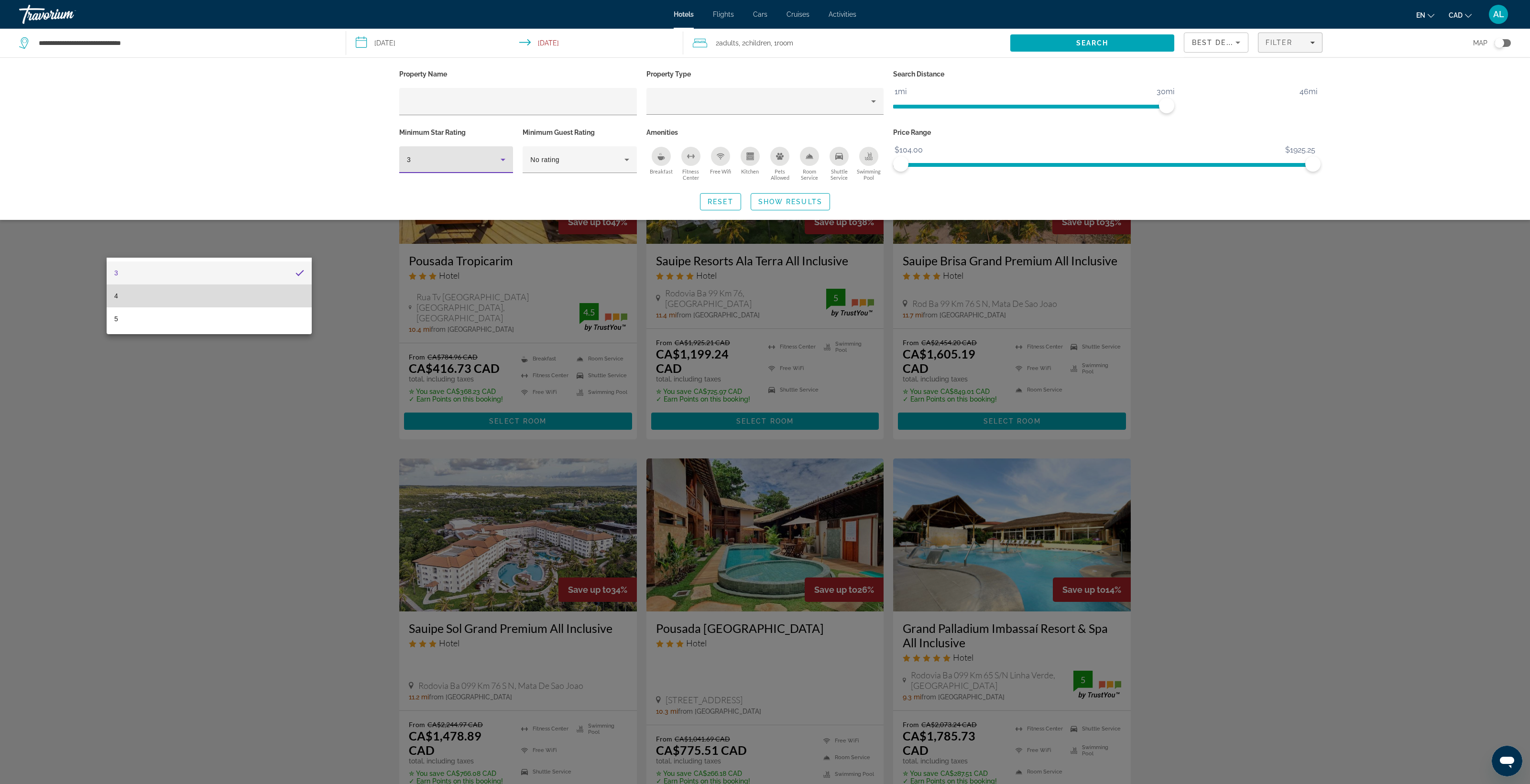
drag, startPoint x: 218, startPoint y: 290, endPoint x: 228, endPoint y: 294, distance: 10.8
click at [218, 290] on mat-option "4" at bounding box center [209, 295] width 205 height 22
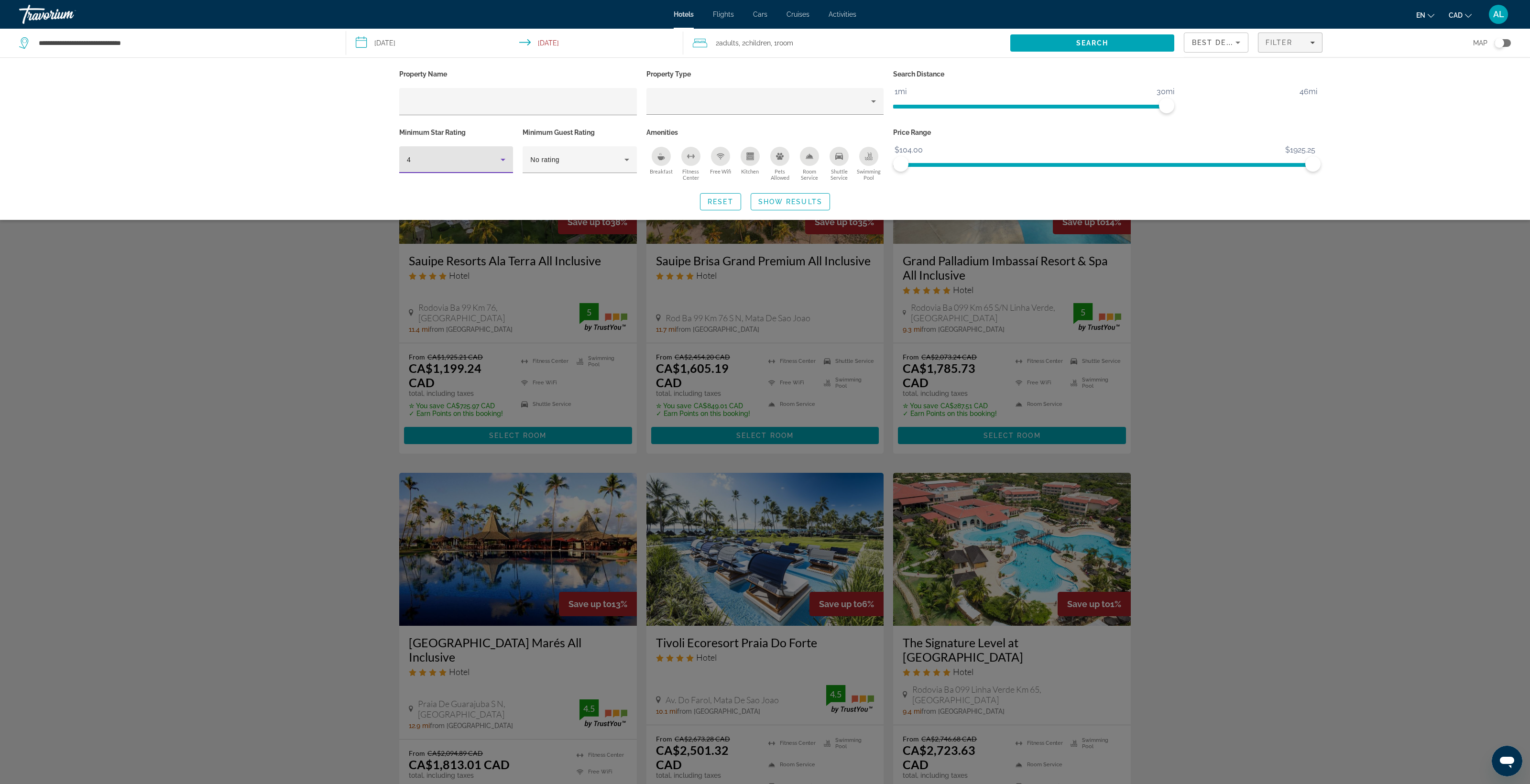
drag, startPoint x: 783, startPoint y: 327, endPoint x: 765, endPoint y: 333, distance: 19.0
click at [782, 205] on span "Show Results" at bounding box center [790, 201] width 65 height 8
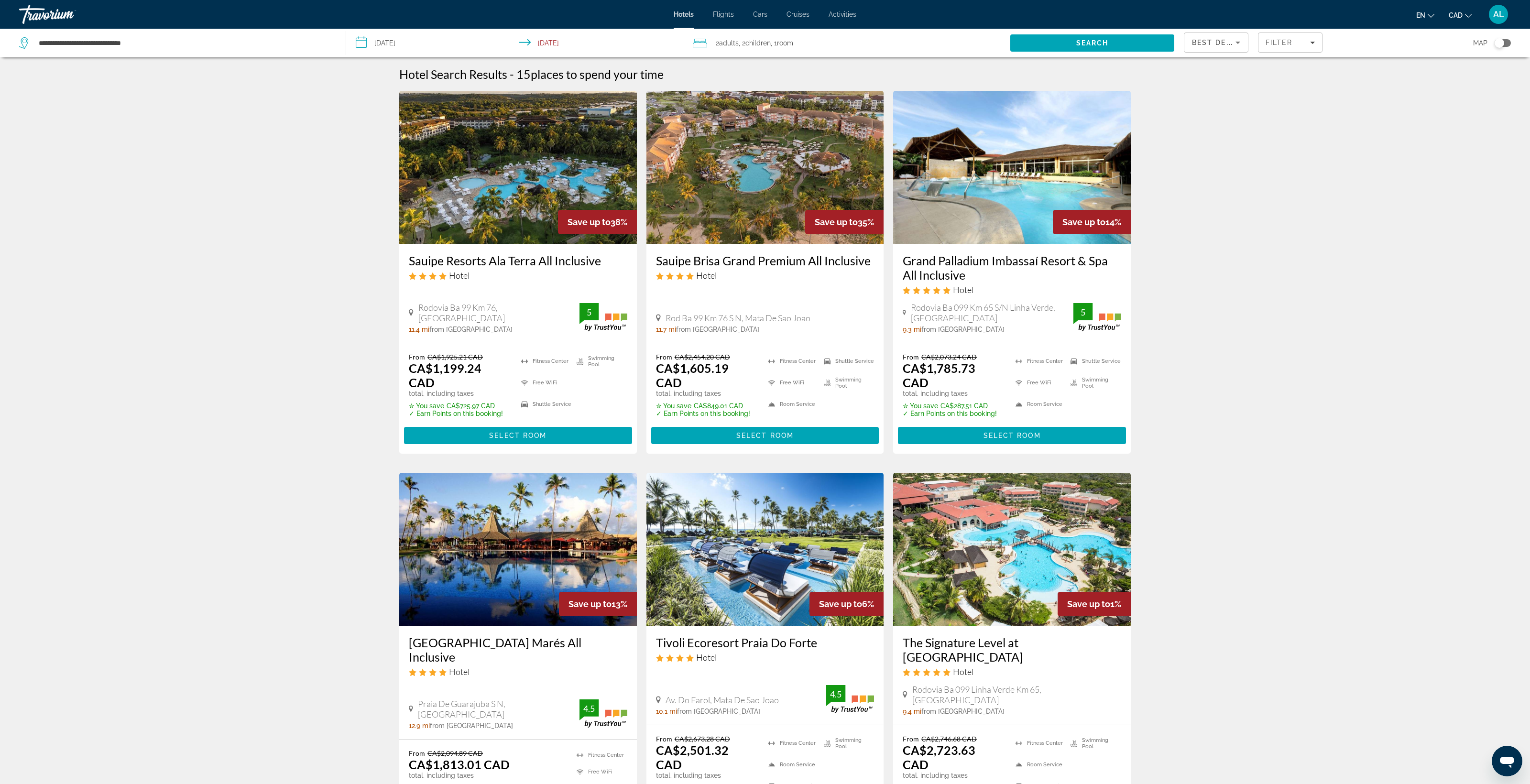
drag, startPoint x: 1070, startPoint y: 352, endPoint x: 1270, endPoint y: 70, distance: 345.7
click at [1244, 48] on icon "Sort by" at bounding box center [1238, 43] width 12 height 12
click at [1373, 72] on div at bounding box center [765, 392] width 1530 height 784
click at [1315, 46] on div "Filter" at bounding box center [1290, 43] width 49 height 8
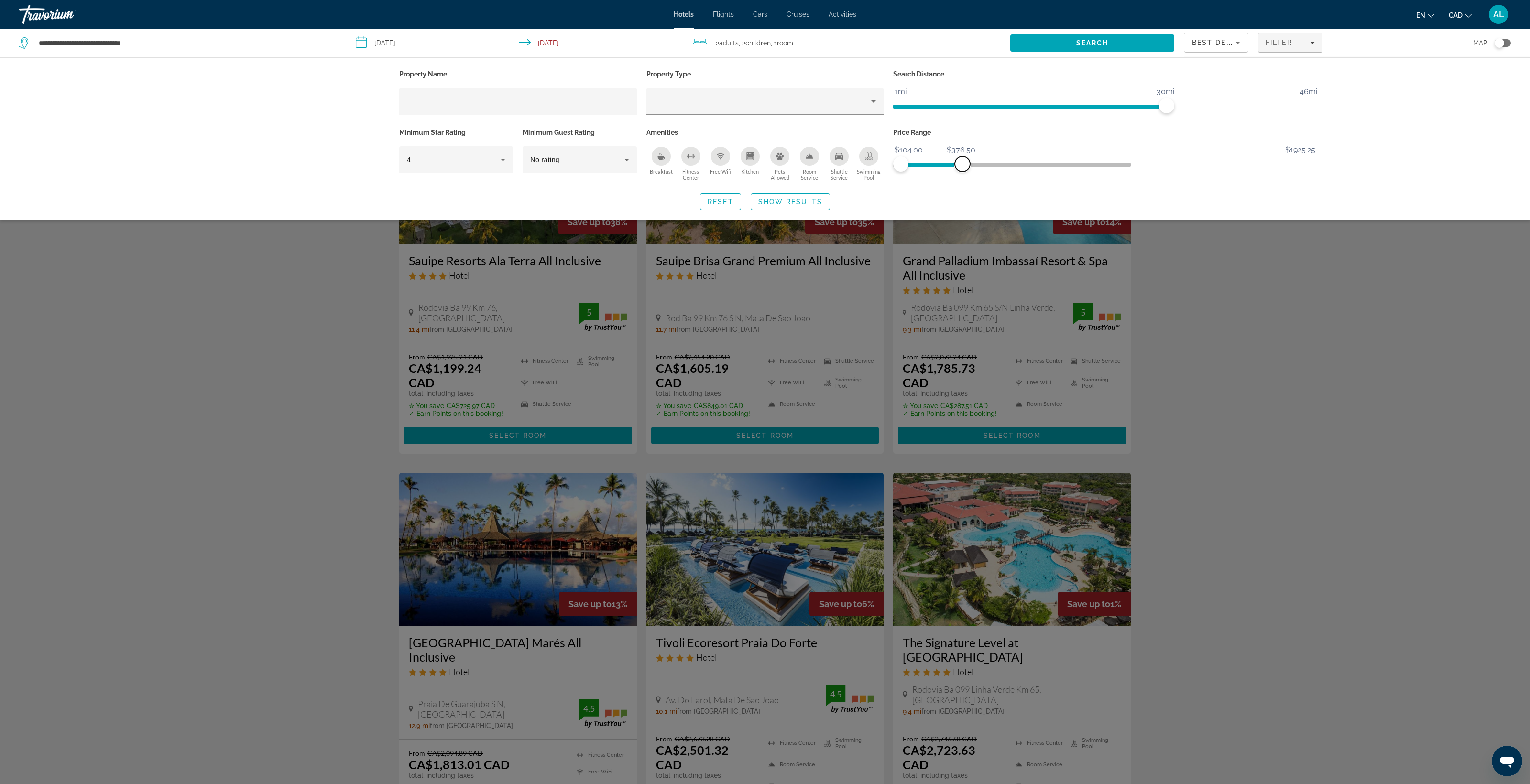
drag, startPoint x: 1437, startPoint y: 230, endPoint x: 1065, endPoint y: 247, distance: 372.4
click at [970, 172] on span "ngx-slider-max" at bounding box center [962, 164] width 16 height 16
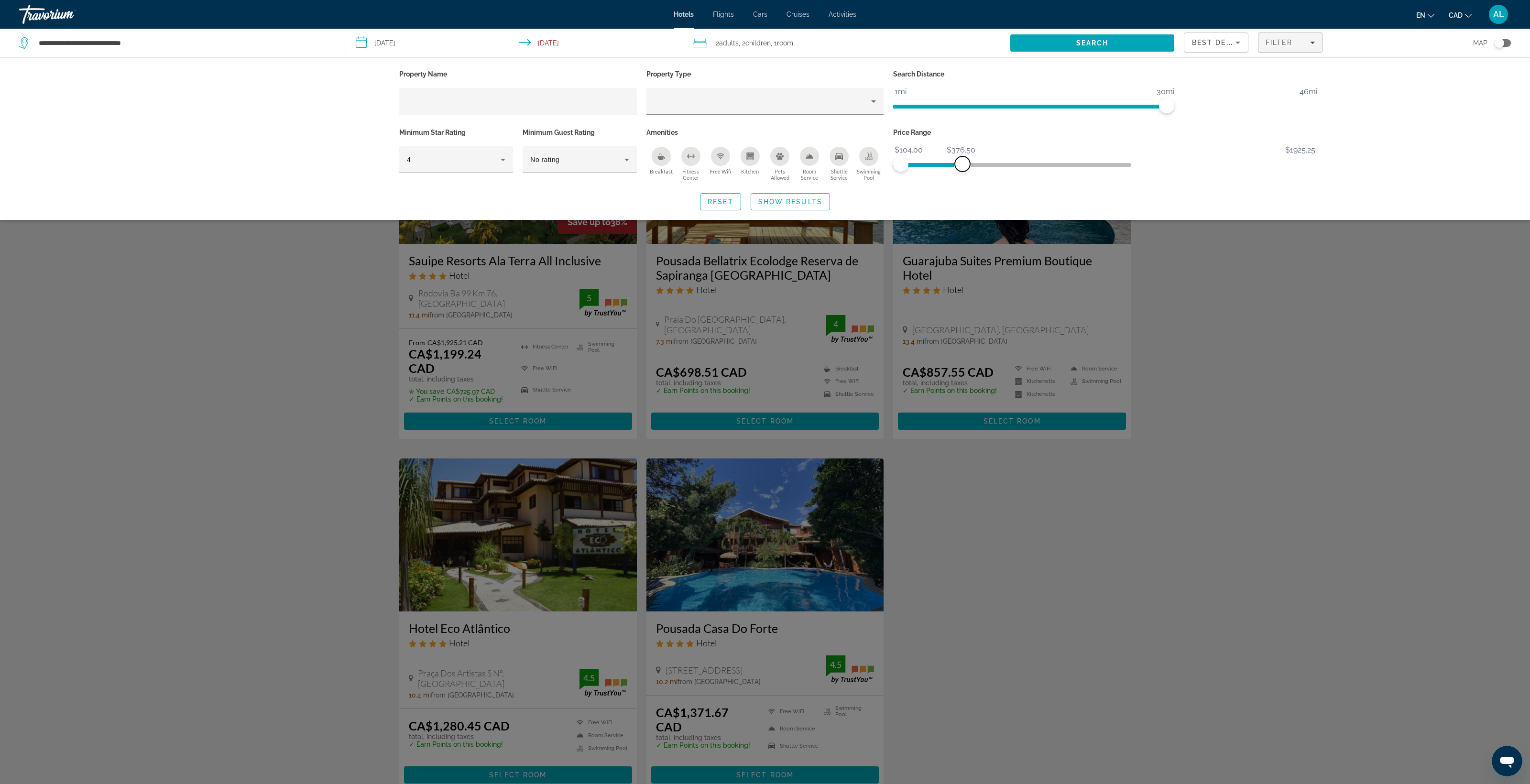
scroll to position [1, 0]
drag, startPoint x: 830, startPoint y: 320, endPoint x: 825, endPoint y: 313, distance: 8.6
click at [822, 205] on span "Show Results" at bounding box center [790, 201] width 65 height 8
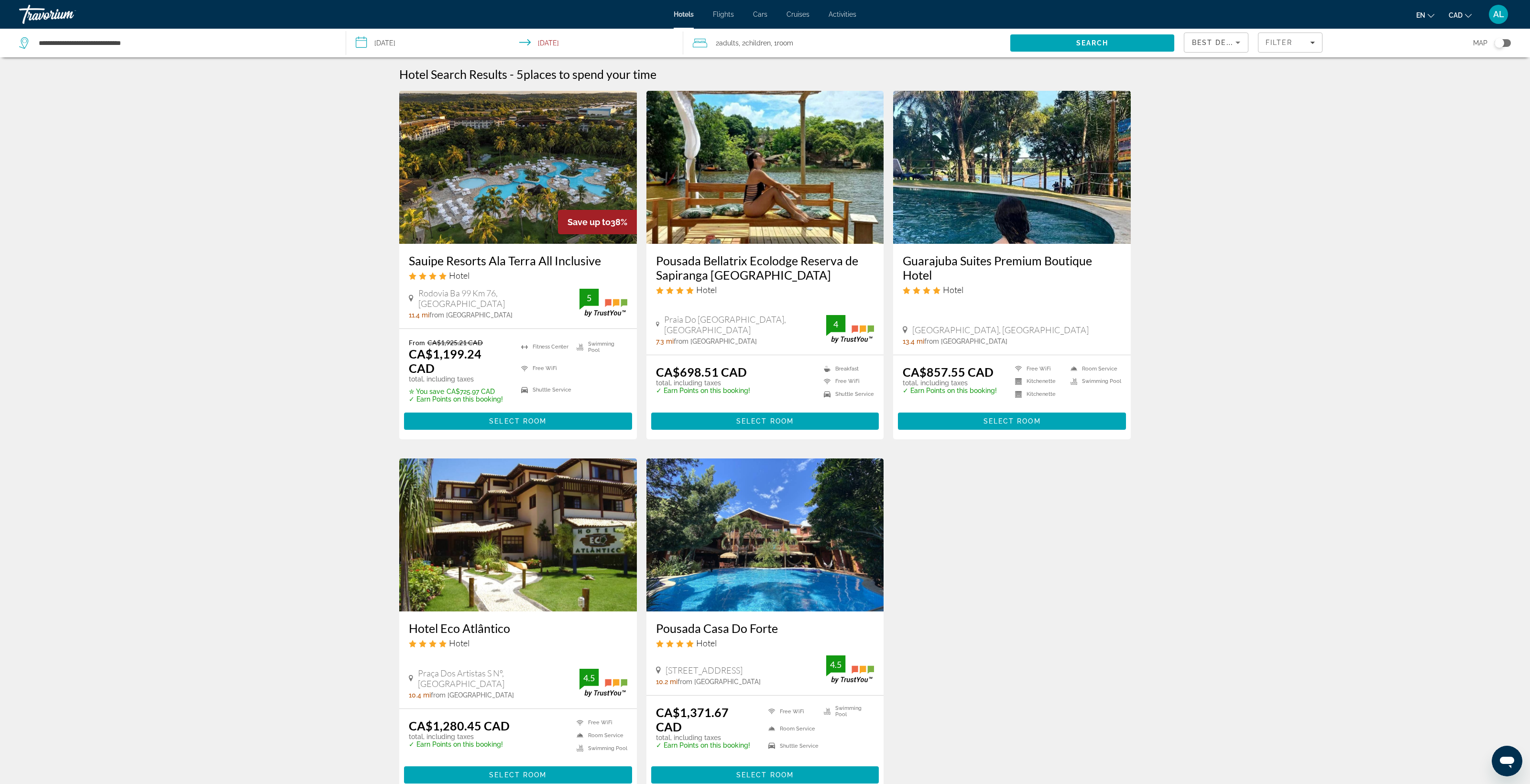
scroll to position [0, 0]
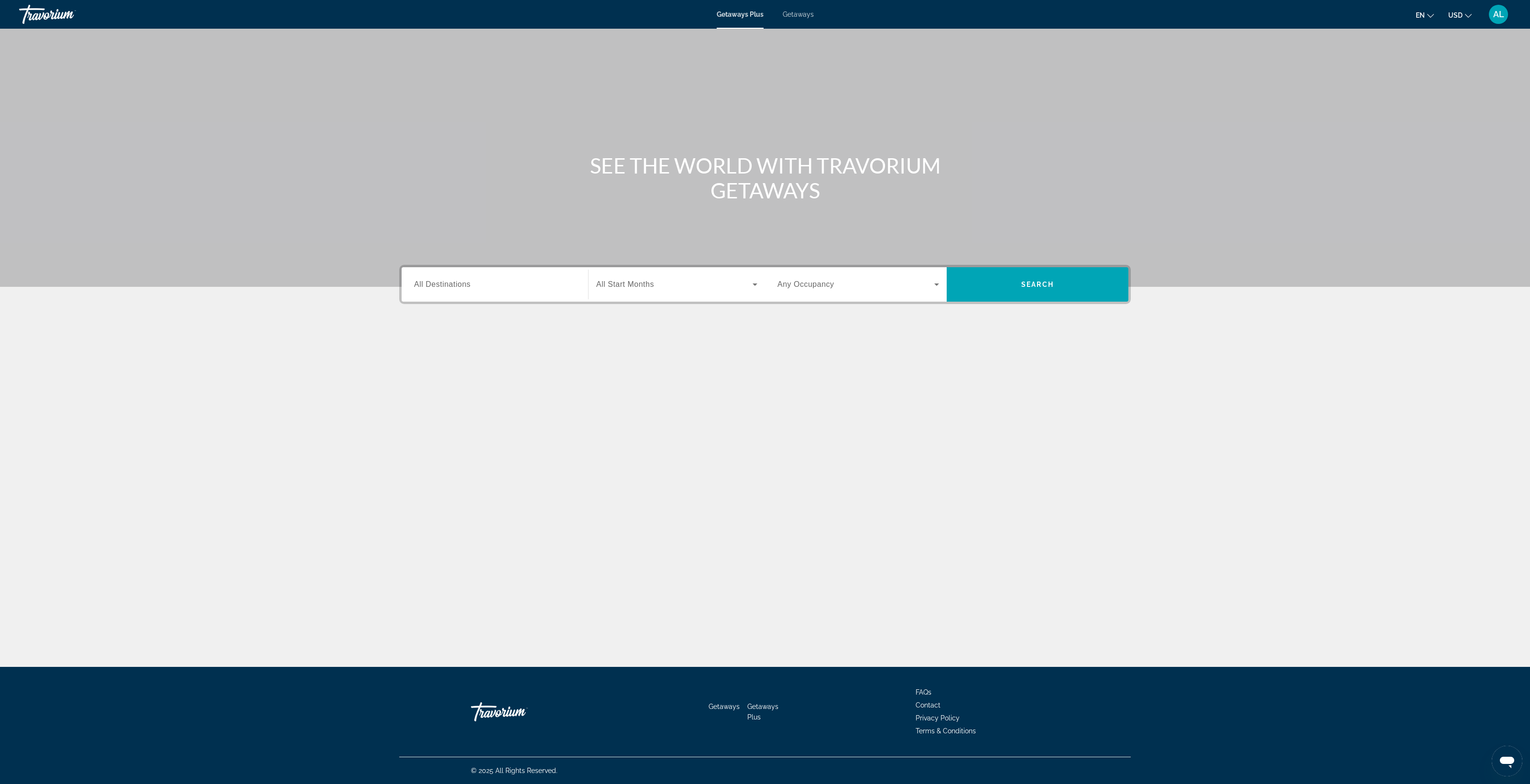
click at [414, 298] on div "Search widget" at bounding box center [494, 284] width 161 height 27
drag, startPoint x: 137, startPoint y: 463, endPoint x: 109, endPoint y: 473, distance: 29.7
click at [411, 356] on icon "Toggle United States (40,546 units available) submenu" at bounding box center [415, 351] width 10 height 10
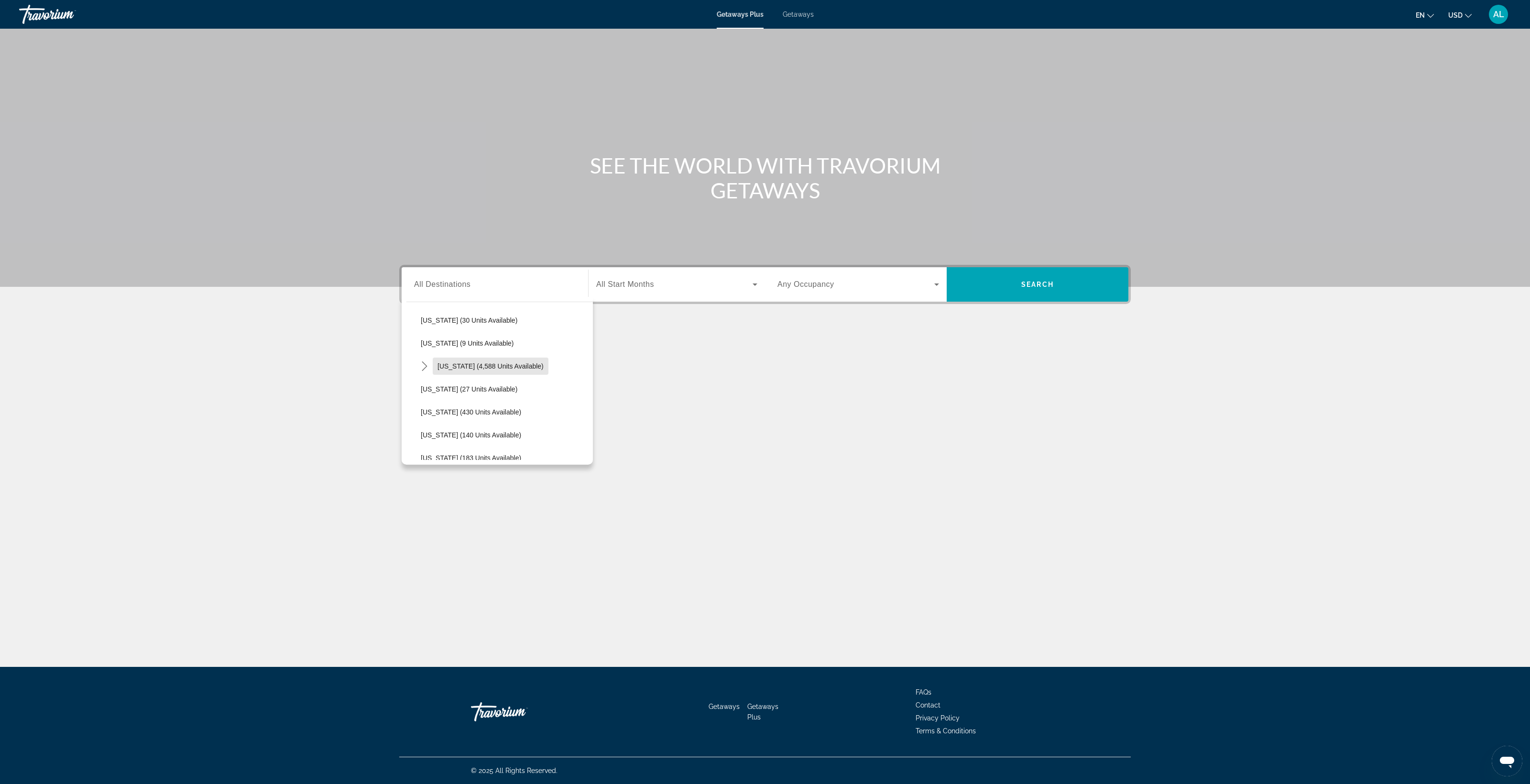
drag, startPoint x: 187, startPoint y: 516, endPoint x: 182, endPoint y: 531, distance: 15.8
click at [437, 370] on span "Florida (4,588 units available)" at bounding box center [490, 367] width 107 height 8
type input "**********"
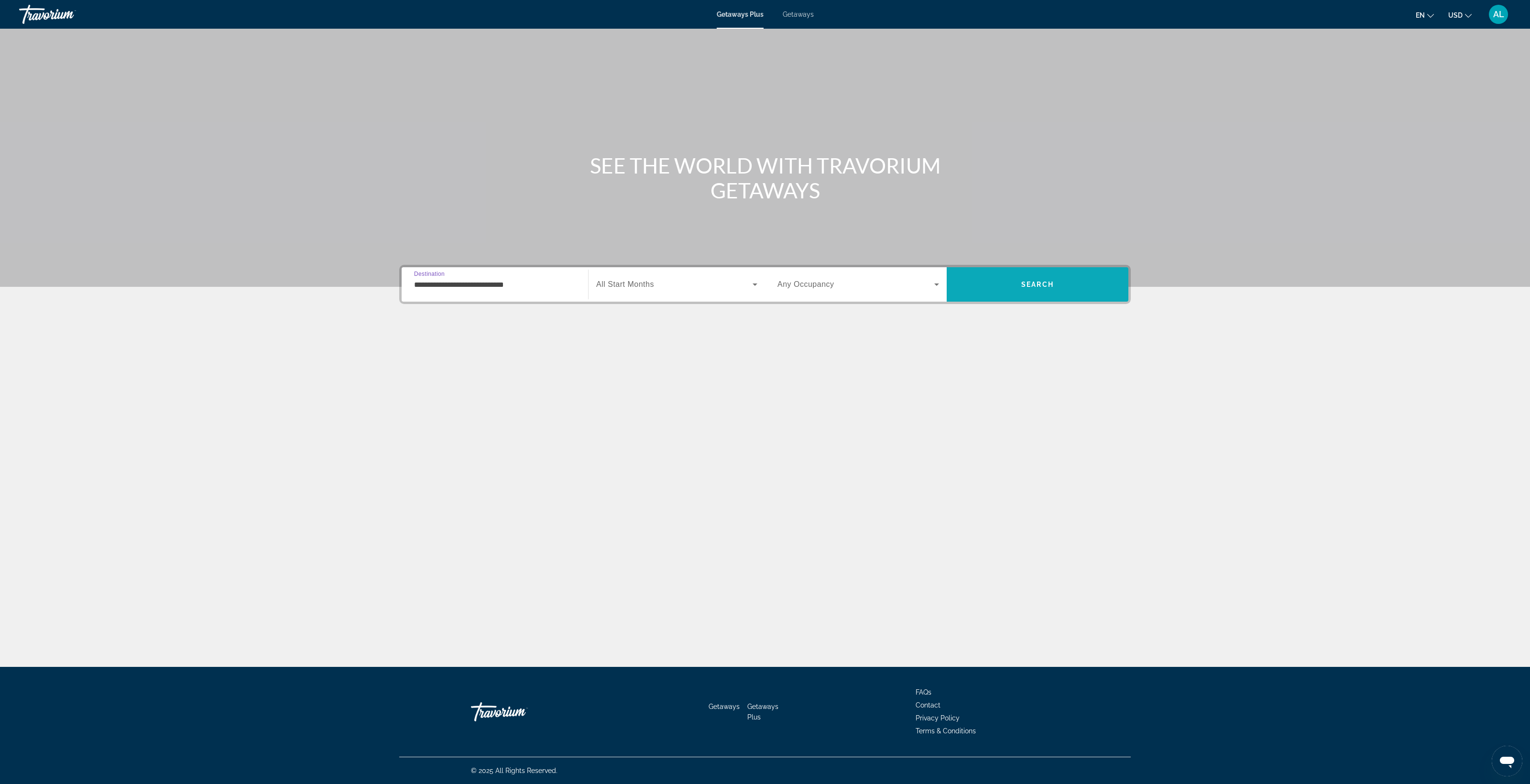
click at [1128, 296] on span "Search" at bounding box center [1037, 283] width 182 height 22
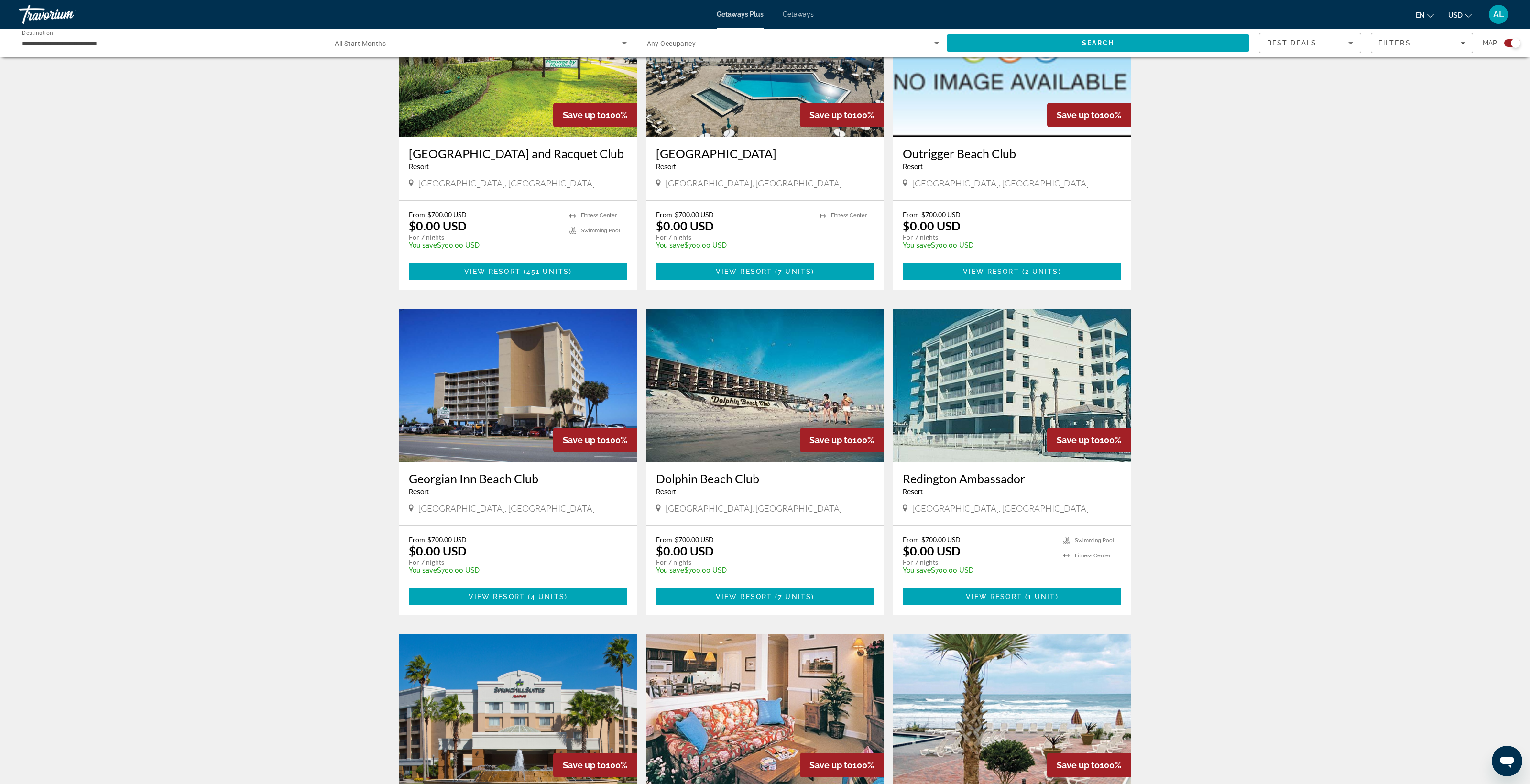
scroll to position [436, 0]
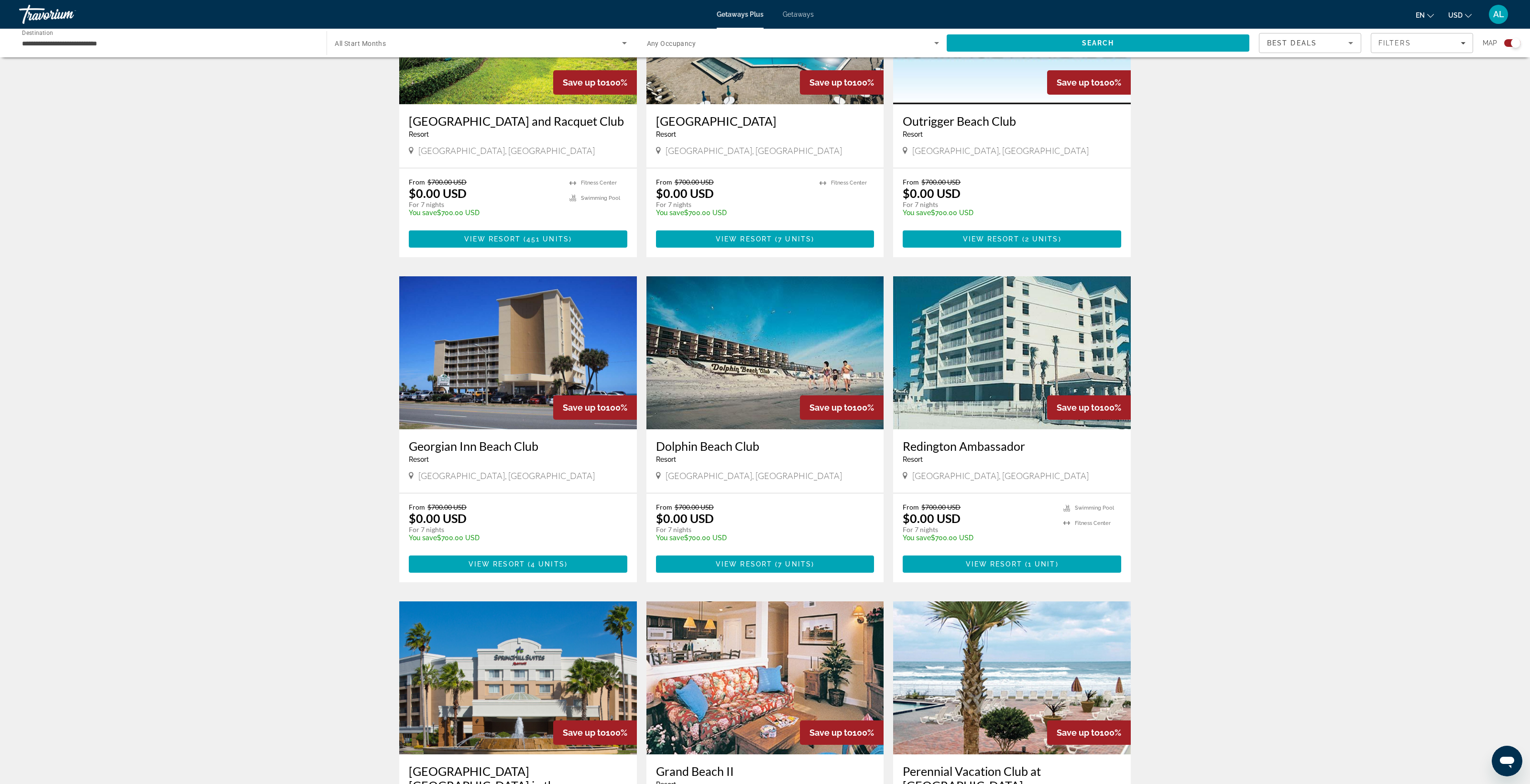
drag, startPoint x: 788, startPoint y: 541, endPoint x: 785, endPoint y: 552, distance: 11.4
click at [788, 242] on span "7 units" at bounding box center [795, 240] width 33 height 8
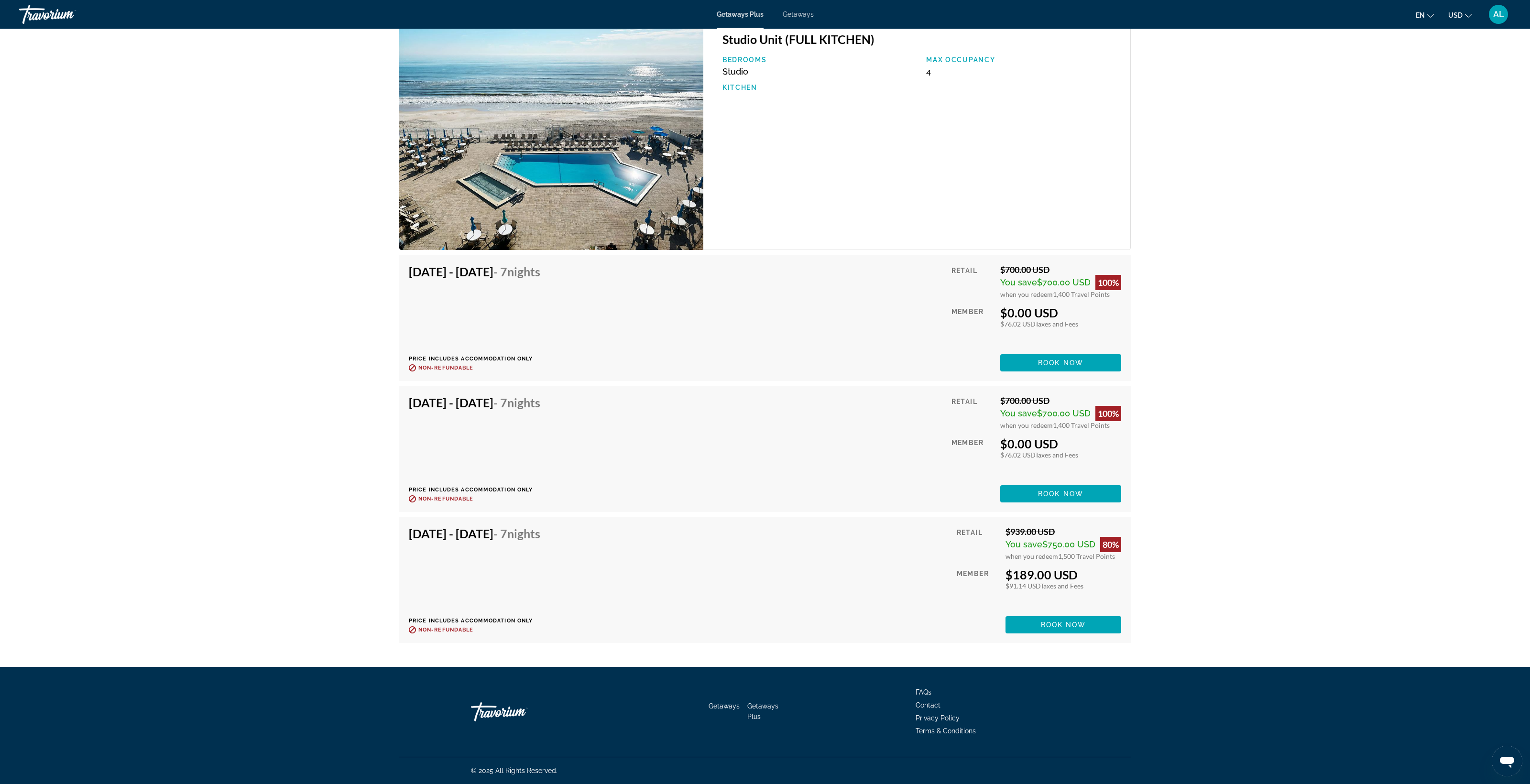
scroll to position [2497, 0]
drag, startPoint x: 1220, startPoint y: 333, endPoint x: 1342, endPoint y: 332, distance: 122.0
click at [1121, 332] on div "Retail $700.00 USD You save $700.00 USD 100% when you redeem 1,400 Travel Point…" at bounding box center [1036, 318] width 170 height 108
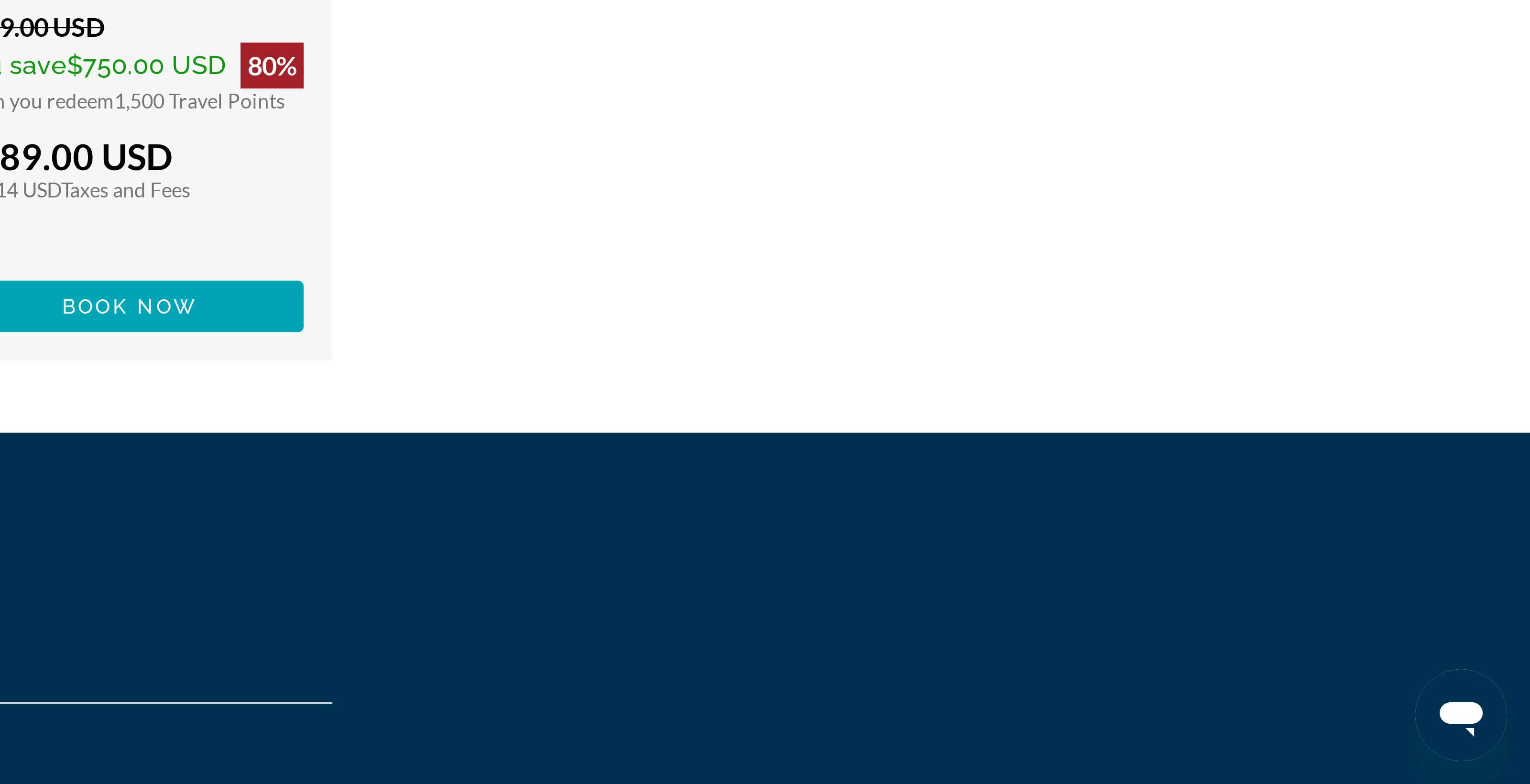
drag, startPoint x: 265, startPoint y: 77, endPoint x: 288, endPoint y: 79, distance: 23.1
click at [1053, 290] on span "1,400 Travel Points" at bounding box center [1081, 294] width 57 height 8
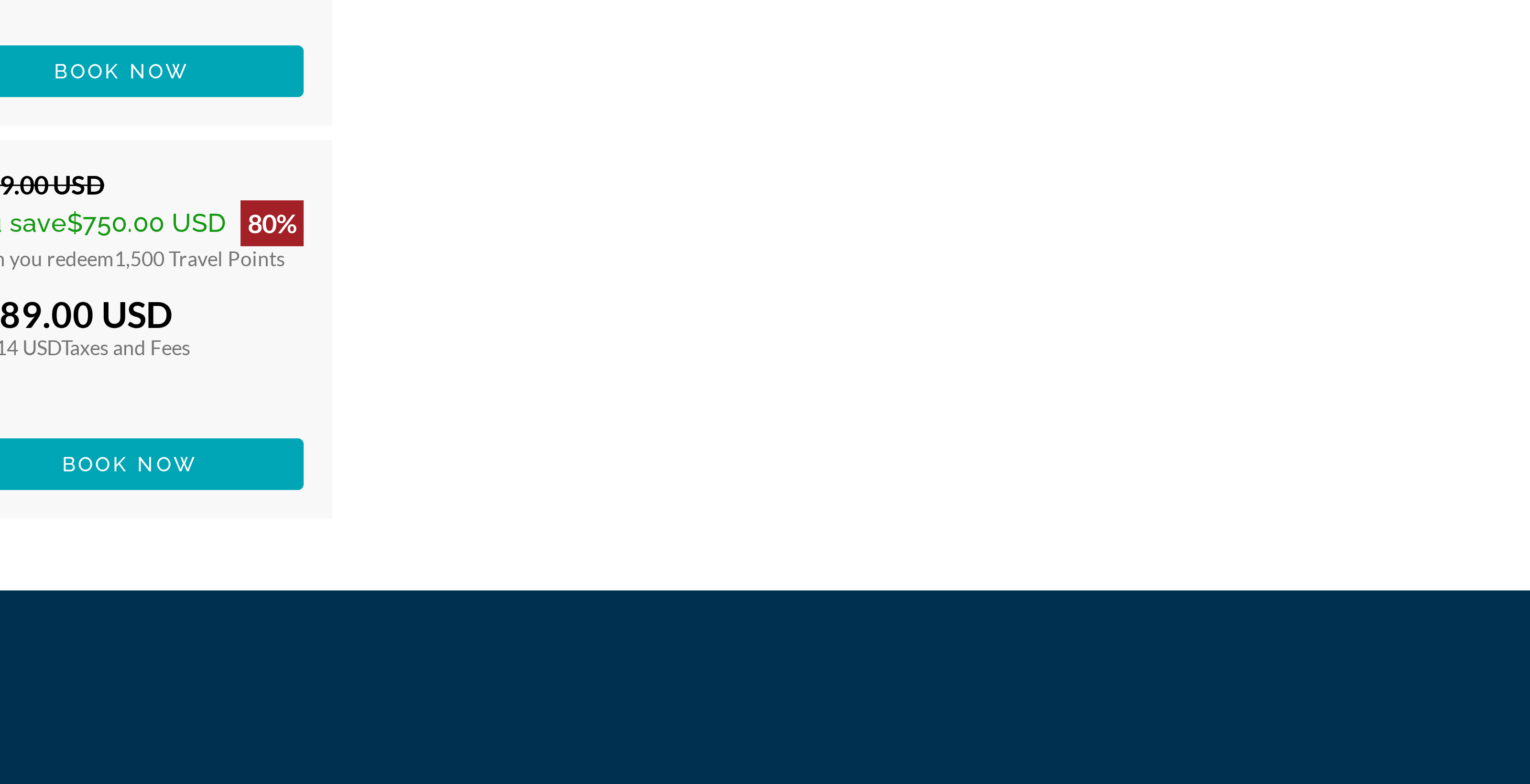
scroll to position [2370, 0]
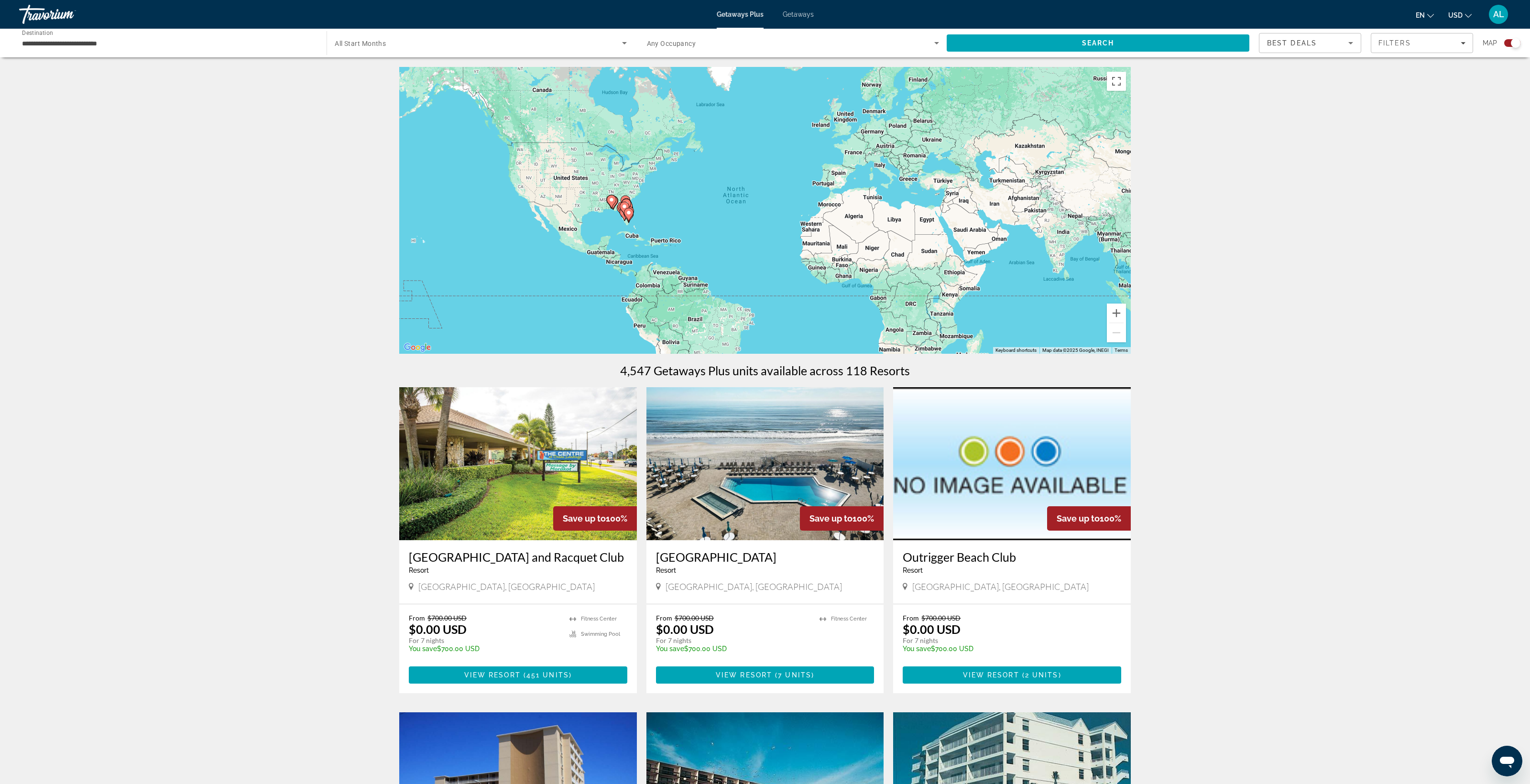
click at [614, 293] on div "To activate drag with keyboard, press Alt + Enter. Once in keyboard drag state,…" at bounding box center [765, 209] width 731 height 286
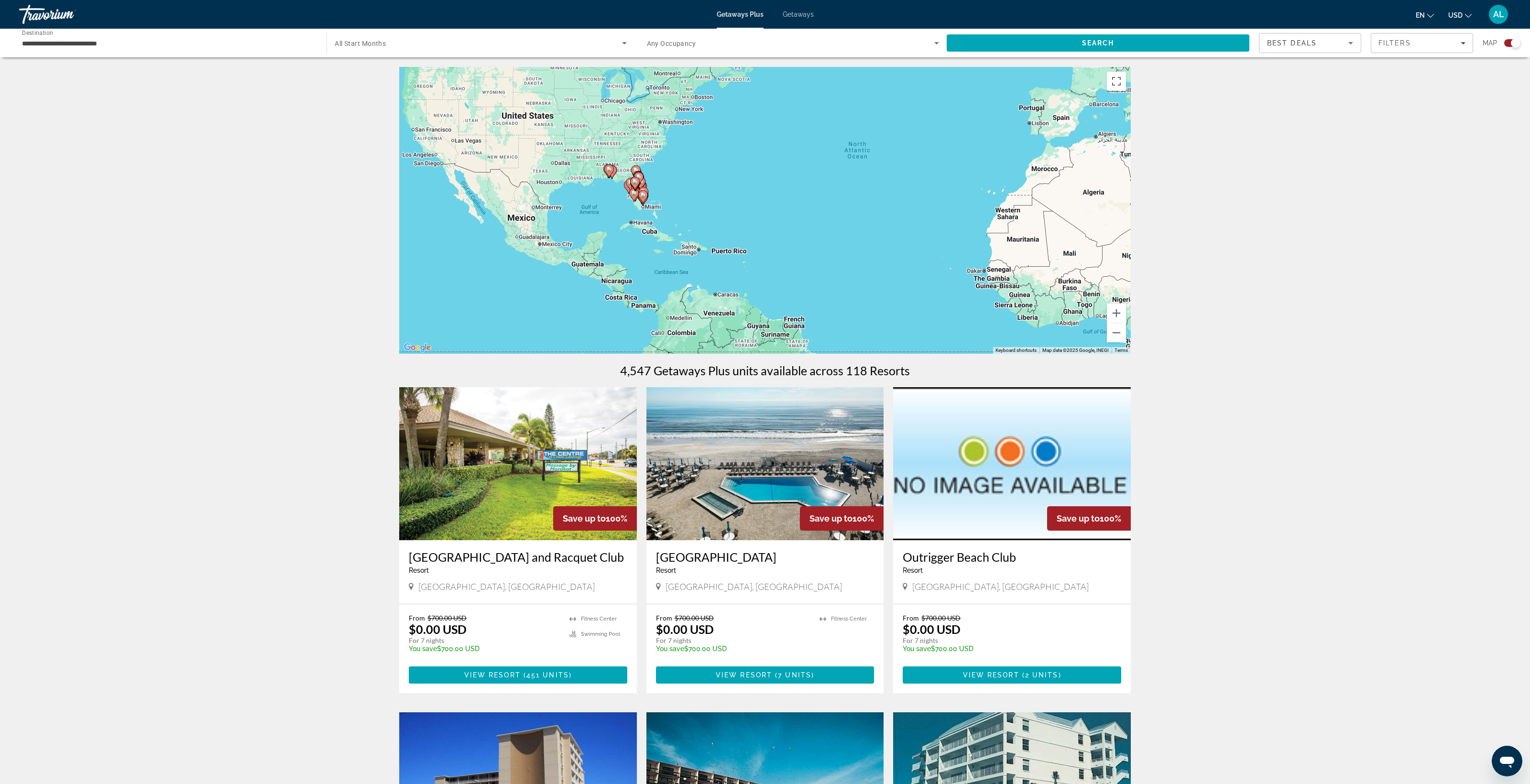
click at [614, 293] on div "To activate drag with keyboard, press Alt + Enter. Once in keyboard drag state,…" at bounding box center [765, 209] width 731 height 286
click at [613, 293] on div "To activate drag with keyboard, press Alt + Enter. Once in keyboard drag state,…" at bounding box center [765, 209] width 731 height 286
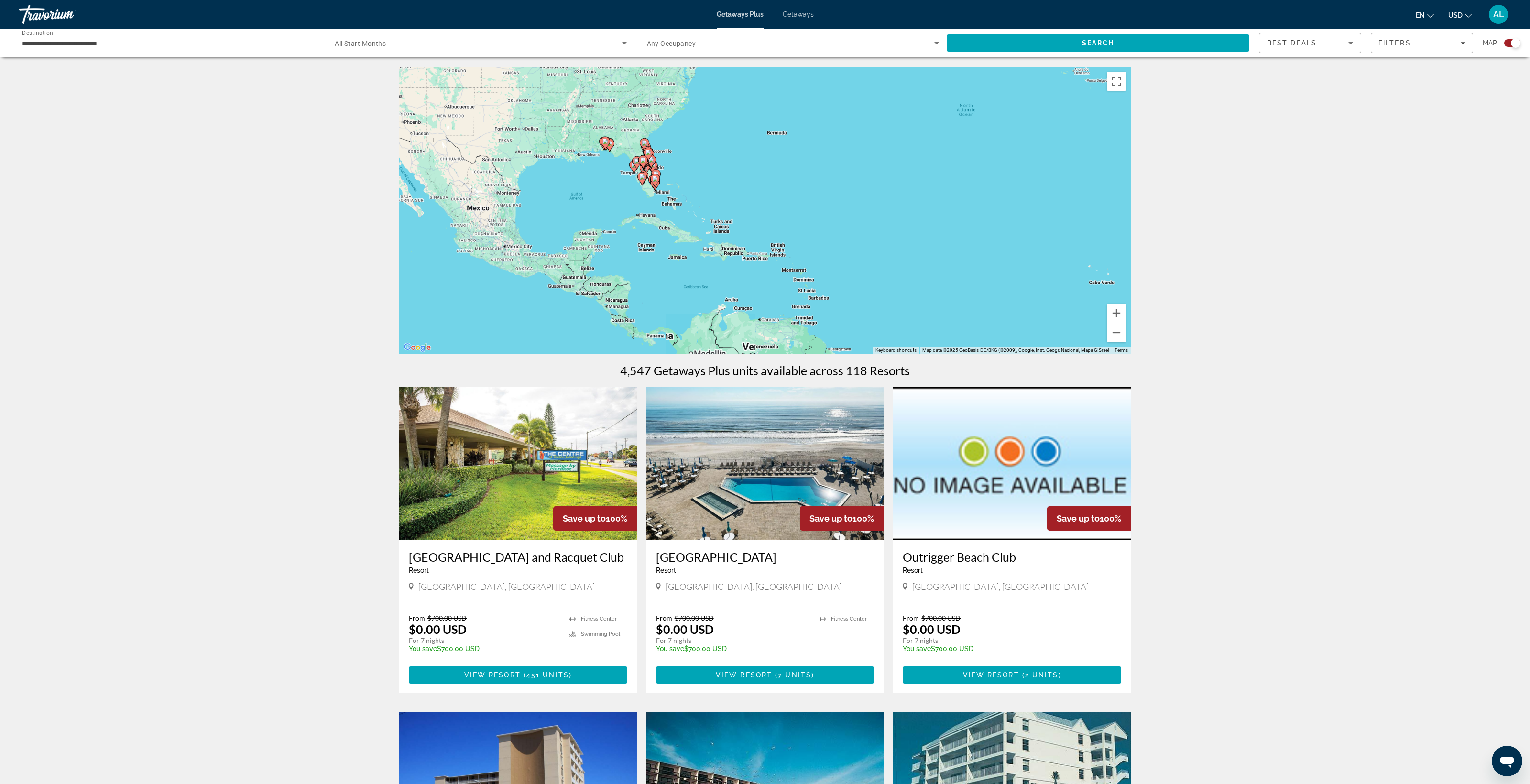
click at [613, 293] on div "To activate drag with keyboard, press Alt + Enter. Once in keyboard drag state,…" at bounding box center [765, 209] width 731 height 286
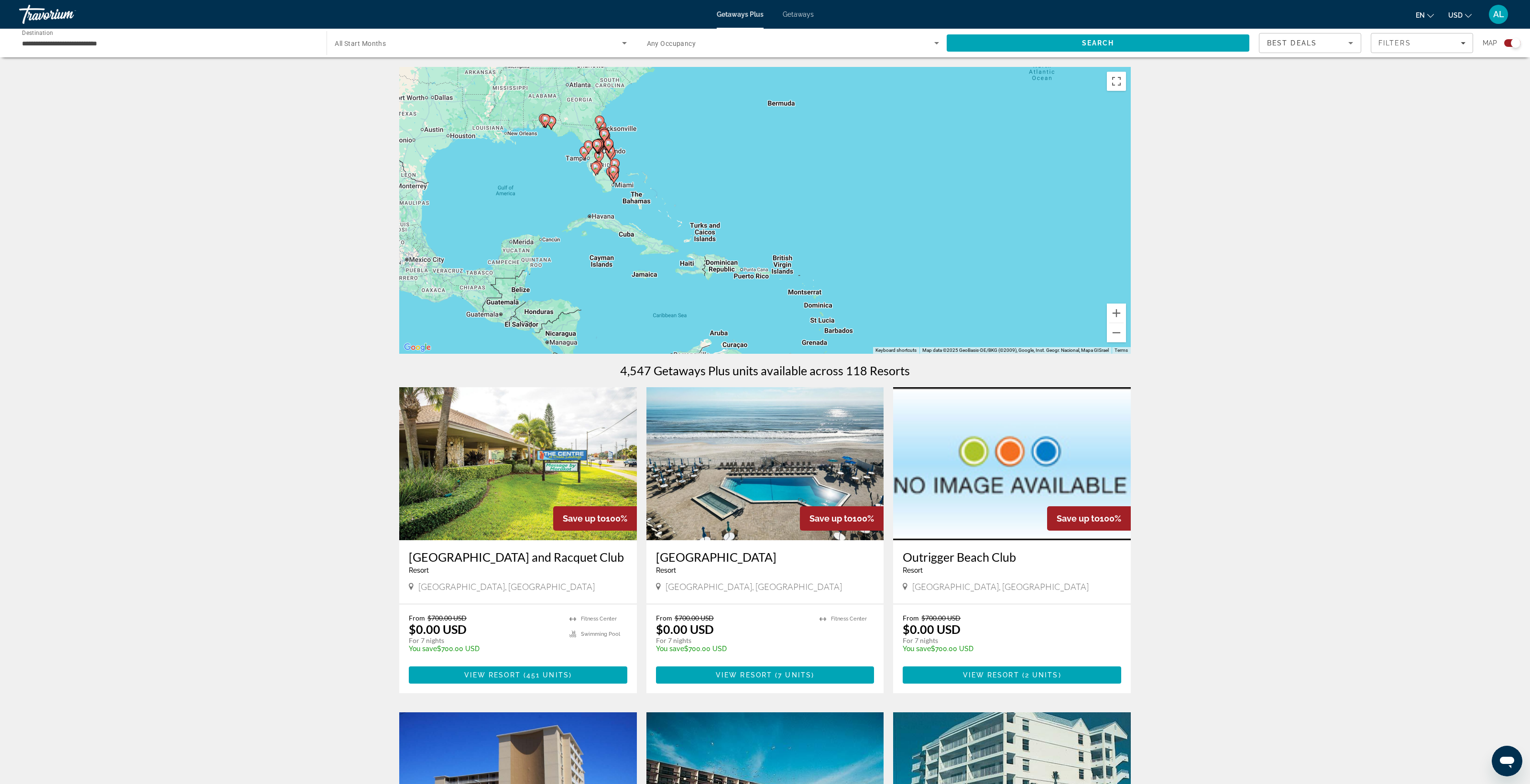
click at [613, 293] on div "To activate drag with keyboard, press Alt + Enter. Once in keyboard drag state,…" at bounding box center [765, 209] width 731 height 286
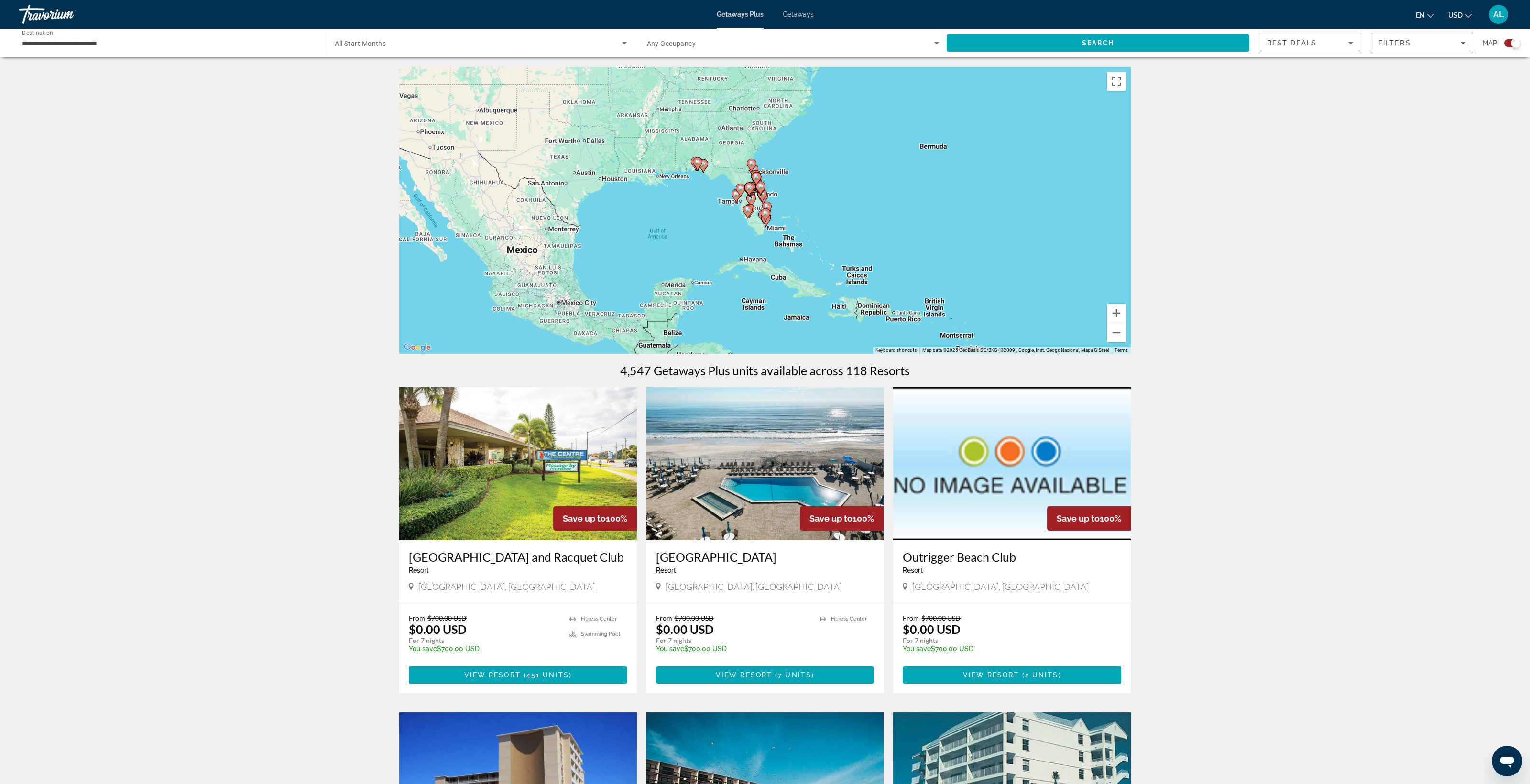
drag, startPoint x: 685, startPoint y: 258, endPoint x: 801, endPoint y: 283, distance: 118.7
click at [801, 283] on div "To activate drag with keyboard, press Alt + Enter. Once in keyboard drag state,…" at bounding box center [765, 209] width 731 height 286
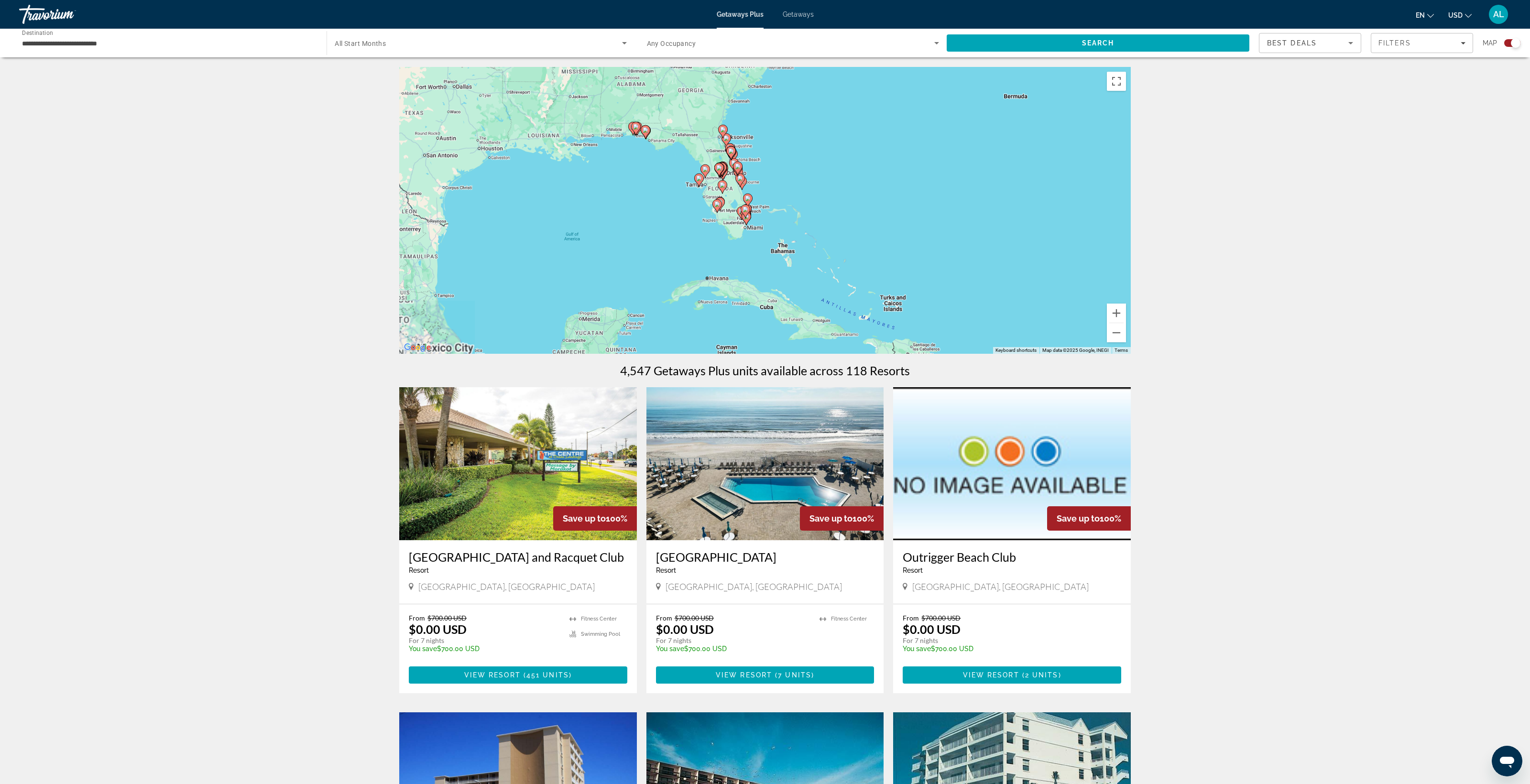
click at [801, 283] on div "To activate drag with keyboard, press Alt + Enter. Once in keyboard drag state,…" at bounding box center [765, 209] width 731 height 286
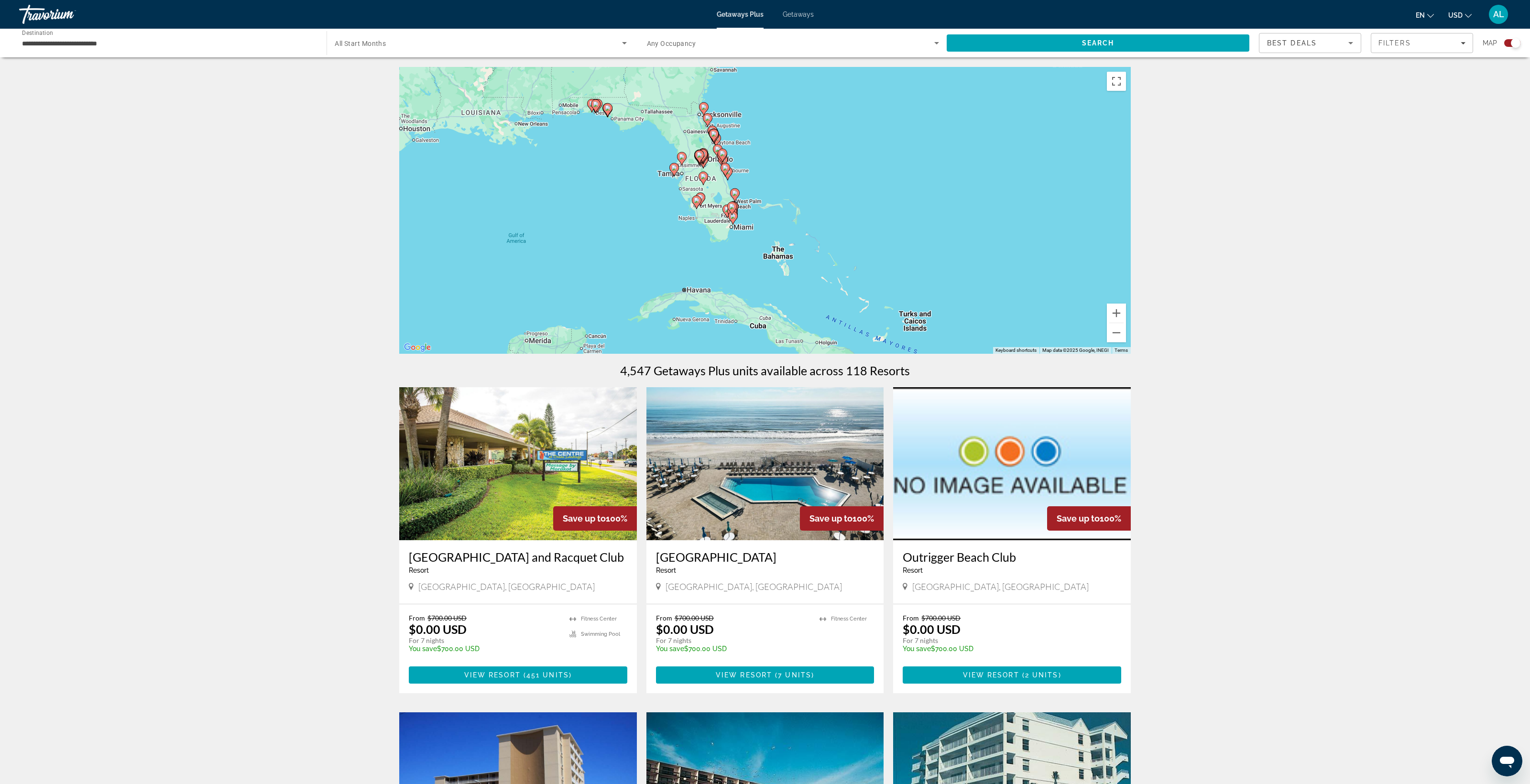
click at [801, 283] on div "To activate drag with keyboard, press Alt + Enter. Once in keyboard drag state,…" at bounding box center [765, 209] width 731 height 286
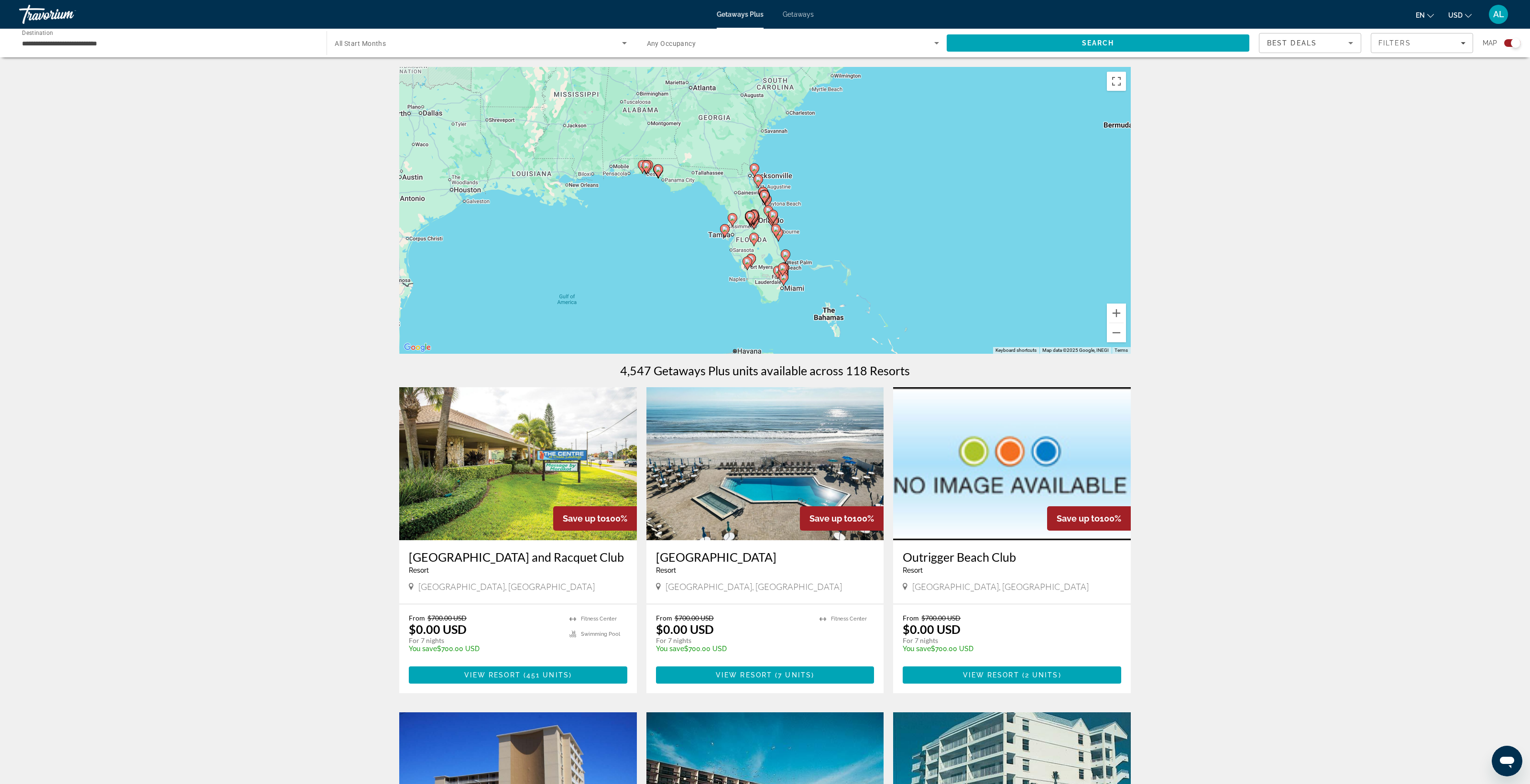
drag, startPoint x: 785, startPoint y: 228, endPoint x: 826, endPoint y: 304, distance: 86.4
click at [834, 282] on div "To activate drag with keyboard, press Alt + Enter. Once in keyboard drag state,…" at bounding box center [765, 209] width 731 height 286
click at [859, 262] on div "To activate drag with keyboard, press Alt + Enter. Once in keyboard drag state,…" at bounding box center [765, 209] width 731 height 286
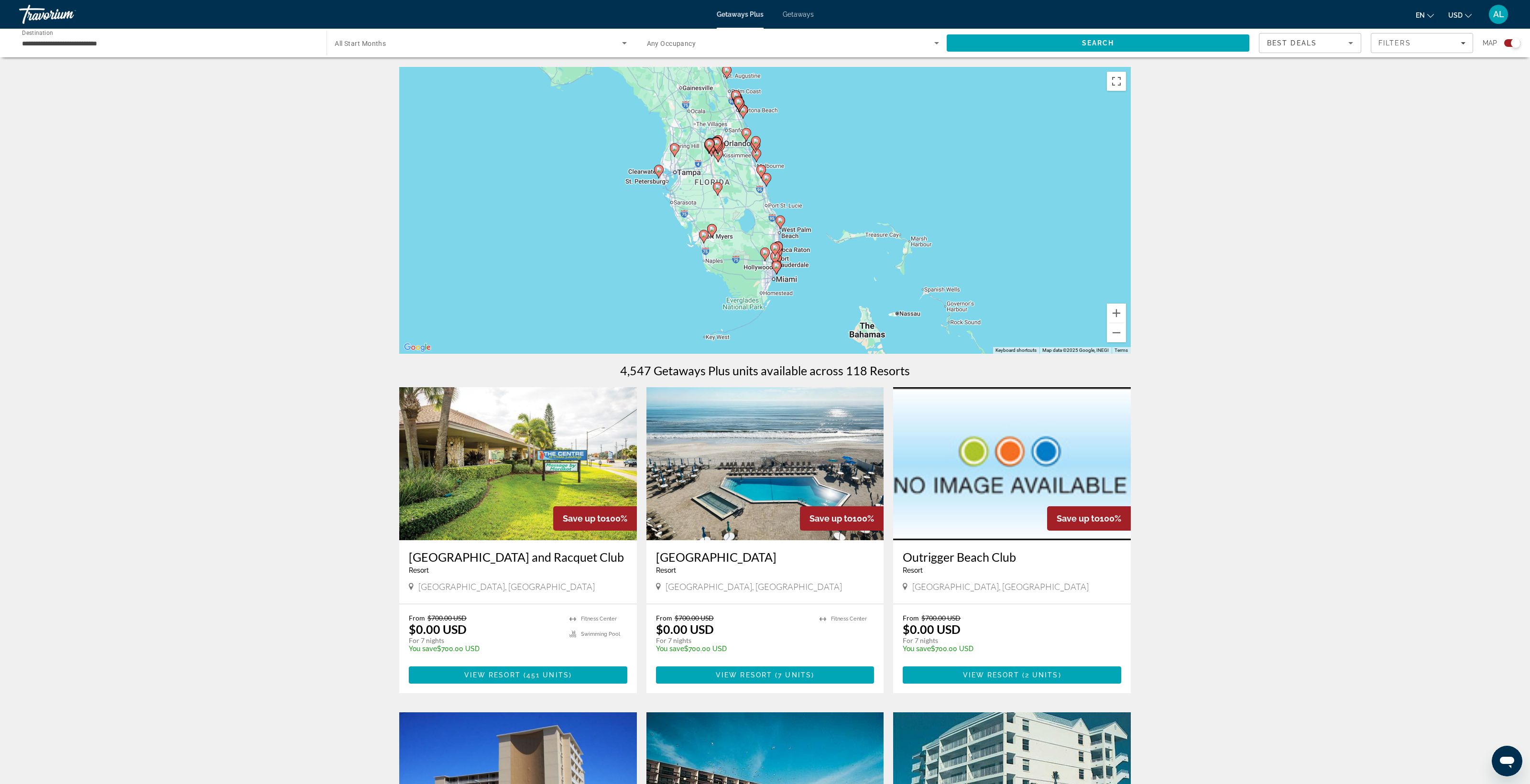
drag, startPoint x: 804, startPoint y: 336, endPoint x: 873, endPoint y: 247, distance: 112.6
click at [873, 247] on div "To activate drag with keyboard, press Alt + Enter. Once in keyboard drag state,…" at bounding box center [765, 209] width 731 height 286
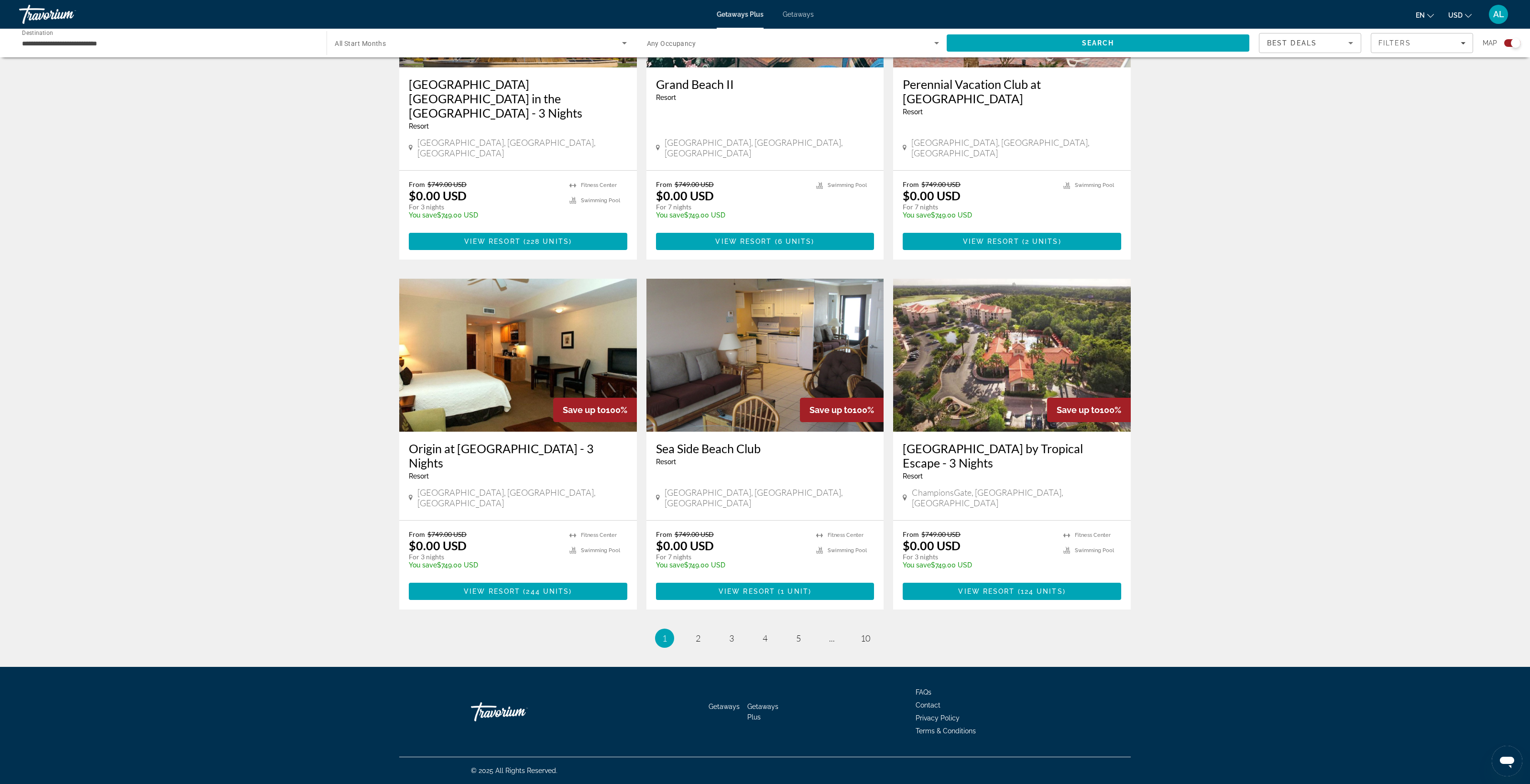
scroll to position [2134, 0]
click at [870, 632] on span "10" at bounding box center [865, 637] width 10 height 11
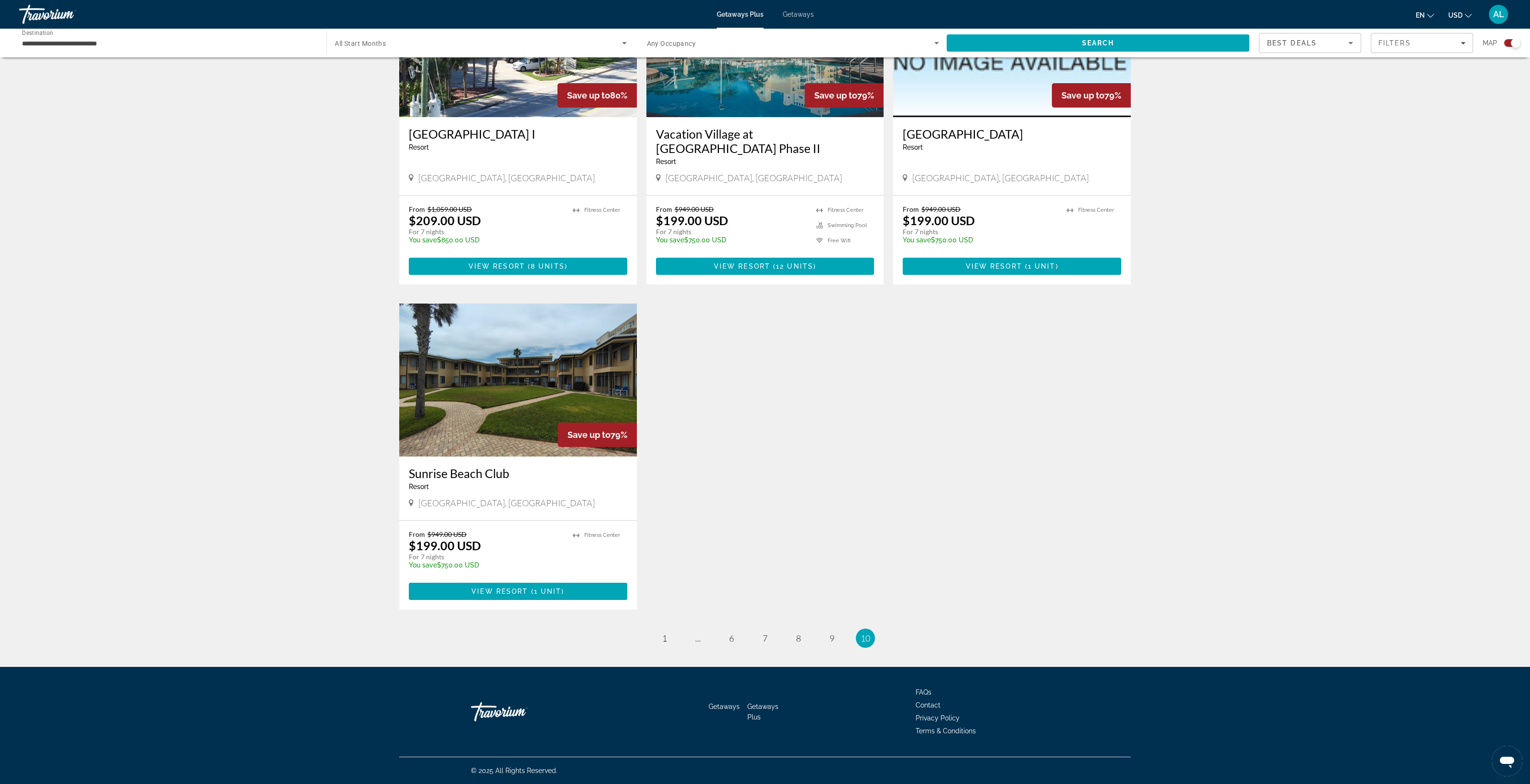
scroll to position [1465, 0]
